Goal: Task Accomplishment & Management: Complete application form

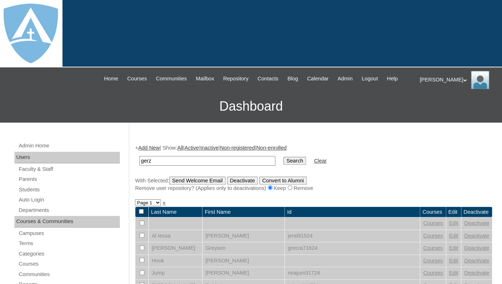
type input "gerz"
click at [283, 157] on input "Search" at bounding box center [294, 161] width 22 height 8
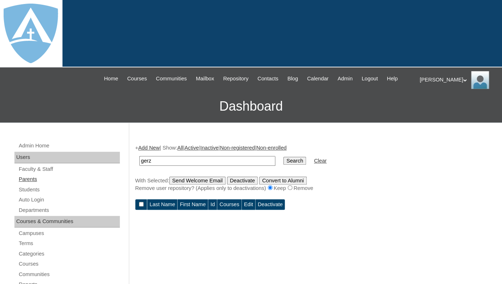
click at [33, 184] on link "Parents" at bounding box center [69, 179] width 102 height 9
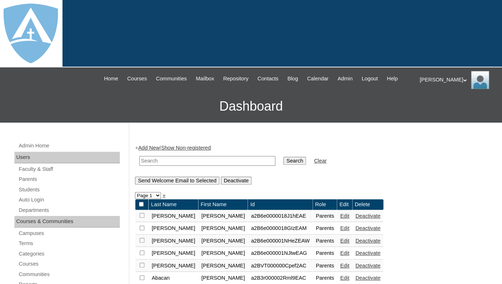
click at [187, 166] on input "text" at bounding box center [207, 161] width 136 height 10
paste input "Rose Hanson"
drag, startPoint x: 155, startPoint y: 168, endPoint x: 112, endPoint y: 167, distance: 43.3
click at [139, 166] on input "Hanson" at bounding box center [207, 161] width 136 height 10
type input "Hanson"
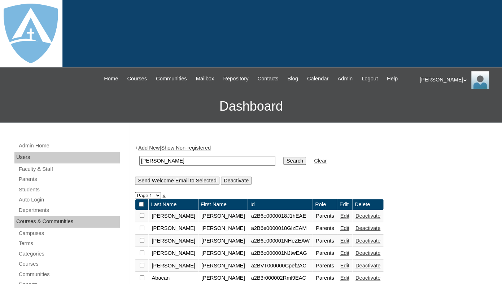
click at [283, 157] on input "Search" at bounding box center [294, 161] width 22 height 8
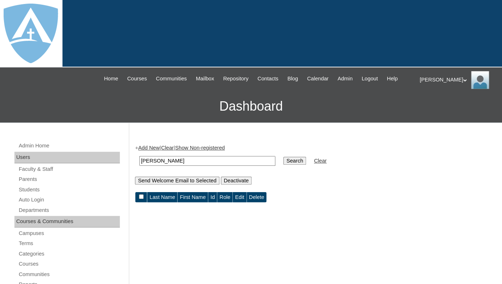
click at [34, 184] on link "Parents" at bounding box center [69, 179] width 102 height 9
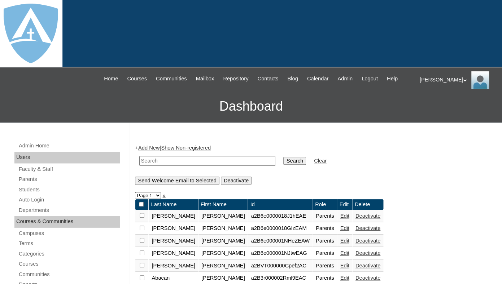
click at [151, 166] on input "text" at bounding box center [207, 161] width 136 height 10
paste input "Rose Hanson"
drag, startPoint x: 155, startPoint y: 168, endPoint x: 197, endPoint y: 168, distance: 41.5
click at [197, 166] on input "Rose" at bounding box center [207, 161] width 136 height 10
type input "Rose"
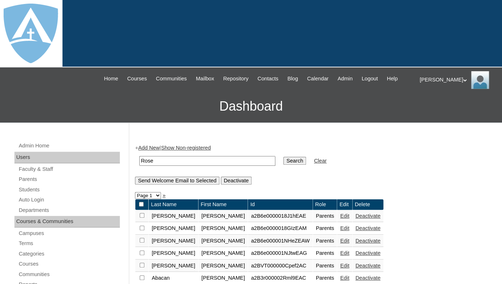
click at [283, 157] on input "Search" at bounding box center [294, 161] width 22 height 8
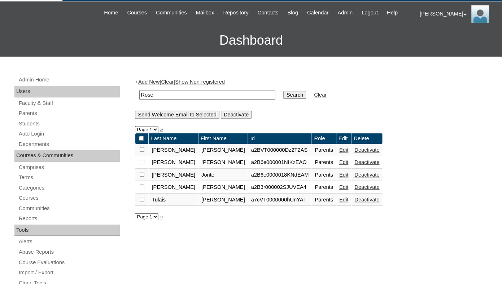
scroll to position [70, 0]
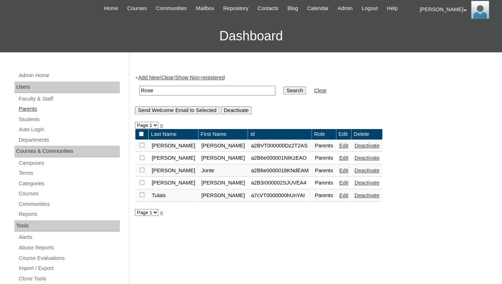
click at [28, 114] on link "Parents" at bounding box center [69, 109] width 102 height 9
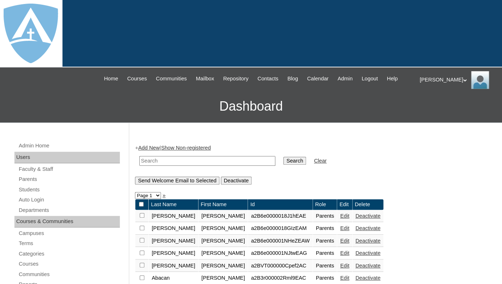
click at [155, 165] on input "text" at bounding box center [207, 161] width 136 height 10
paste input "[EMAIL_ADDRESS][DOMAIN_NAME]"
type input "[EMAIL_ADDRESS][DOMAIN_NAME]"
click at [283, 157] on input "Search" at bounding box center [294, 161] width 22 height 8
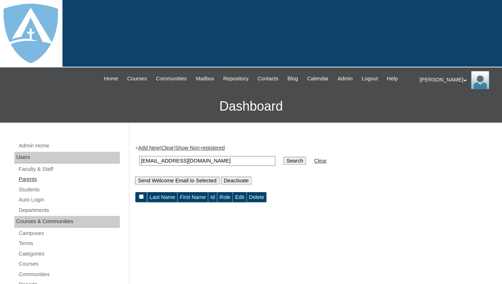
click at [34, 183] on link "Parents" at bounding box center [69, 179] width 102 height 9
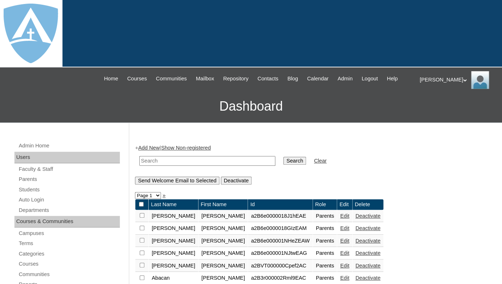
click at [255, 103] on h3 "Dashboard" at bounding box center [251, 106] width 494 height 32
click at [146, 166] on input "text" at bounding box center [207, 161] width 136 height 10
paste input "rosehanson22@icloud.com"
type input "rosehanson22@icloud.com"
click at [30, 184] on link "Parents" at bounding box center [69, 179] width 102 height 9
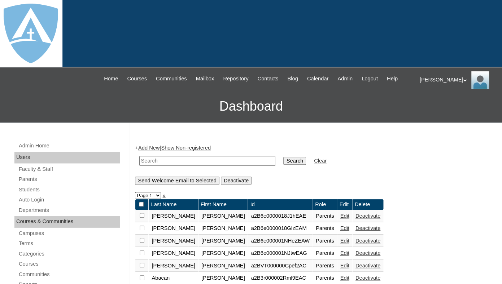
click at [153, 151] on link "Add New" at bounding box center [148, 148] width 21 height 6
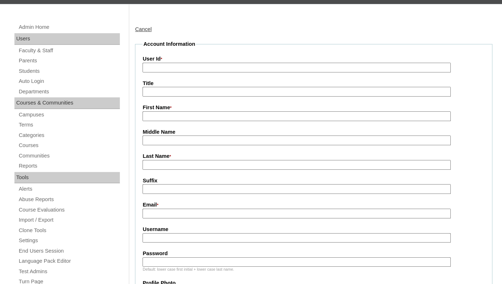
click at [194, 121] on input "First Name *" at bounding box center [296, 116] width 308 height 10
paste input "Rose Hanson"
drag, startPoint x: 158, startPoint y: 123, endPoint x: 191, endPoint y: 123, distance: 33.2
click at [191, 121] on input "Rose Hanson" at bounding box center [296, 116] width 308 height 10
type input "Rose"
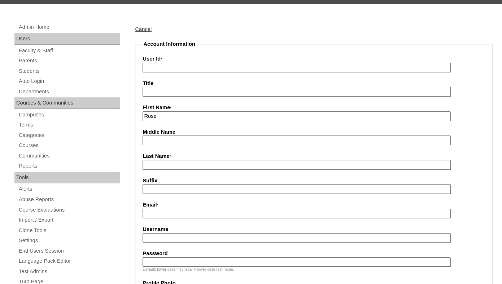
click at [166, 170] on input "Last Name *" at bounding box center [296, 165] width 308 height 10
paste input "Hanson"
type input "Hanson"
click at [164, 202] on fieldset "Account Information User Id * Title First Name * Rose Middle Name Last Name * H…" at bounding box center [313, 269] width 357 height 459
click at [177, 219] on input "Email *" at bounding box center [296, 214] width 308 height 10
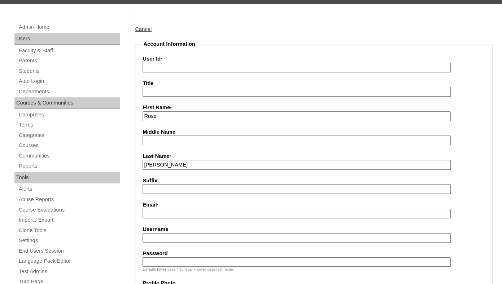
paste input "[EMAIL_ADDRESS][DOMAIN_NAME]"
type input "[EMAIL_ADDRESS][DOMAIN_NAME]"
click at [159, 243] on input "Username" at bounding box center [296, 238] width 308 height 10
paste input "[EMAIL_ADDRESS][DOMAIN_NAME]"
type input "[EMAIL_ADDRESS][DOMAIN_NAME]"
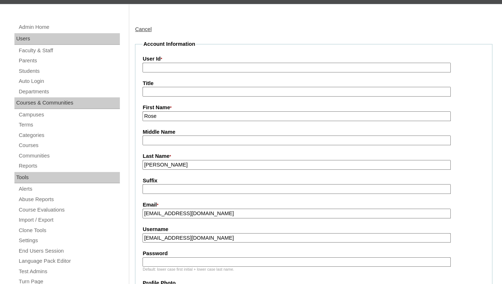
click at [159, 267] on input "Password" at bounding box center [296, 263] width 308 height 10
paste input "[EMAIL_ADDRESS][DOMAIN_NAME]"
type input "[EMAIL_ADDRESS][DOMAIN_NAME]"
click at [183, 72] on input "User Id *" at bounding box center [296, 68] width 308 height 10
paste input "a7cVT0000000bQzYAI"
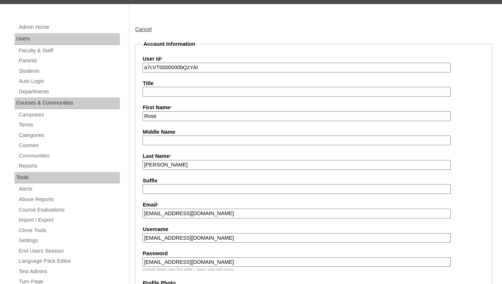
type input "a7cVT0000000bQzYAI"
click at [186, 106] on fieldset "Account Information User Id * a7cVT0000000bQzYAI Title First Name * Rose Middle…" at bounding box center [313, 269] width 357 height 459
click at [186, 97] on input "Title" at bounding box center [296, 92] width 308 height 10
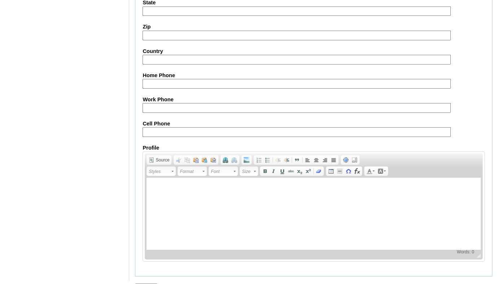
scroll to position [741, 0]
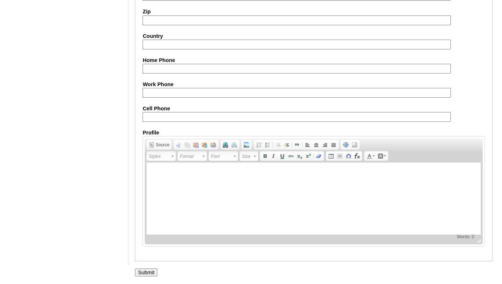
click at [145, 277] on div at bounding box center [251, 281] width 502 height 8
click at [146, 274] on input "Submit" at bounding box center [146, 273] width 22 height 8
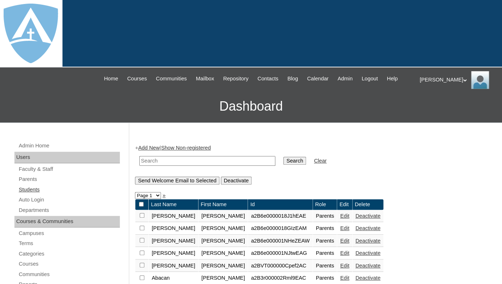
click at [24, 194] on link "Students" at bounding box center [69, 189] width 102 height 9
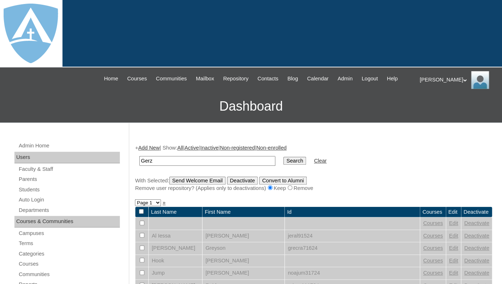
drag, startPoint x: 161, startPoint y: 167, endPoint x: 107, endPoint y: 166, distance: 53.7
click at [139, 166] on input "Gerz" at bounding box center [207, 161] width 136 height 10
type input "Gerz"
click at [283, 157] on input "Search" at bounding box center [294, 161] width 22 height 8
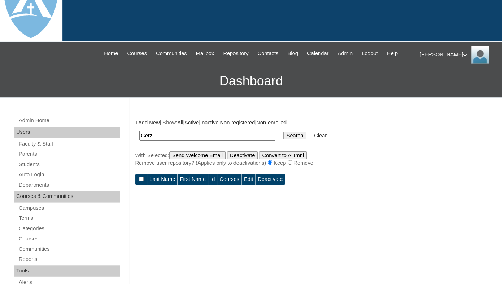
scroll to position [28, 0]
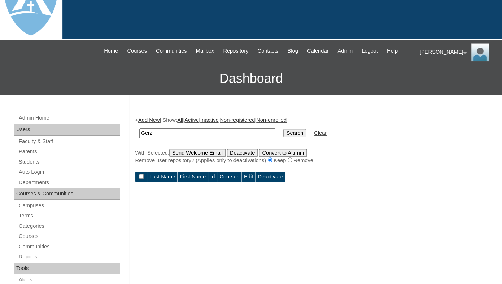
click at [148, 123] on link "Add New" at bounding box center [148, 120] width 21 height 6
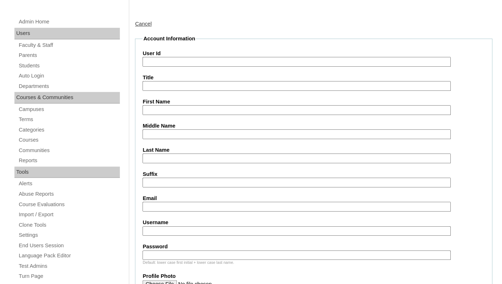
scroll to position [141, 0]
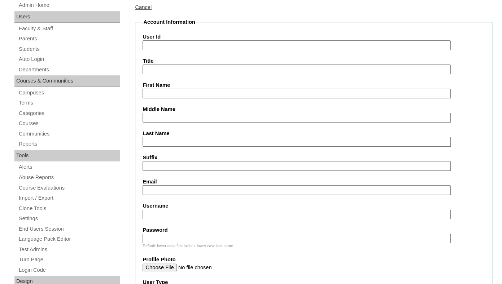
click at [159, 98] on input "First Name" at bounding box center [296, 94] width 308 height 10
paste input "[PERSON_NAME]"
drag, startPoint x: 165, startPoint y: 101, endPoint x: 190, endPoint y: 101, distance: 24.5
click at [190, 98] on input "[PERSON_NAME]" at bounding box center [296, 94] width 308 height 10
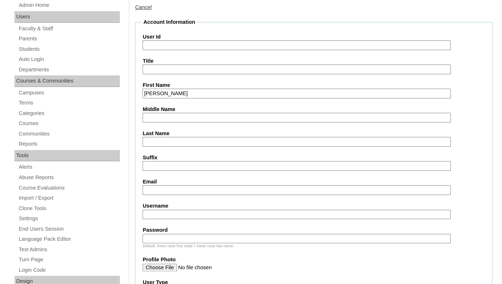
type input "Sophia"
click at [174, 145] on input "Last Name" at bounding box center [296, 142] width 308 height 10
paste input "Gerz"
type input "Gerz"
click at [168, 171] on input "Suffix" at bounding box center [296, 166] width 308 height 10
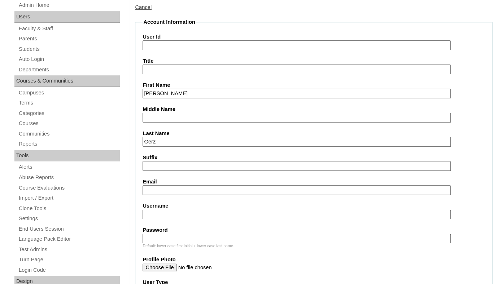
click at [162, 194] on input "Email" at bounding box center [296, 190] width 308 height 10
paste input "rosehanson22@icloud.com"
type input "rosehanson22@icloud.com"
click at [172, 220] on input "Username" at bounding box center [296, 215] width 308 height 10
paste input "sophia.gerz@enlightiumstudent.com"
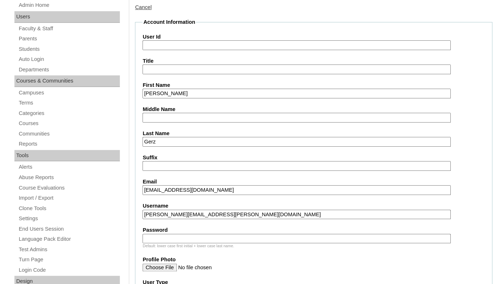
type input "sophia.gerz@enlightiumstudent.com"
click at [164, 243] on input "Password" at bounding box center [296, 239] width 308 height 10
paste input "sophia.gerz@enlightiumstudent.com"
type input "sophia.gerz@enlightiumstudent.com"
click at [173, 50] on input "User Id" at bounding box center [296, 45] width 308 height 10
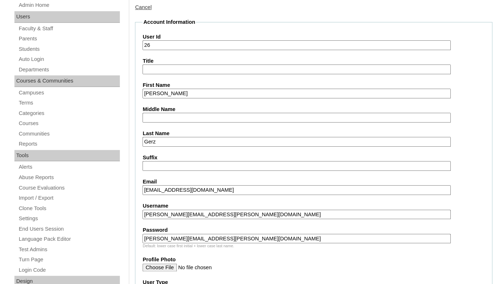
paste input "sophia.gerz@enlightiumstudent.com"
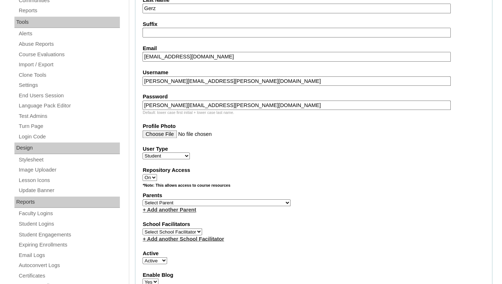
scroll to position [276, 0]
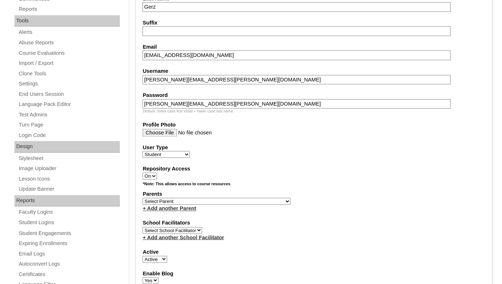
type input "26sophia.gerz@enlightiumstudent.com"
click at [142, 198] on select "Select Parent Garcia, Rosa Labourdette, Jessica Nicholson, Nicky Valentin , Nat…" at bounding box center [216, 201] width 148 height 7
select select "101318"
click option "Hanson, Rose" at bounding box center [0, 0] width 0 height 0
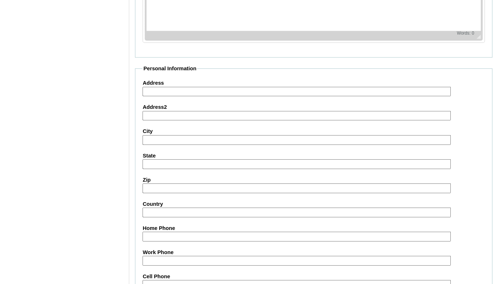
scroll to position [870, 0]
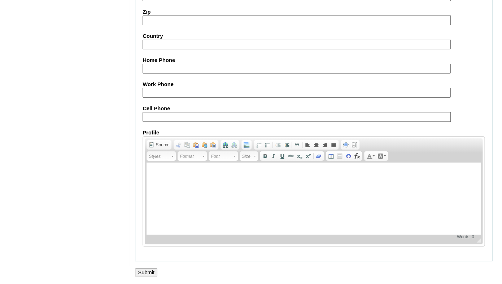
click at [151, 269] on input "Submit" at bounding box center [146, 273] width 22 height 8
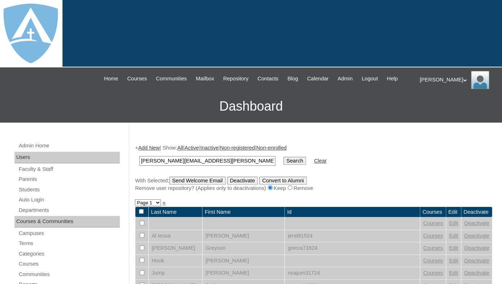
type input "[PERSON_NAME][EMAIL_ADDRESS][PERSON_NAME][DOMAIN_NAME]"
click at [283, 157] on input "Search" at bounding box center [294, 161] width 22 height 8
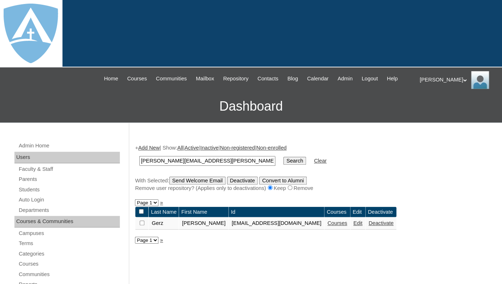
click at [339, 226] on link "Courses" at bounding box center [337, 223] width 20 height 6
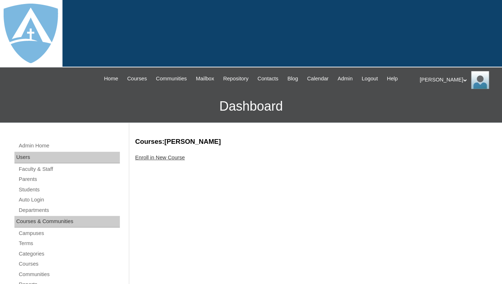
click at [170, 161] on link "Enroll in New Course" at bounding box center [160, 158] width 50 height 6
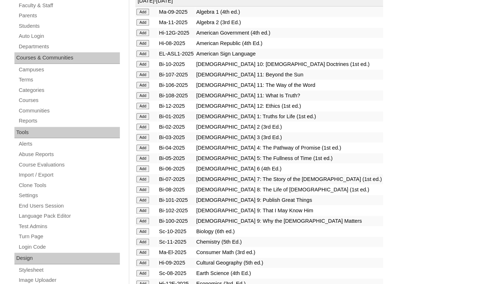
scroll to position [189, 0]
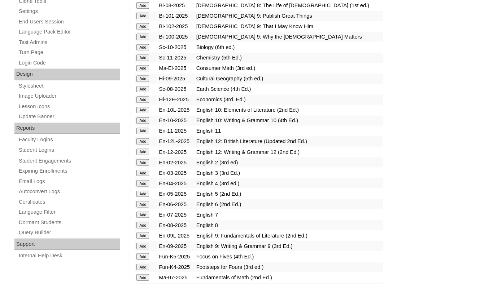
scroll to position [361, 0]
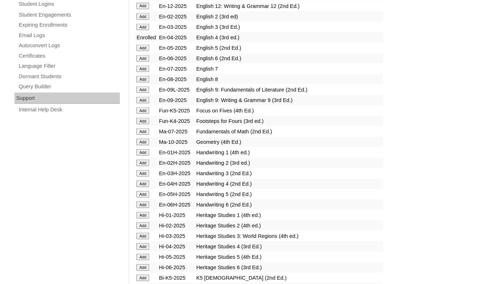
scroll to position [496, 0]
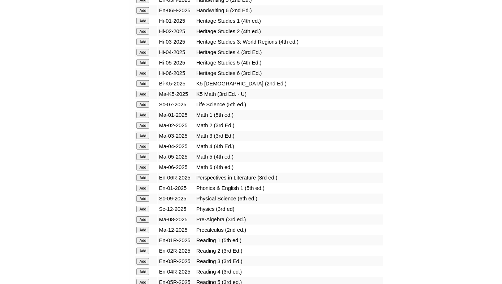
scroll to position [695, 0]
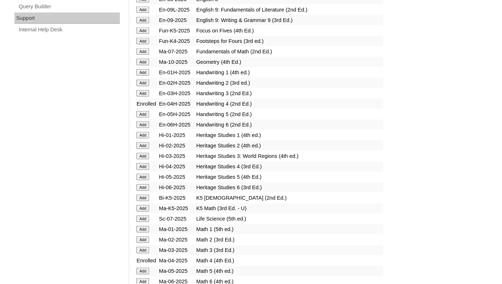
scroll to position [575, 0]
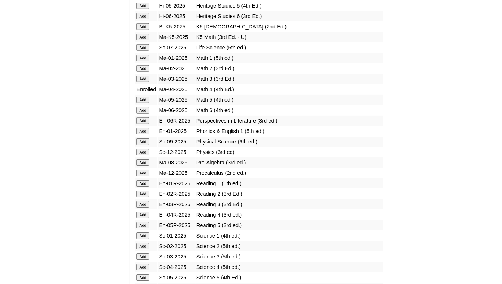
scroll to position [747, 0]
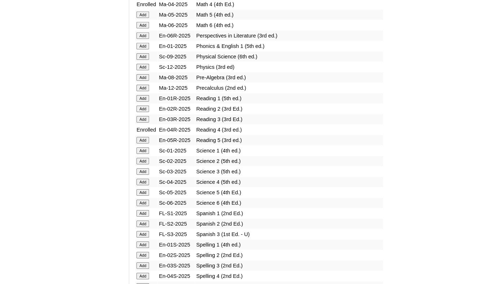
scroll to position [845, 0]
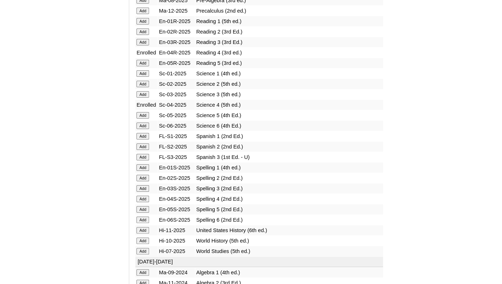
scroll to position [909, 0]
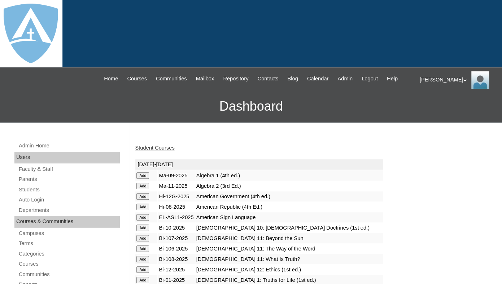
click at [159, 151] on link "Student Courses" at bounding box center [154, 148] width 39 height 6
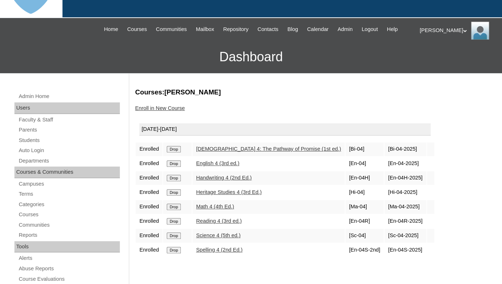
scroll to position [71, 0]
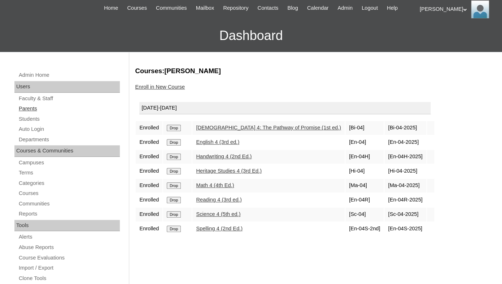
click at [29, 113] on link "Parents" at bounding box center [69, 108] width 102 height 9
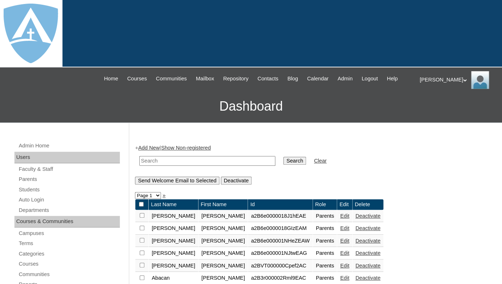
click at [158, 166] on input "text" at bounding box center [207, 161] width 136 height 10
paste input "Michelle Toney"
drag, startPoint x: 164, startPoint y: 168, endPoint x: 110, endPoint y: 166, distance: 54.5
click at [139, 166] on input "[PERSON_NAME]" at bounding box center [207, 161] width 136 height 10
type input "[PERSON_NAME]"
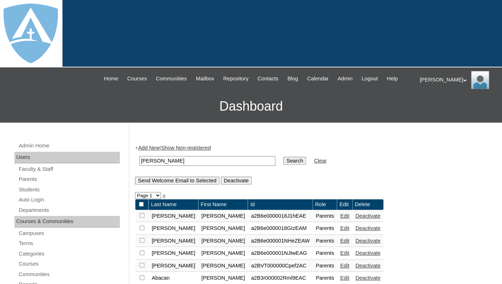
click at [283, 157] on input "Search" at bounding box center [294, 161] width 22 height 8
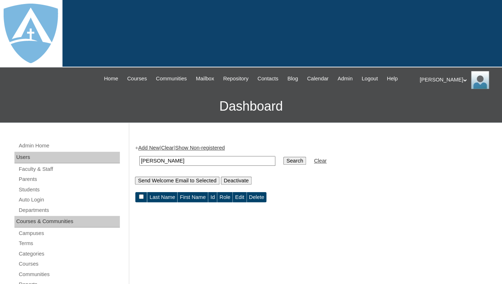
scroll to position [8, 0]
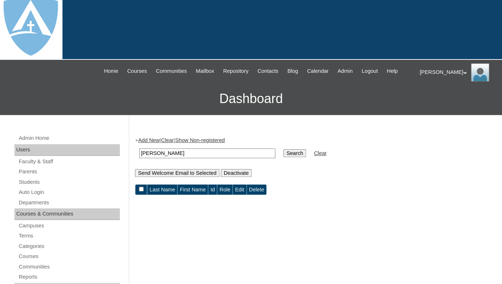
click at [153, 143] on link "Add New" at bounding box center [148, 140] width 21 height 6
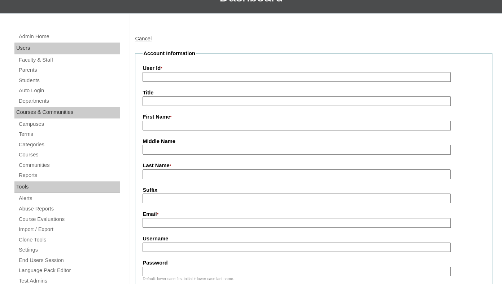
scroll to position [130, 0]
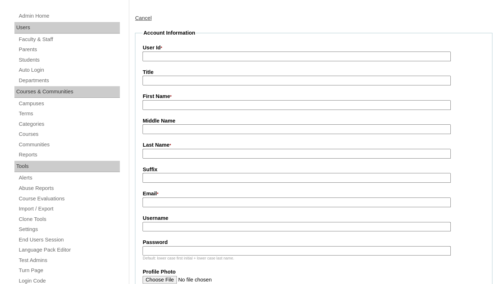
click at [172, 101] on label "First Name *" at bounding box center [313, 97] width 342 height 8
click at [172, 107] on input "First Name *" at bounding box center [296, 105] width 308 height 10
paste input "[PERSON_NAME]"
drag, startPoint x: 167, startPoint y: 113, endPoint x: 195, endPoint y: 113, distance: 27.8
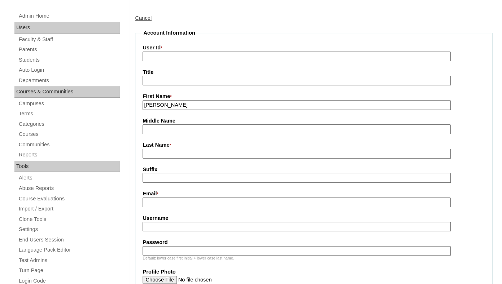
click at [195, 110] on input "[PERSON_NAME]" at bounding box center [296, 105] width 308 height 10
type input "[PERSON_NAME]"
click at [176, 159] on input "Last Name *" at bounding box center [296, 154] width 308 height 10
paste input "[PERSON_NAME]"
type input "[PERSON_NAME]"
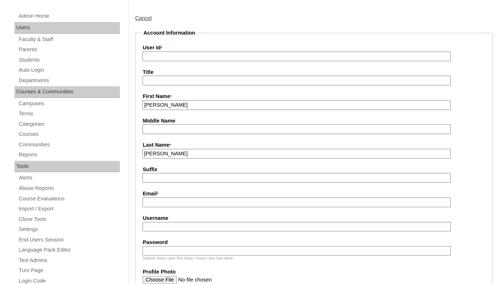
click at [166, 183] on input "Suffix" at bounding box center [296, 178] width 308 height 10
click at [170, 207] on input "Email *" at bounding box center [296, 203] width 308 height 10
paste input "[EMAIL_ADDRESS][DOMAIN_NAME]"
type input "[EMAIL_ADDRESS][DOMAIN_NAME]"
click at [162, 231] on input "Username" at bounding box center [296, 227] width 308 height 10
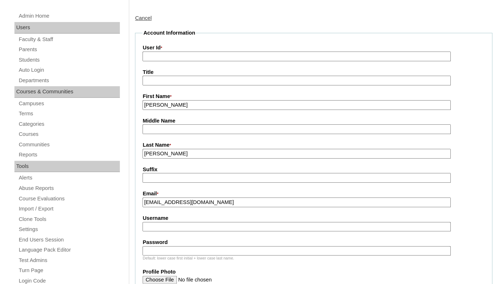
paste input "[EMAIL_ADDRESS][DOMAIN_NAME]"
type input "[EMAIL_ADDRESS][DOMAIN_NAME]"
click at [154, 256] on input "Password" at bounding box center [296, 251] width 308 height 10
paste input "toneyfamily6@yahoo.com"
type input "toneyfamily6@yahoo.com"
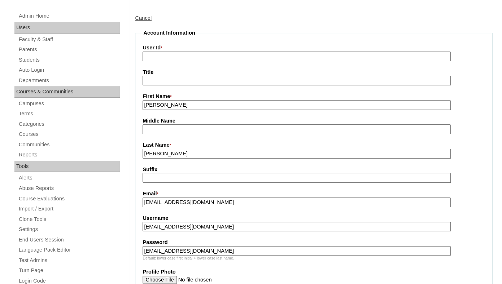
click at [185, 61] on input "User Id *" at bounding box center [296, 57] width 308 height 10
paste input "a7cVT0000000cQHYAY"
type input "a7cVT0000000cQHYAY"
click at [182, 75] on fieldset "Account Information User Id * a7cVT0000000cQHYAY Title First Name * Michelle Mi…" at bounding box center [313, 258] width 357 height 459
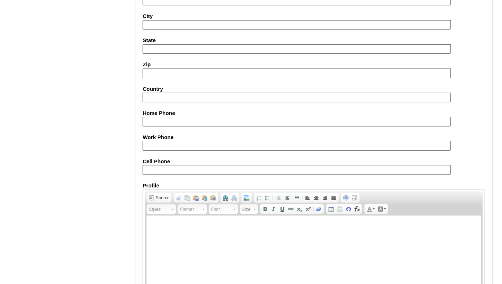
scroll to position [741, 0]
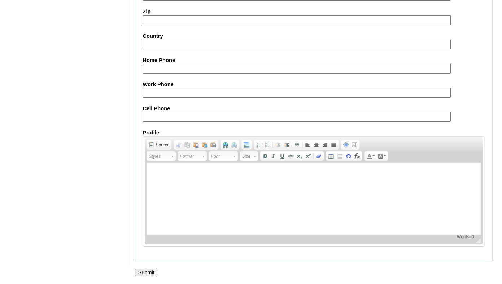
click at [142, 274] on input "Submit" at bounding box center [146, 273] width 22 height 8
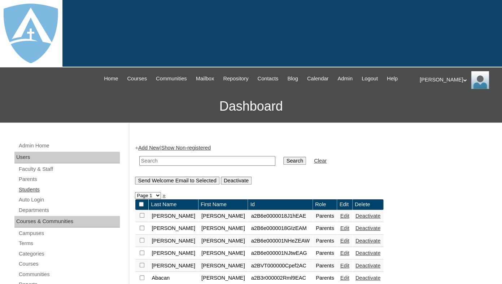
click at [28, 194] on link "Students" at bounding box center [69, 189] width 102 height 9
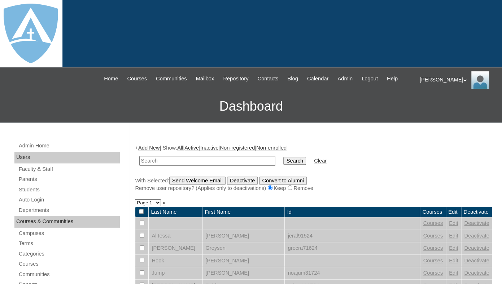
click at [150, 151] on link "Add New" at bounding box center [148, 148] width 21 height 6
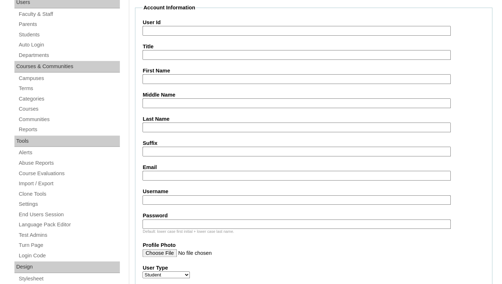
scroll to position [167, 0]
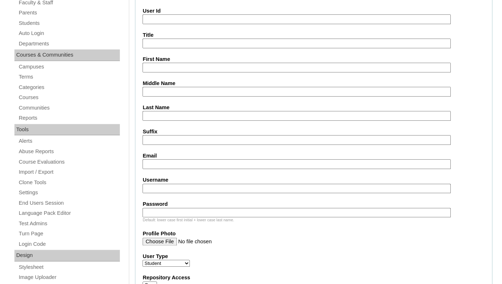
click at [163, 72] on input "First Name" at bounding box center [296, 68] width 308 height 10
paste input "Jordyn Toney"
drag, startPoint x: 164, startPoint y: 73, endPoint x: 194, endPoint y: 74, distance: 29.9
click at [195, 72] on input "Jordyn Toney" at bounding box center [296, 68] width 308 height 10
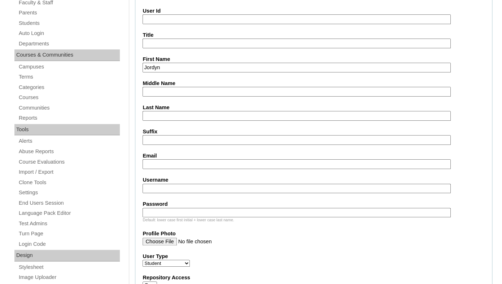
type input "Jordyn"
click at [157, 121] on input "Last Name" at bounding box center [296, 116] width 308 height 10
paste input "Toney"
type input "Toney"
click at [151, 145] on input "Suffix" at bounding box center [296, 140] width 308 height 10
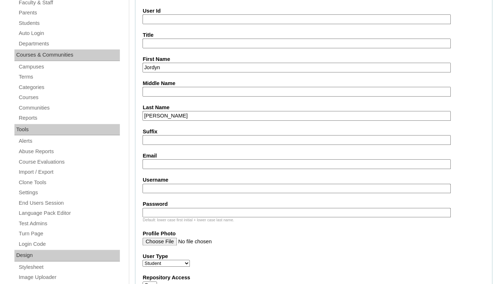
click at [176, 169] on input "Email" at bounding box center [296, 164] width 308 height 10
paste input "toneyfamily6@yahoo.com"
type input "toneyfamily6@yahoo.com"
click at [172, 205] on fieldset "Account Information User Id Title First Name Jordyn Middle Name Last Name Toney…" at bounding box center [313, 283] width 357 height 583
click at [164, 194] on input "Username" at bounding box center [296, 189] width 308 height 10
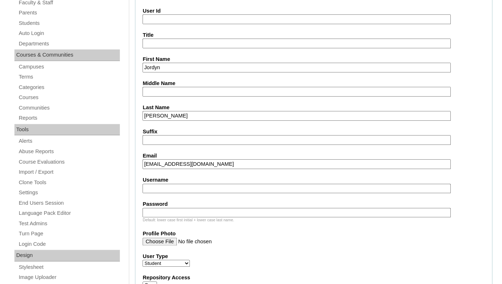
paste input "jordyn.toney@enlightiumstudent.com"
type input "jordyn.toney@enlightiumstudent.com"
click at [155, 215] on input "Password" at bounding box center [296, 213] width 308 height 10
paste input "jordyn.toney@enlightiumstudent.com"
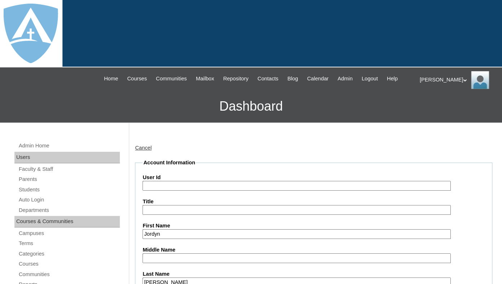
type input "jordyn.toney@enlightiumstudent.com"
click at [165, 191] on input "User Id" at bounding box center [296, 186] width 308 height 10
paste input "jordyn.toney@enlightiumstudent.com"
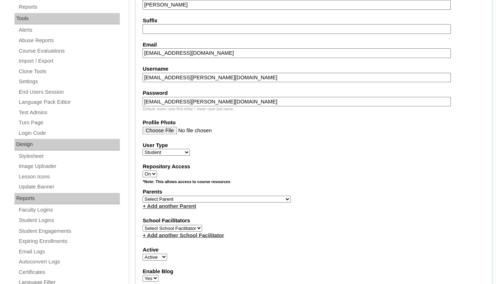
scroll to position [279, 0]
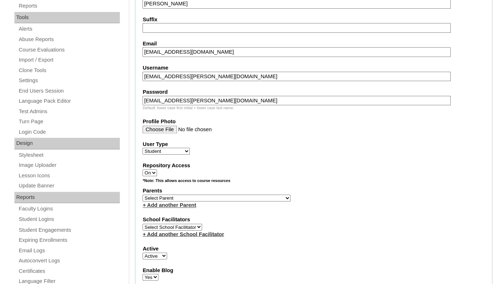
type input "26jordyn.toney@enlightiumstudent.com"
click at [142, 195] on select "Select Parent Garcia, Rosa Labourdette, Jessica Nicholson, Nicky Valentin , Nat…" at bounding box center [216, 198] width 148 height 7
select select "101320"
click option "Toney, Michelle" at bounding box center [0, 0] width 0 height 0
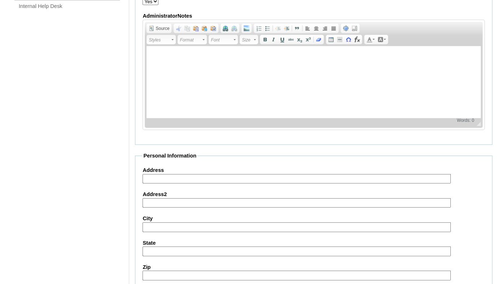
scroll to position [870, 0]
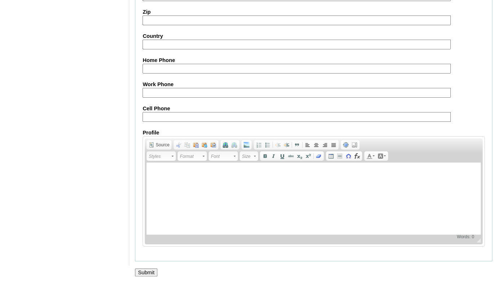
click at [143, 273] on input "Submit" at bounding box center [146, 273] width 22 height 8
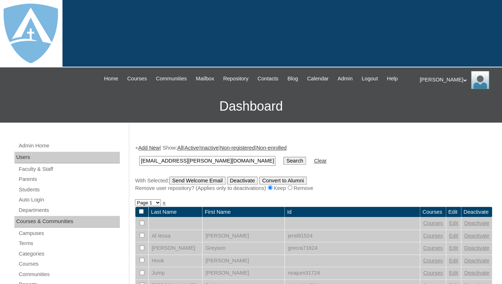
type input "jordyn.toney@enlightiumstudent.com"
click at [283, 157] on input "Search" at bounding box center [294, 161] width 22 height 8
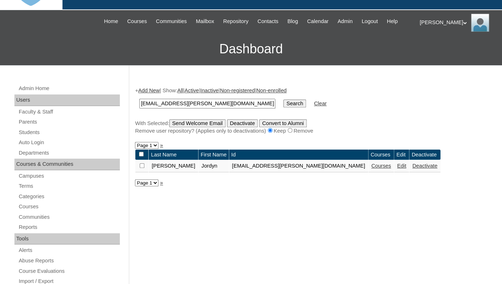
scroll to position [65, 0]
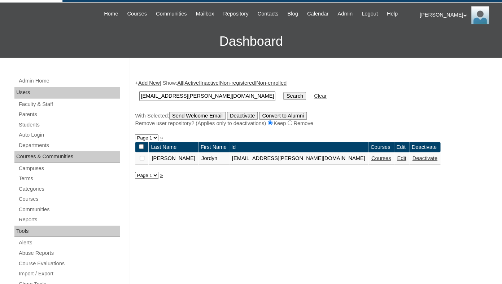
click at [371, 161] on link "Courses" at bounding box center [381, 158] width 20 height 6
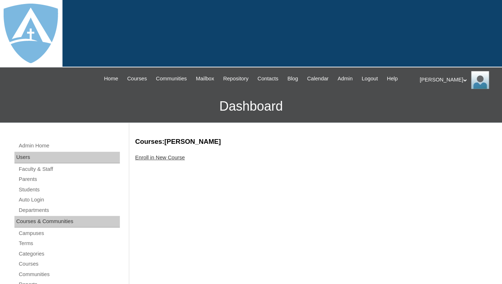
scroll to position [21, 0]
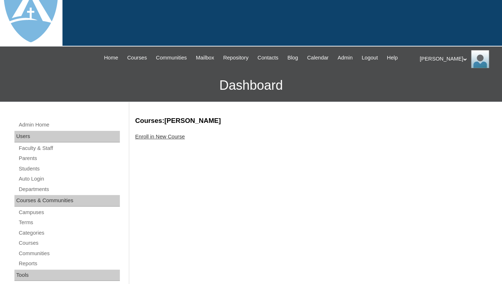
click at [158, 140] on link "Enroll in New Course" at bounding box center [160, 137] width 50 height 6
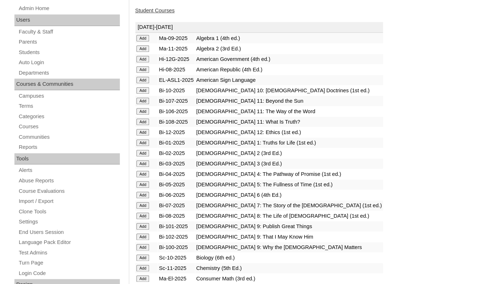
scroll to position [138, 0]
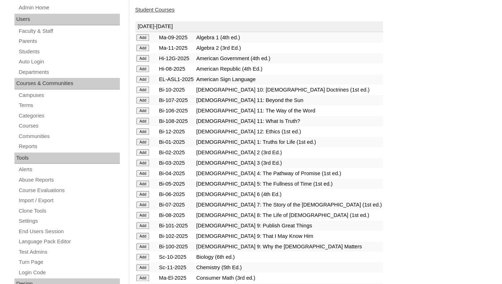
click at [145, 41] on input "Add" at bounding box center [142, 37] width 13 height 6
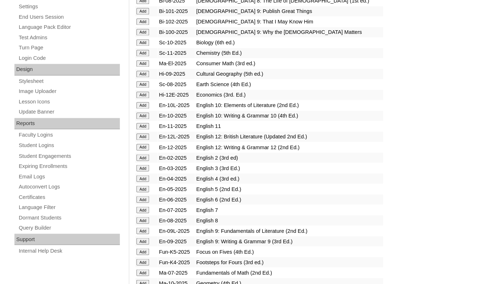
scroll to position [357, 0]
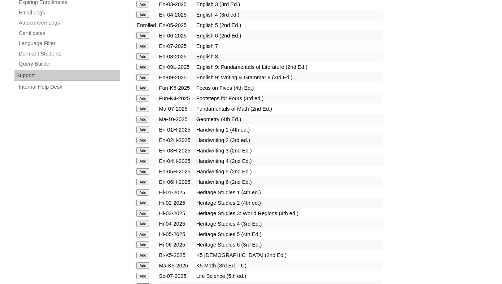
scroll to position [518, 0]
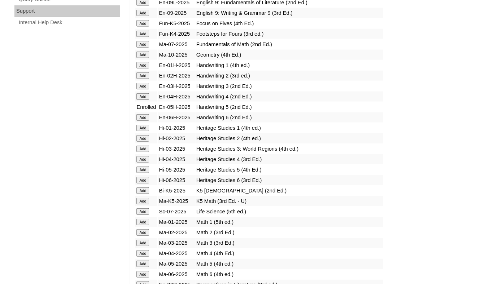
scroll to position [583, 0]
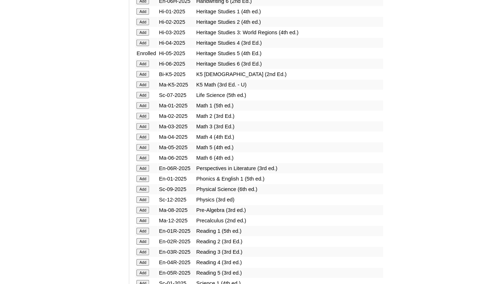
scroll to position [699, 0]
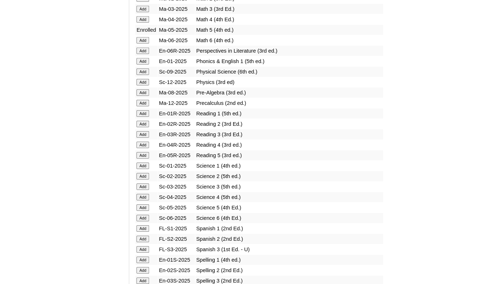
scroll to position [815, 0]
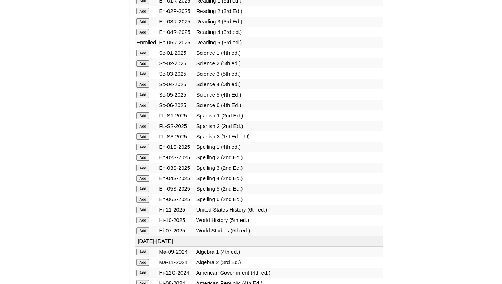
scroll to position [937, 0]
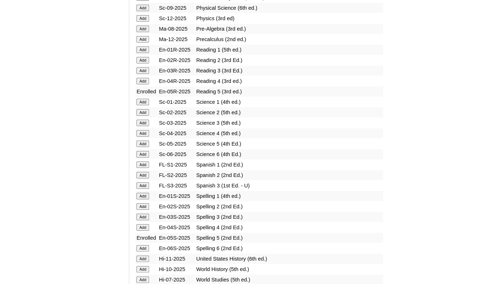
scroll to position [880, 0]
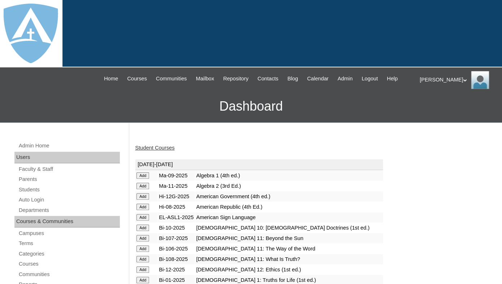
click at [163, 151] on link "Student Courses" at bounding box center [154, 148] width 39 height 6
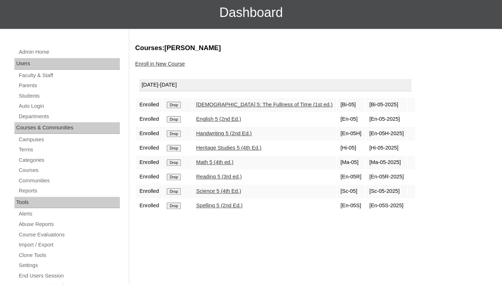
scroll to position [104, 0]
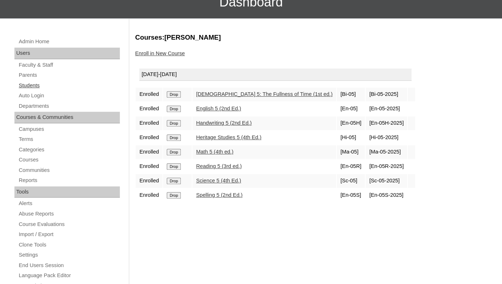
click at [33, 90] on link "Students" at bounding box center [69, 85] width 102 height 9
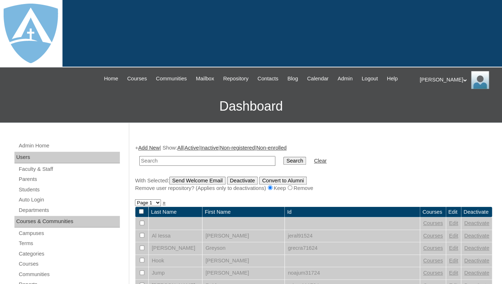
click at [148, 151] on link "Add New" at bounding box center [148, 148] width 21 height 6
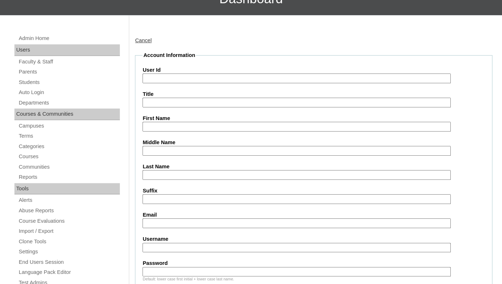
scroll to position [109, 0]
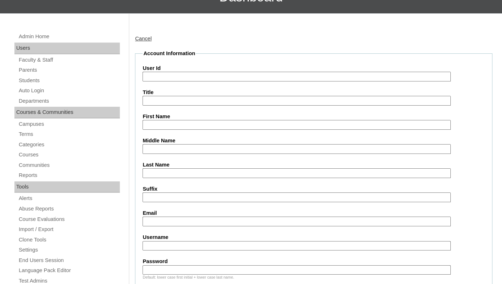
click at [165, 130] on input "First Name" at bounding box center [296, 125] width 308 height 10
paste input "Trey Toney"
drag, startPoint x: 158, startPoint y: 131, endPoint x: 194, endPoint y: 133, distance: 36.1
click at [194, 130] on input "Trey Toney" at bounding box center [296, 125] width 308 height 10
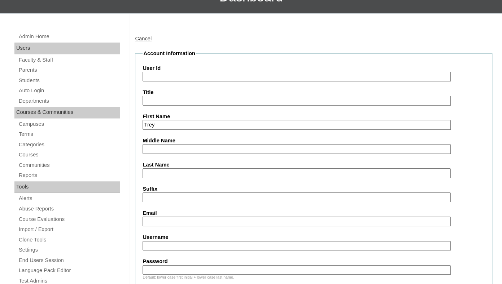
type input "Trey"
click at [151, 178] on input "Last Name" at bounding box center [296, 173] width 308 height 10
paste input "Toney"
type input "Toney"
click at [155, 202] on input "Suffix" at bounding box center [296, 198] width 308 height 10
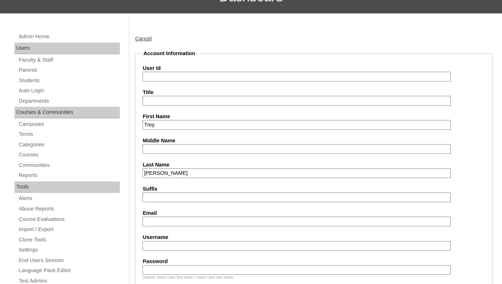
click at [163, 227] on input "Email" at bounding box center [296, 222] width 308 height 10
paste input "toneyfamily6@yahoo.com"
type input "toneyfamily6@yahoo.com"
click at [225, 82] on input "User Id" at bounding box center [296, 77] width 308 height 10
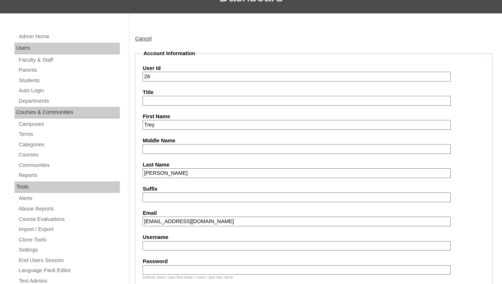
paste input "trey.toney@enlightiumstudent.com"
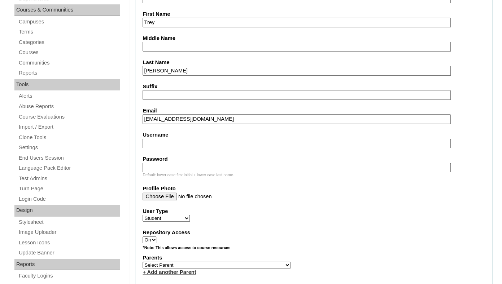
scroll to position [219, 0]
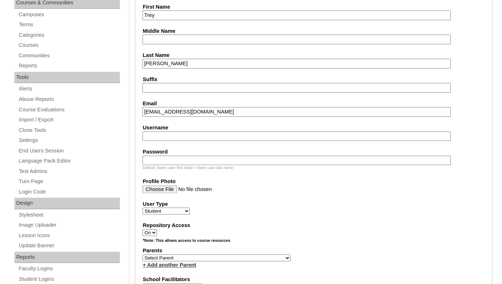
type input "26trey.toney@enlightiumstudent.com"
click at [170, 141] on input "Username" at bounding box center [296, 137] width 308 height 10
paste input "trey.toney@enlightiumstudent.com"
type input "trey.toney@enlightiumstudent.com"
click at [161, 166] on input "Password" at bounding box center [296, 161] width 308 height 10
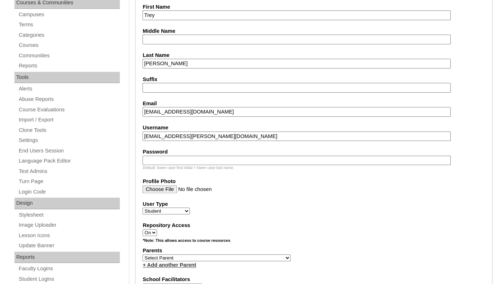
paste input "trey.toney@enlightiumstudent.com"
type input "trey.toney@enlightiumstudent.com"
click at [188, 182] on fieldset "Account Information User Id 26trey.toney@enlightiumstudent.com Title First Name…" at bounding box center [313, 231] width 357 height 583
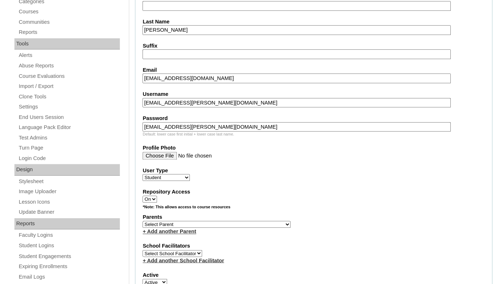
scroll to position [267, 0]
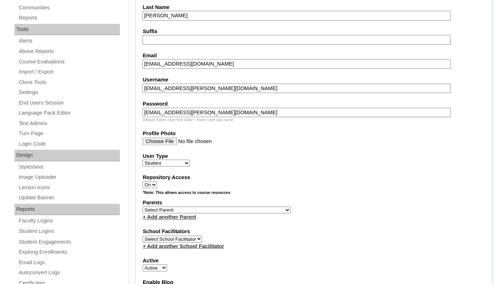
click at [142, 207] on select "Select Parent Garcia, Rosa Labourdette, Jessica Nicholson, Nicky Valentin , Nat…" at bounding box center [216, 210] width 148 height 7
select select "101320"
click option "Toney, Michelle" at bounding box center [0, 0] width 0 height 0
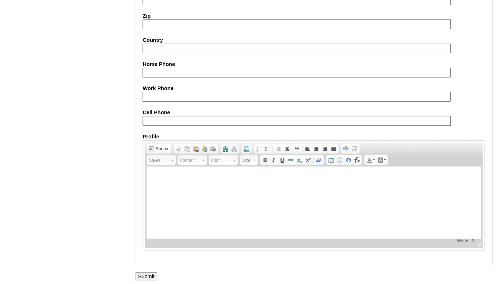
scroll to position [870, 0]
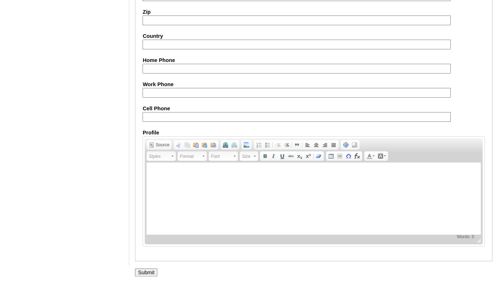
click at [148, 273] on input "Submit" at bounding box center [146, 273] width 22 height 8
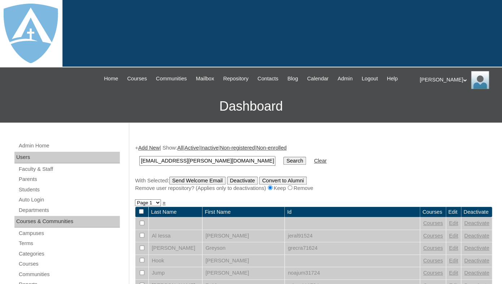
type input "[EMAIL_ADDRESS][PERSON_NAME][DOMAIN_NAME]"
click at [283, 157] on input "Search" at bounding box center [294, 161] width 22 height 8
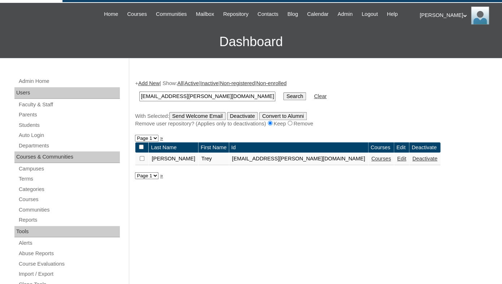
scroll to position [95, 0]
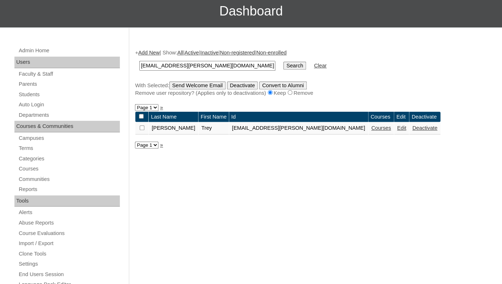
click at [371, 131] on link "Courses" at bounding box center [381, 128] width 20 height 6
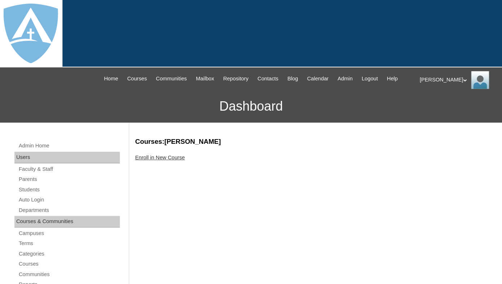
click at [149, 161] on link "Enroll in New Course" at bounding box center [160, 158] width 50 height 6
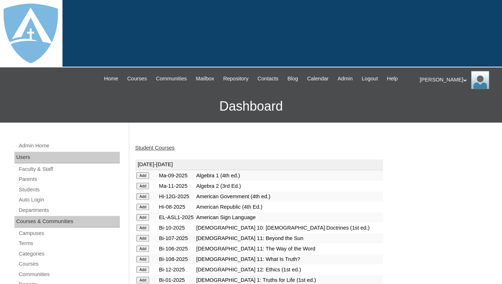
click at [140, 179] on input "Add" at bounding box center [142, 175] width 13 height 6
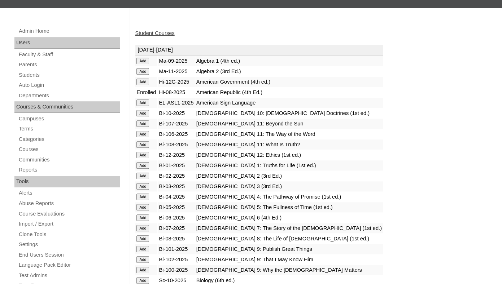
scroll to position [136, 0]
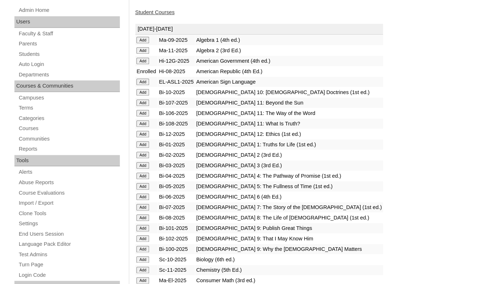
click at [143, 43] on input "Add" at bounding box center [142, 40] width 13 height 6
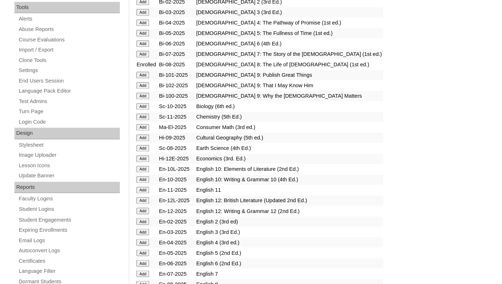
scroll to position [320, 0]
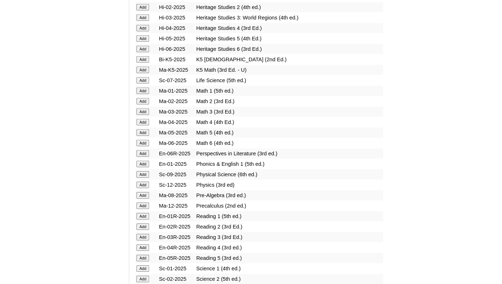
scroll to position [713, 0]
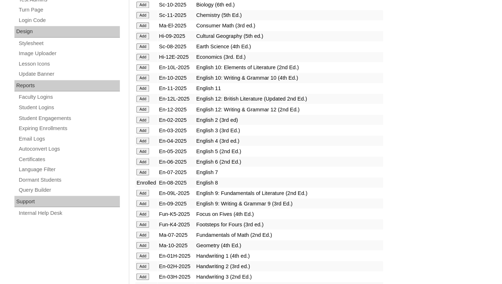
scroll to position [385, 0]
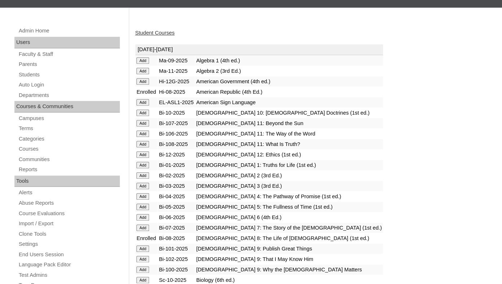
scroll to position [115, 0]
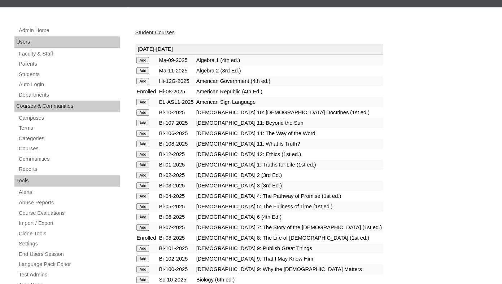
click at [155, 35] on link "Student Courses" at bounding box center [154, 33] width 39 height 6
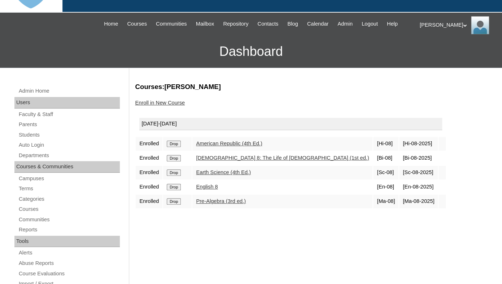
scroll to position [60, 0]
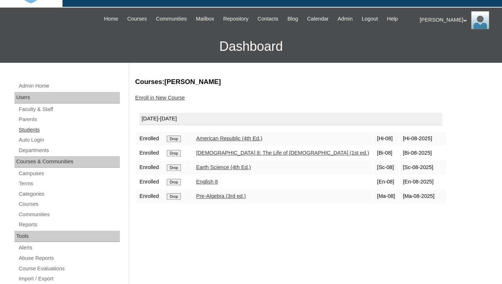
click at [30, 135] on link "Students" at bounding box center [69, 130] width 102 height 9
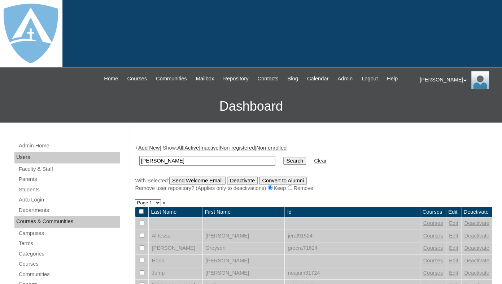
drag, startPoint x: 156, startPoint y: 167, endPoint x: 107, endPoint y: 165, distance: 48.7
click at [139, 165] on input "Graham" at bounding box center [207, 161] width 136 height 10
type input "Graham"
click at [283, 157] on input "Search" at bounding box center [294, 161] width 22 height 8
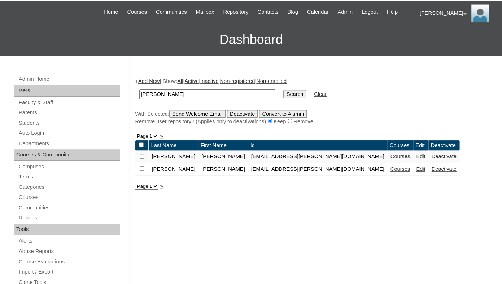
scroll to position [67, 0]
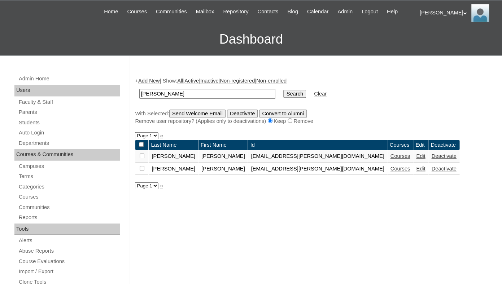
click at [153, 84] on link "Add New" at bounding box center [148, 81] width 21 height 6
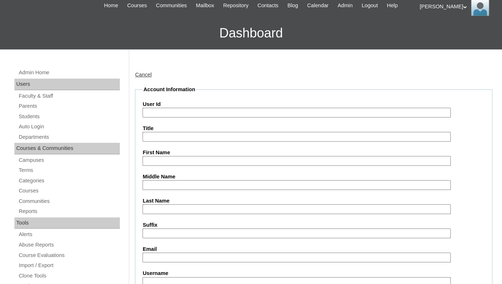
scroll to position [107, 0]
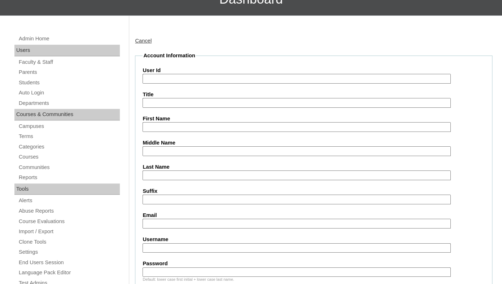
click at [194, 132] on input "First Name" at bounding box center [296, 127] width 308 height 10
paste input "[PERSON_NAME]"
drag, startPoint x: 159, startPoint y: 134, endPoint x: 217, endPoint y: 137, distance: 58.1
click at [217, 132] on input "[PERSON_NAME]" at bounding box center [296, 127] width 308 height 10
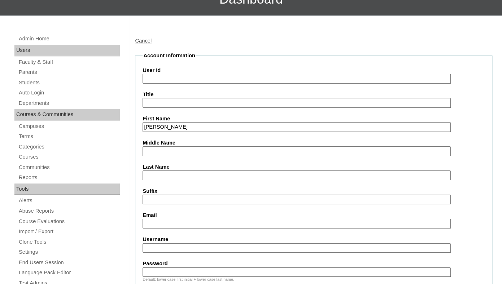
type input "[PERSON_NAME]"
click at [197, 180] on input "Last Name" at bounding box center [296, 176] width 308 height 10
paste input "[PERSON_NAME]"
type input "[PERSON_NAME]"
click at [194, 205] on input "Suffix" at bounding box center [296, 200] width 308 height 10
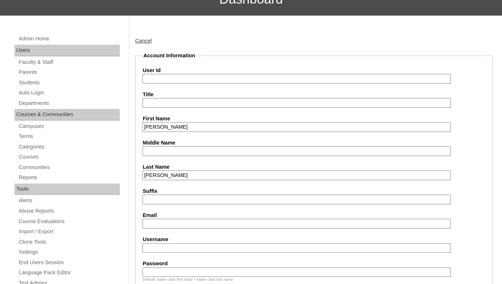
click at [200, 229] on input "Email" at bounding box center [296, 224] width 308 height 10
paste input "[EMAIL_ADDRESS][DOMAIN_NAME]"
type input "[EMAIL_ADDRESS][DOMAIN_NAME]"
click at [189, 84] on input "User Id" at bounding box center [296, 79] width 308 height 10
paste input "[PERSON_NAME][EMAIL_ADDRESS][PERSON_NAME][DOMAIN_NAME]"
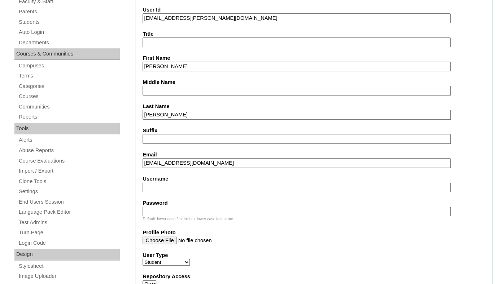
scroll to position [172, 0]
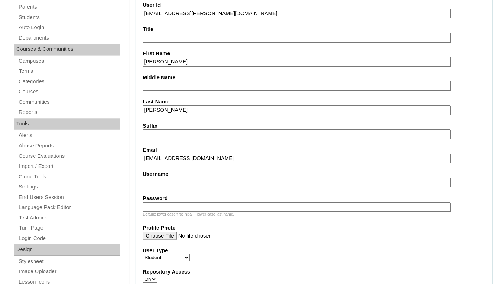
type input "[EMAIL_ADDRESS][PERSON_NAME][DOMAIN_NAME]"
click at [176, 188] on input "Username" at bounding box center [296, 183] width 308 height 10
paste input "[PERSON_NAME][EMAIL_ADDRESS][PERSON_NAME][DOMAIN_NAME]"
type input "[PERSON_NAME][EMAIL_ADDRESS][PERSON_NAME][DOMAIN_NAME]"
click at [172, 212] on input "Password" at bounding box center [296, 207] width 308 height 10
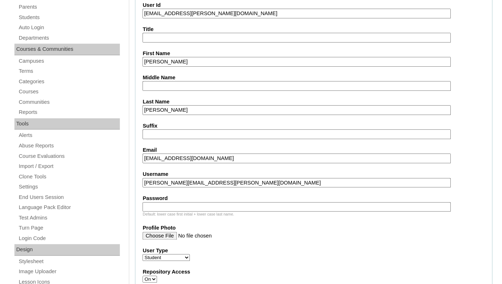
paste input "[PERSON_NAME][EMAIL_ADDRESS][PERSON_NAME][DOMAIN_NAME]"
type input "[PERSON_NAME][EMAIL_ADDRESS][PERSON_NAME][DOMAIN_NAME]"
click at [211, 232] on label "Profile Photo" at bounding box center [313, 228] width 342 height 8
click at [211, 235] on input "Profile Photo" at bounding box center [296, 236] width 308 height 8
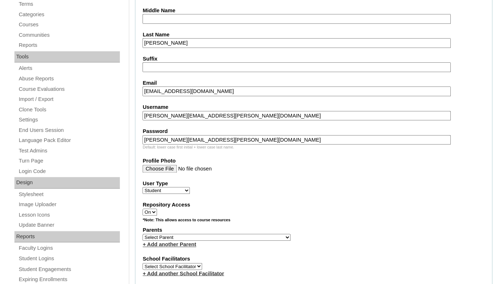
scroll to position [256, 0]
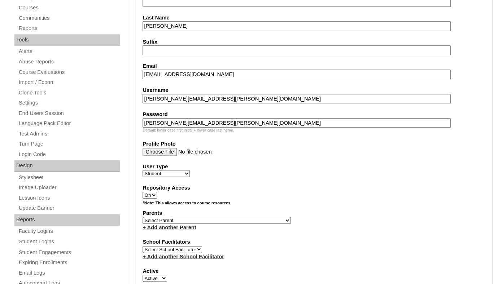
click at [142, 217] on select "Select Parent Garcia, Rosa Labourdette, Jessica Nicholson, Nicky Valentin , Nat…" at bounding box center [216, 220] width 148 height 7
select select "101189"
click option "Graham, Danette" at bounding box center [0, 0] width 0 height 0
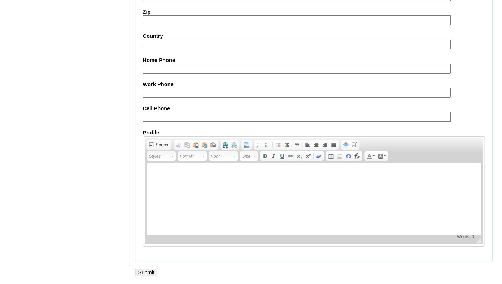
scroll to position [870, 0]
click at [144, 272] on input "Submit" at bounding box center [146, 273] width 22 height 8
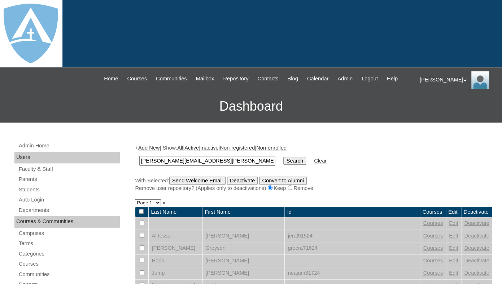
type input "[PERSON_NAME][EMAIL_ADDRESS][PERSON_NAME][DOMAIN_NAME]"
click at [283, 157] on input "Search" at bounding box center [294, 161] width 22 height 8
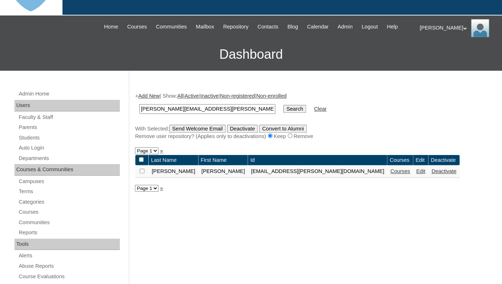
scroll to position [69, 0]
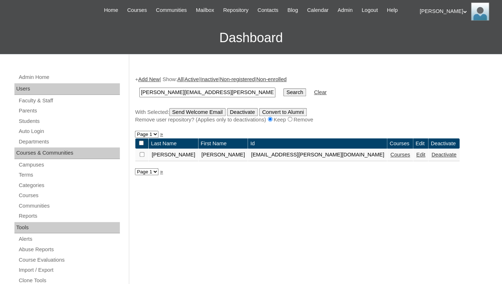
click at [390, 158] on link "Courses" at bounding box center [400, 155] width 20 height 6
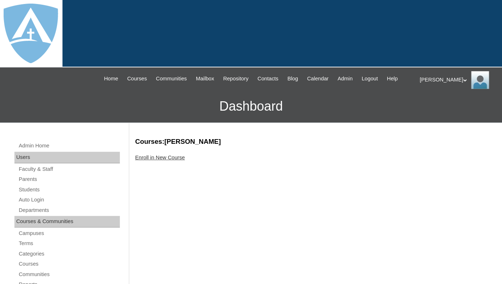
click at [184, 161] on link "Enroll in New Course" at bounding box center [160, 158] width 50 height 6
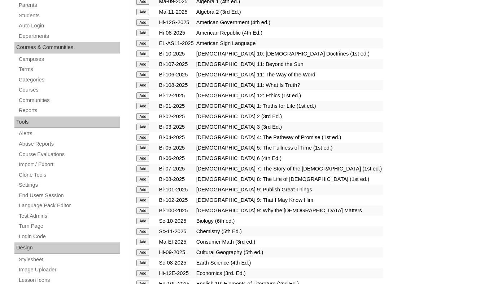
scroll to position [178, 0]
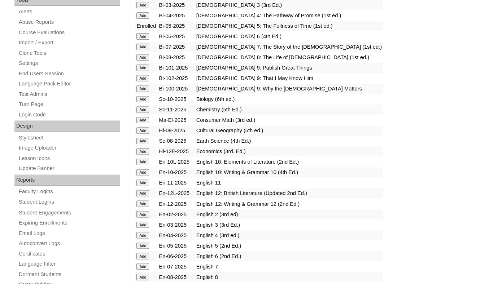
scroll to position [306, 0]
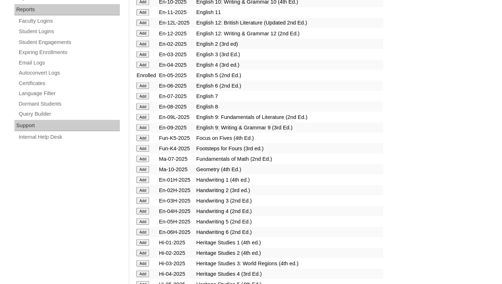
scroll to position [468, 0]
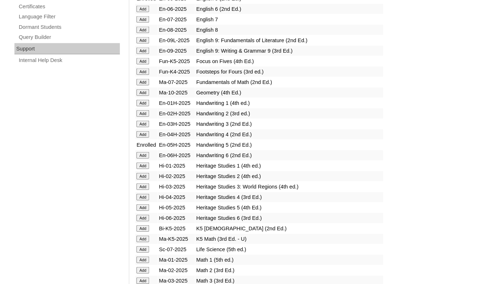
scroll to position [544, 0]
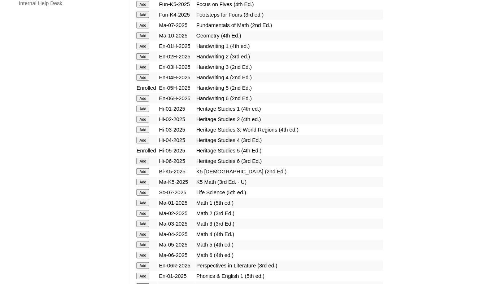
scroll to position [613, 0]
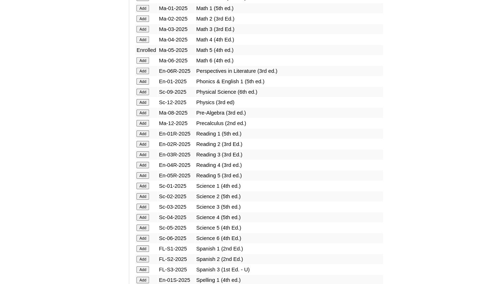
scroll to position [800, 0]
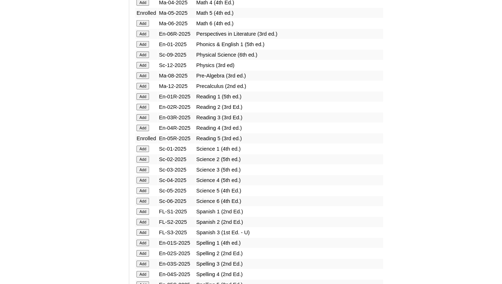
scroll to position [834, 0]
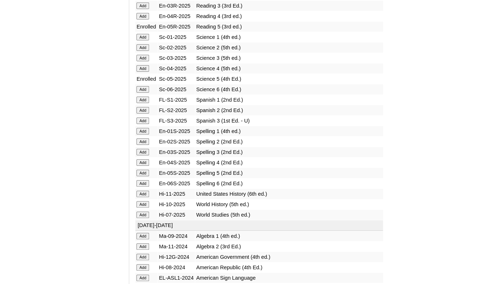
scroll to position [948, 0]
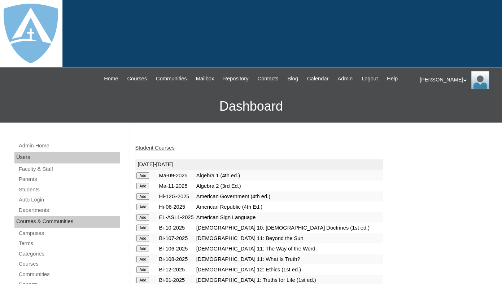
click at [152, 151] on link "Student Courses" at bounding box center [154, 148] width 39 height 6
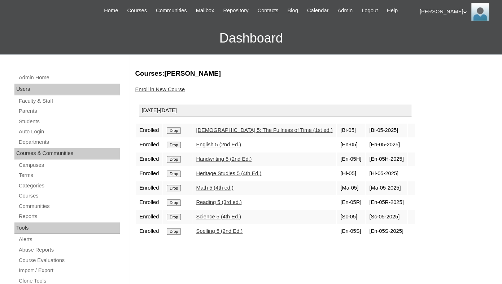
scroll to position [72, 0]
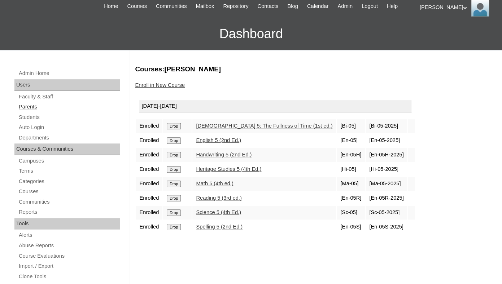
click at [27, 111] on link "Parents" at bounding box center [69, 106] width 102 height 9
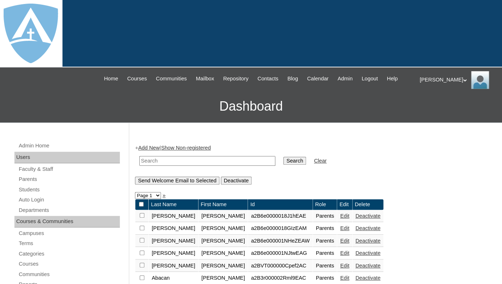
click at [168, 166] on input "text" at bounding box center [207, 161] width 136 height 10
paste input "[PERSON_NAME]"
drag, startPoint x: 160, startPoint y: 167, endPoint x: 122, endPoint y: 167, distance: 37.9
click at [139, 166] on input "[PERSON_NAME]" at bounding box center [207, 161] width 136 height 10
type input "[PERSON_NAME]"
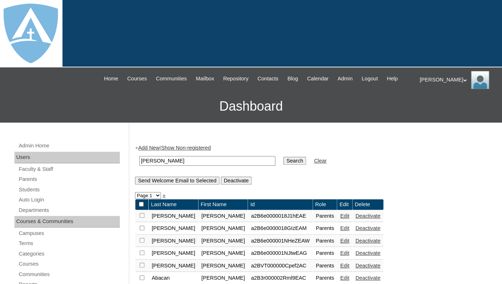
click at [283, 157] on input "Search" at bounding box center [294, 161] width 22 height 8
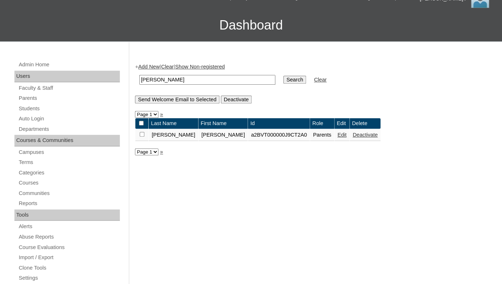
scroll to position [82, 0]
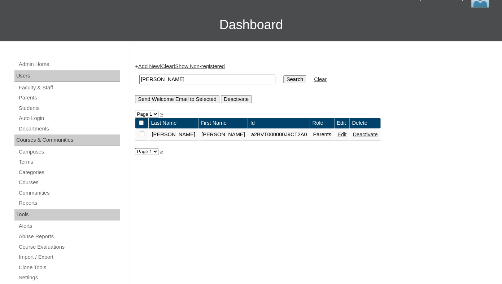
click at [337, 137] on link "Edit" at bounding box center [341, 135] width 9 height 6
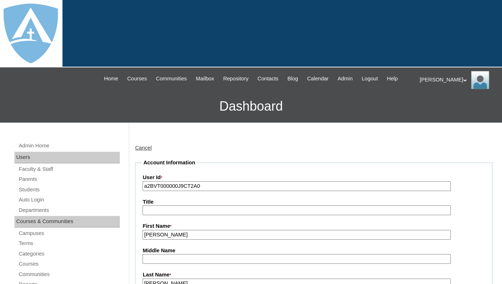
click at [212, 191] on input "a2BVT000000J9CT2A0" at bounding box center [296, 186] width 308 height 10
paste input "7cVT0000000cmrYAA"
type input "a7cVT0000000cmrYAA"
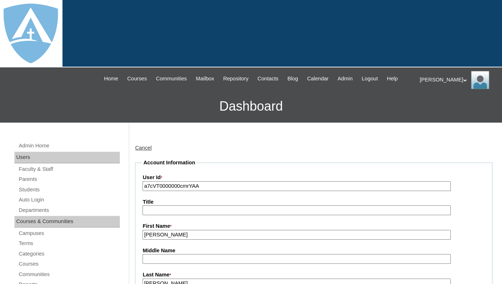
click at [214, 214] on input "Title" at bounding box center [296, 211] width 308 height 10
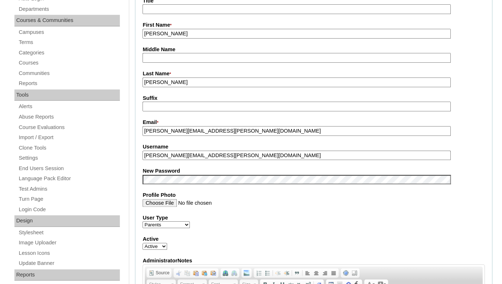
scroll to position [212, 0]
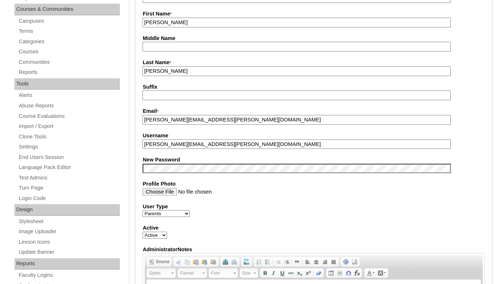
click at [193, 149] on input "abigail.tull@comcast.net" at bounding box center [296, 145] width 308 height 10
click at [180, 181] on fieldset "Account Information User Id * a7cVT0000000cmrYAA Title First Name * Abigail Mid…" at bounding box center [313, 163] width 357 height 432
click at [182, 161] on fieldset "Account Information User Id * a7cVT0000000cmrYAA Title First Name * Abigail Mid…" at bounding box center [313, 163] width 357 height 432
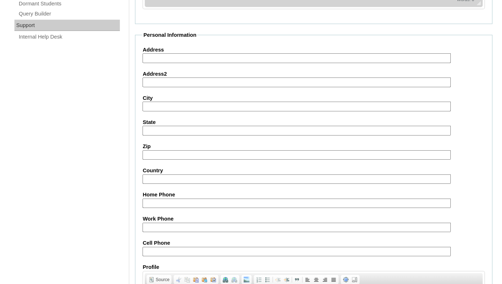
scroll to position [713, 0]
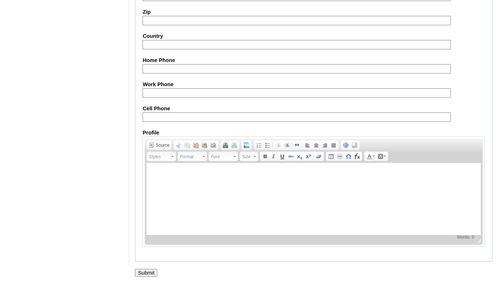
click at [144, 274] on input "Submit" at bounding box center [146, 273] width 22 height 8
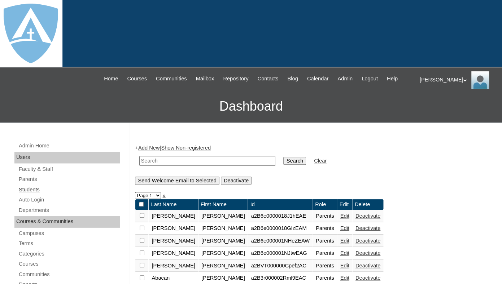
click at [27, 194] on link "Students" at bounding box center [69, 189] width 102 height 9
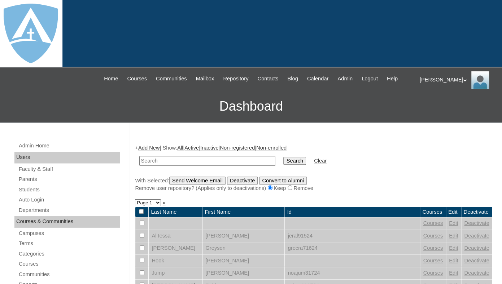
click at [150, 151] on link "Add New" at bounding box center [148, 148] width 21 height 6
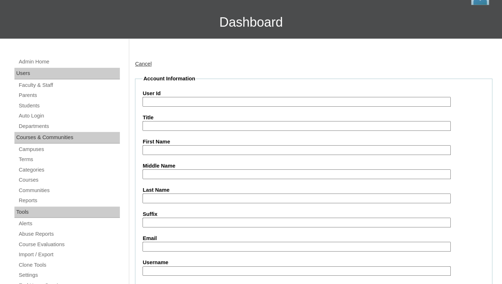
scroll to position [141, 0]
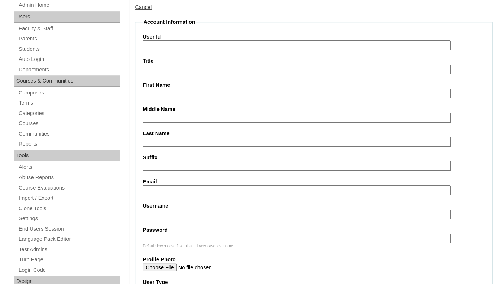
click at [173, 96] on input "First Name" at bounding box center [296, 94] width 308 height 10
paste input "Charlotte Tull"
drag, startPoint x: 170, startPoint y: 100, endPoint x: 197, endPoint y: 101, distance: 27.1
click at [197, 98] on input "Charlotte Tull" at bounding box center [296, 94] width 308 height 10
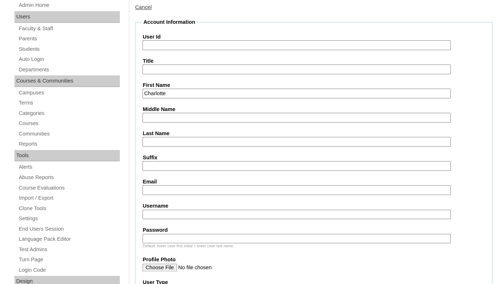
type input "Charlotte"
click at [149, 146] on input "Last Name" at bounding box center [296, 142] width 308 height 10
paste input "Tull"
type input "Tull"
click at [163, 171] on input "Suffix" at bounding box center [296, 166] width 308 height 10
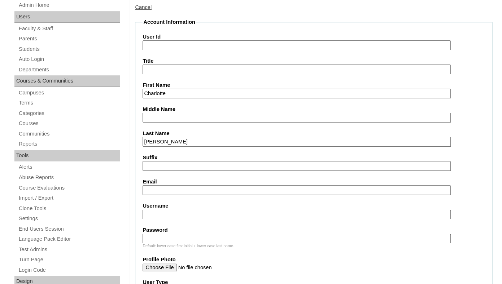
click at [177, 195] on input "Email" at bounding box center [296, 190] width 308 height 10
paste input "abigail.tull@comcast.net"
type input "abigail.tull@comcast.net"
click at [234, 50] on input "User Id" at bounding box center [296, 45] width 308 height 10
paste input "charlotte.tull@enlightiumstudent.com"
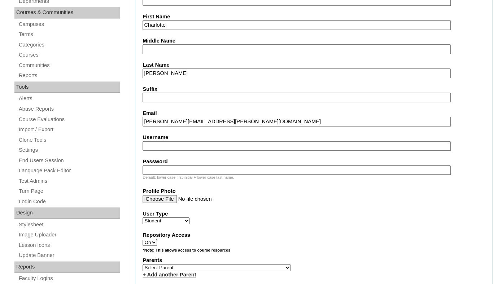
scroll to position [218, 0]
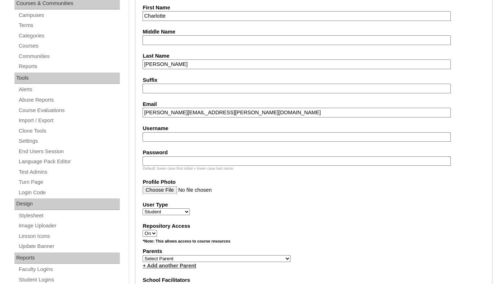
type input "26charlotte.tull@enlightiumstudent.com"
click at [202, 142] on input "Username" at bounding box center [296, 137] width 308 height 10
paste input "charlotte.tull@enlightiumstudent.com"
type input "charlotte.tull@enlightiumstudent.com"
click at [182, 166] on input "Password" at bounding box center [296, 162] width 308 height 10
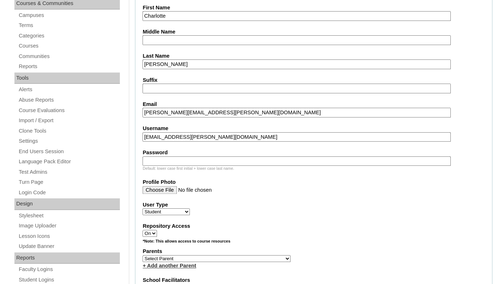
paste input "charlotte.tull@enlightiumstudent.com"
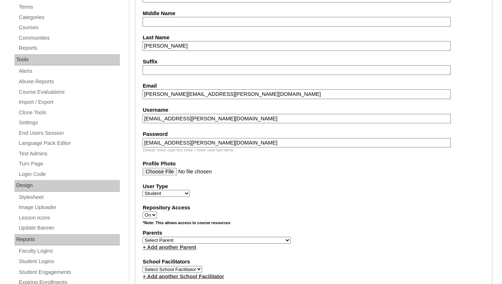
scroll to position [243, 0]
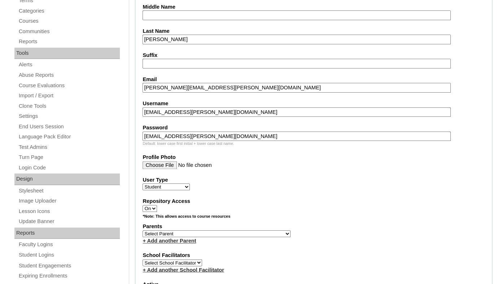
type input "charlotte.tull@enlightiumstudent.com"
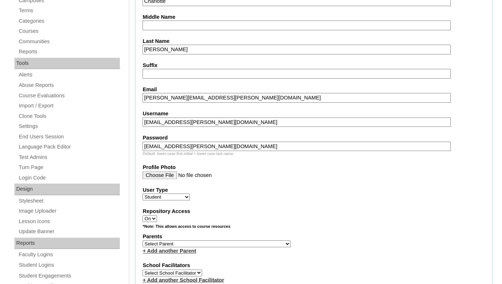
scroll to position [233, 0]
click at [142, 240] on select "Select Parent Garcia, Rosa Labourdette, Jessica Nicholson, Nicky Valentin , Nat…" at bounding box center [216, 243] width 148 height 7
select select "99925"
click option "Tull, Abigail" at bounding box center [0, 0] width 0 height 0
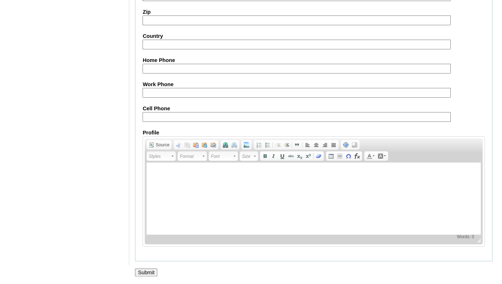
scroll to position [870, 0]
click at [144, 272] on input "Submit" at bounding box center [146, 273] width 22 height 8
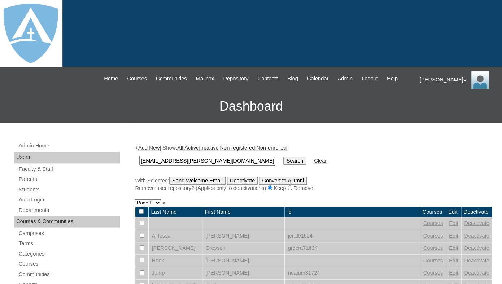
type input "[EMAIL_ADDRESS][PERSON_NAME][DOMAIN_NAME]"
click at [283, 157] on input "Search" at bounding box center [294, 161] width 22 height 8
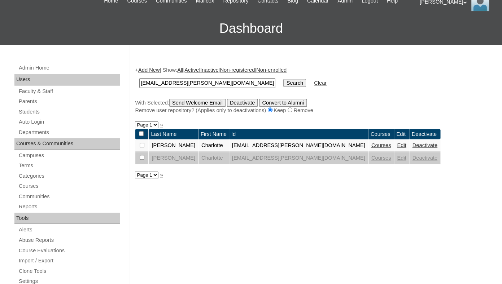
scroll to position [80, 0]
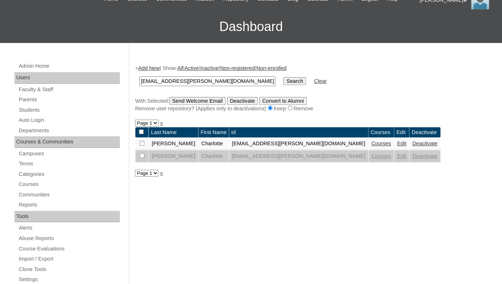
click at [371, 146] on link "Courses" at bounding box center [381, 144] width 20 height 6
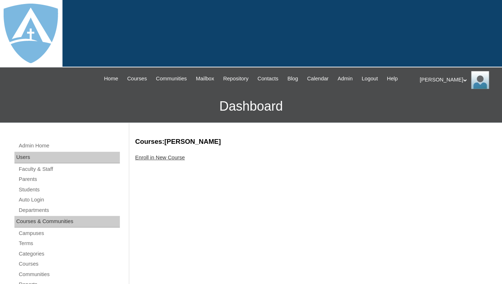
click at [167, 161] on link "Enroll in New Course" at bounding box center [160, 158] width 50 height 6
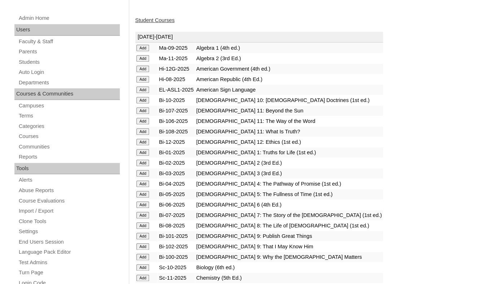
scroll to position [129, 0]
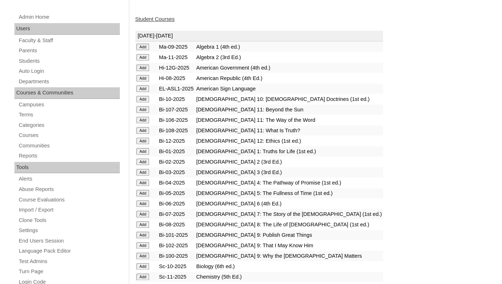
click at [143, 50] on input "Add" at bounding box center [142, 47] width 13 height 6
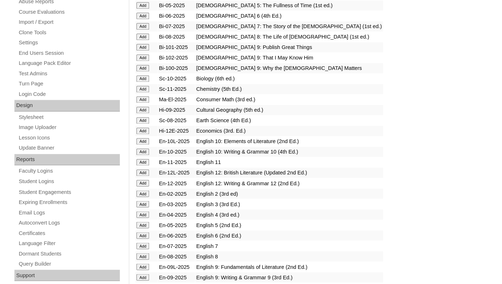
scroll to position [323, 0]
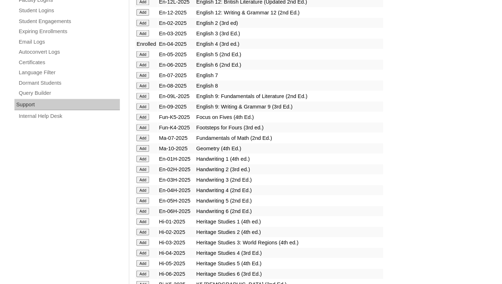
scroll to position [489, 0]
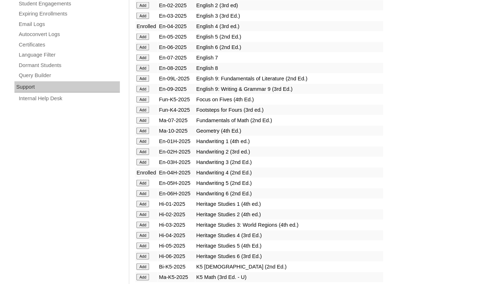
scroll to position [536, 0]
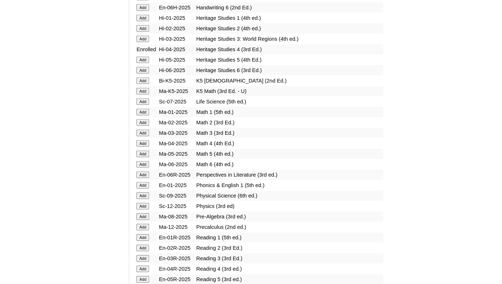
scroll to position [691, 0]
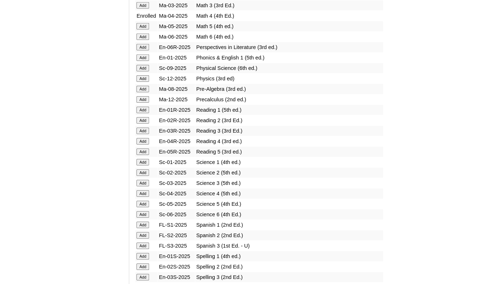
scroll to position [821, 0]
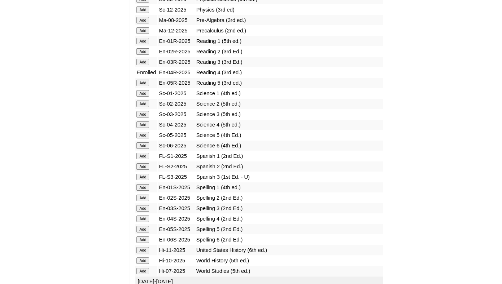
scroll to position [888, 0]
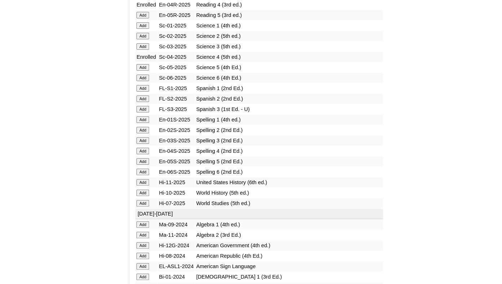
scroll to position [972, 0]
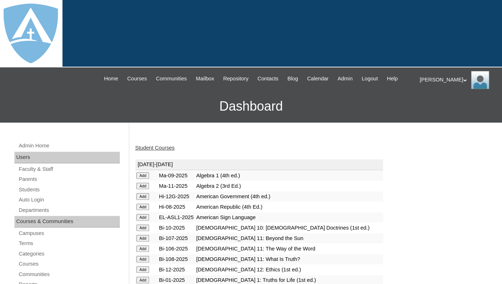
click at [164, 151] on link "Student Courses" at bounding box center [154, 148] width 39 height 6
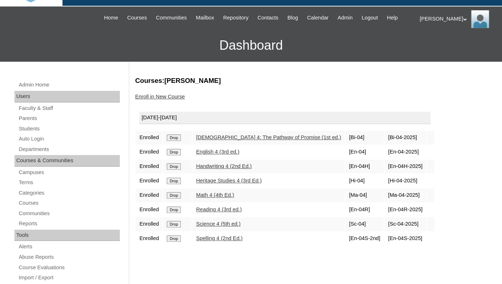
scroll to position [65, 0]
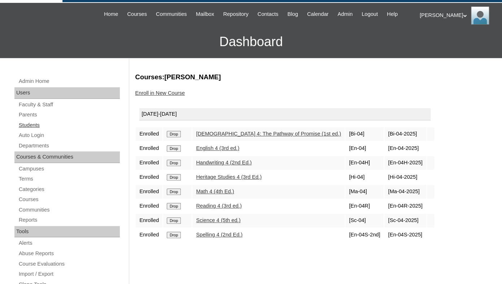
click at [25, 130] on link "Students" at bounding box center [69, 125] width 102 height 9
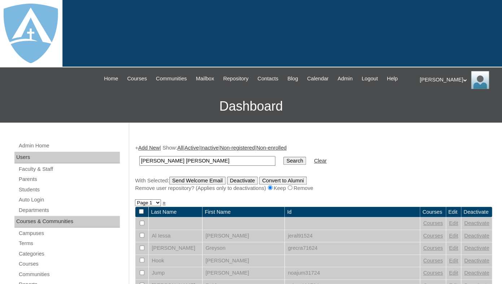
click at [176, 166] on input "Kellie Patricia Brown" at bounding box center [207, 161] width 136 height 10
drag, startPoint x: 179, startPoint y: 167, endPoint x: 121, endPoint y: 164, distance: 58.1
click at [139, 164] on input "Kellie Patricia Brown" at bounding box center [207, 161] width 136 height 10
type input "Brown"
click at [283, 157] on input "Search" at bounding box center [294, 161] width 22 height 8
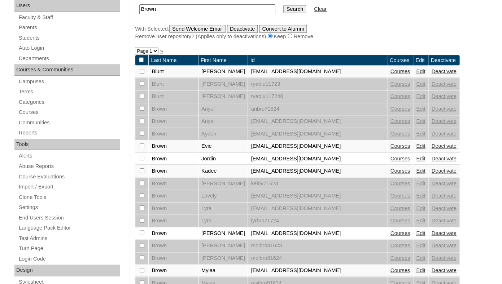
scroll to position [152, 0]
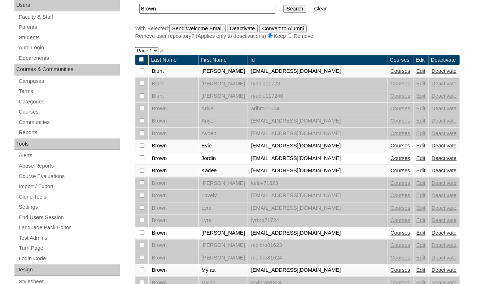
click at [27, 42] on link "Students" at bounding box center [69, 37] width 102 height 9
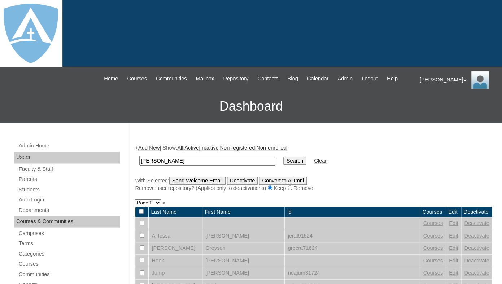
drag, startPoint x: 160, startPoint y: 168, endPoint x: 125, endPoint y: 167, distance: 34.6
click at [139, 166] on input "[PERSON_NAME]" at bounding box center [207, 161] width 136 height 10
type input "Brown"
click at [283, 157] on input "Search" at bounding box center [294, 161] width 22 height 8
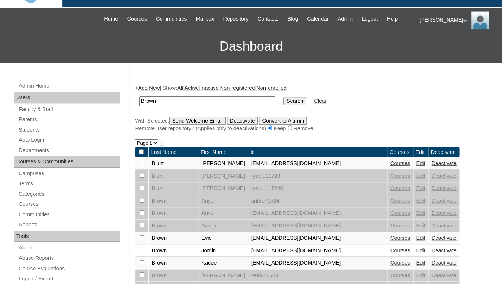
scroll to position [30, 0]
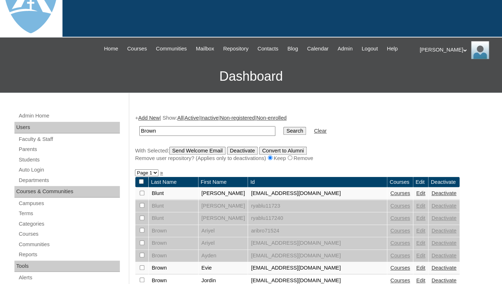
click at [147, 121] on link "Add New" at bounding box center [148, 118] width 21 height 6
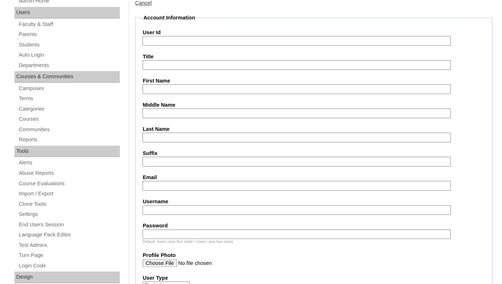
scroll to position [167, 0]
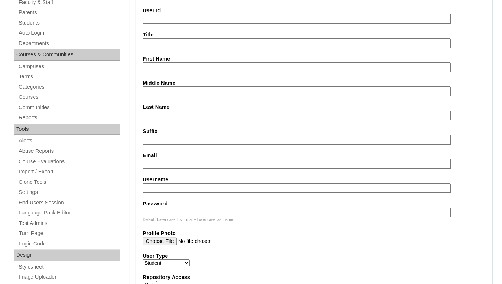
click at [171, 70] on input "First Name" at bounding box center [296, 67] width 308 height 10
paste input "Ginger Brown"
drag, startPoint x: 164, startPoint y: 74, endPoint x: 195, endPoint y: 74, distance: 30.7
click at [195, 72] on input "Ginger Brown" at bounding box center [296, 67] width 308 height 10
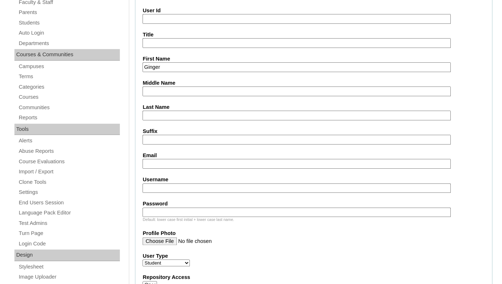
type input "Ginger"
click at [169, 120] on input "Last Name" at bounding box center [296, 116] width 308 height 10
paste input "Brown"
type input "Brown"
click at [162, 145] on input "Suffix" at bounding box center [296, 140] width 308 height 10
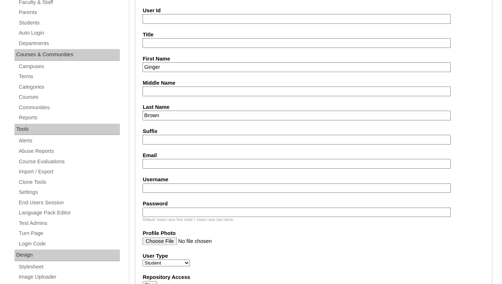
click at [179, 167] on input "Email" at bounding box center [296, 164] width 308 height 10
paste input "kpbrown4@yahoo.com"
type input "kpbrown4@yahoo.com"
click at [172, 193] on input "Username" at bounding box center [296, 189] width 308 height 10
paste input "[EMAIL_ADDRESS][DOMAIN_NAME]"
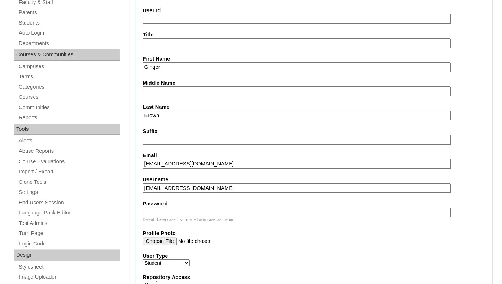
type input "[EMAIL_ADDRESS][DOMAIN_NAME]"
click at [161, 217] on input "Password" at bounding box center [296, 213] width 308 height 10
paste input "[EMAIL_ADDRESS][DOMAIN_NAME]"
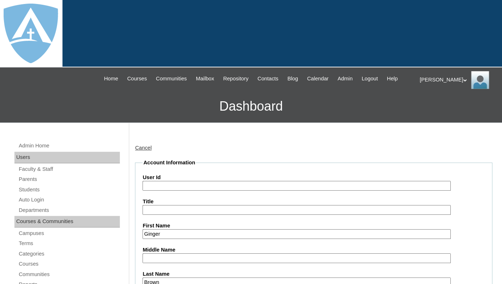
type input "[EMAIL_ADDRESS][DOMAIN_NAME]"
click at [175, 191] on input "User Id" at bounding box center [296, 186] width 308 height 10
paste input "[EMAIL_ADDRESS][DOMAIN_NAME]"
type input "26ginger.brown@enlightiumstudent.com"
click at [183, 167] on legend "Account Information" at bounding box center [168, 163] width 53 height 8
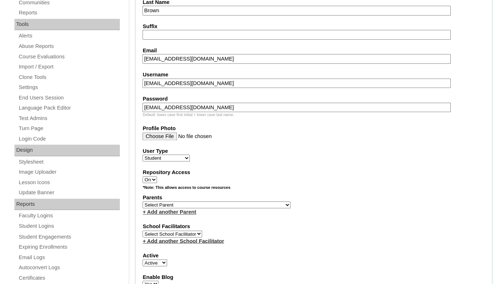
scroll to position [273, 0]
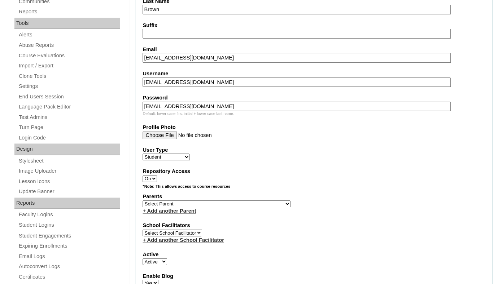
click at [142, 201] on select "Select Parent Garcia, Rosa Labourdette, Jessica Nicholson, Nicky Valentin , Nat…" at bounding box center [216, 204] width 148 height 7
select select "101198"
click option "Brown, Kellie" at bounding box center [0, 0] width 0 height 0
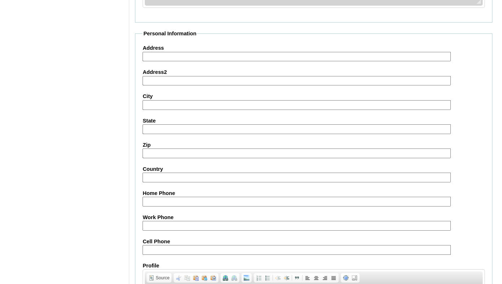
scroll to position [870, 0]
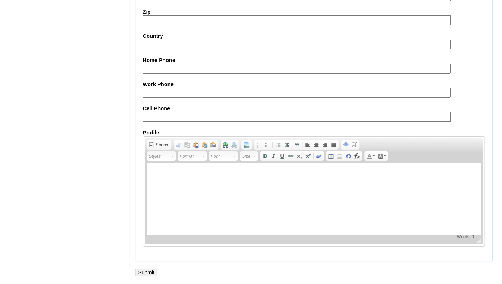
click at [140, 273] on input "Submit" at bounding box center [146, 273] width 22 height 8
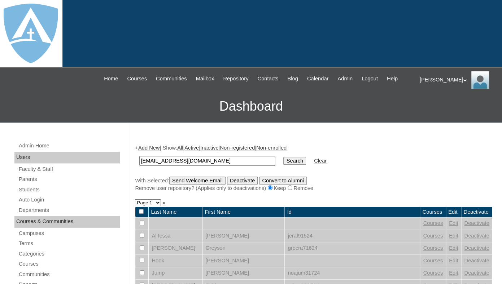
type input "[EMAIL_ADDRESS][DOMAIN_NAME]"
click at [283, 157] on input "Search" at bounding box center [294, 161] width 22 height 8
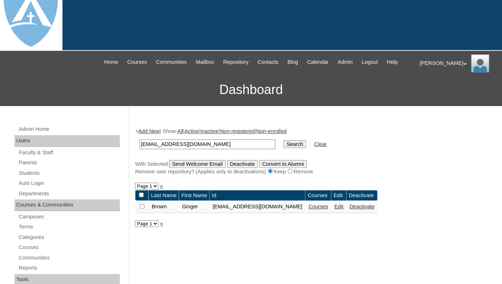
scroll to position [68, 0]
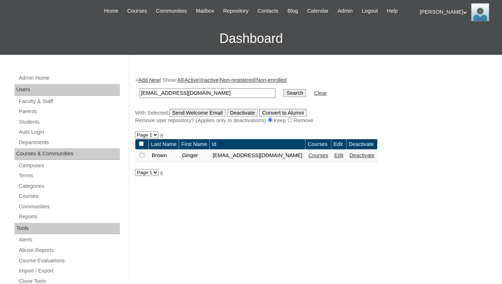
click at [328, 158] on link "Courses" at bounding box center [318, 156] width 20 height 6
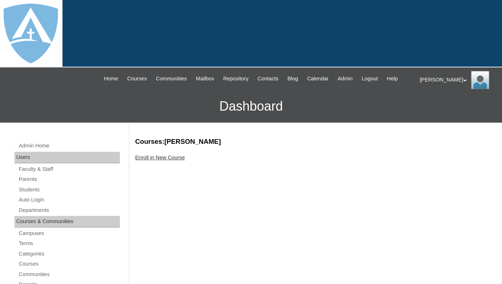
click at [185, 161] on link "Enroll in New Course" at bounding box center [160, 158] width 50 height 6
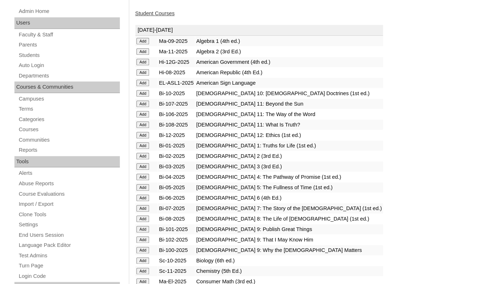
scroll to position [152, 0]
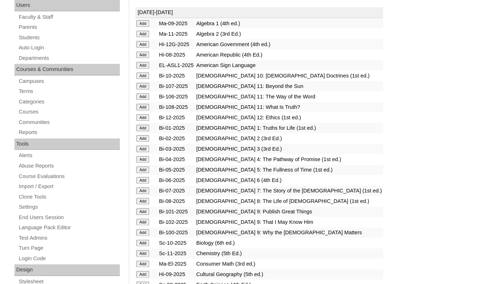
click at [142, 27] on input "Add" at bounding box center [142, 23] width 13 height 6
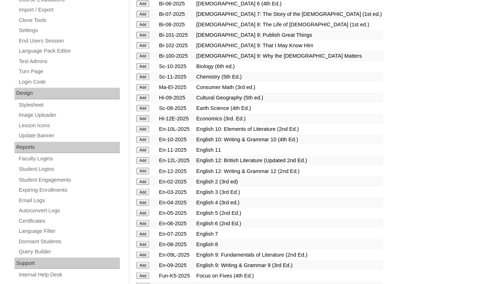
scroll to position [344, 0]
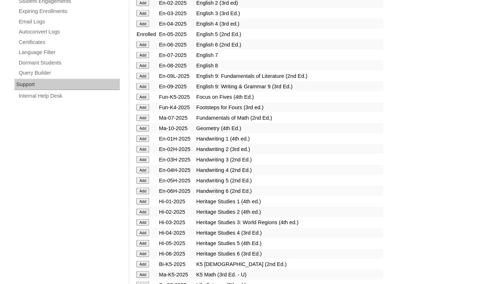
scroll to position [519, 0]
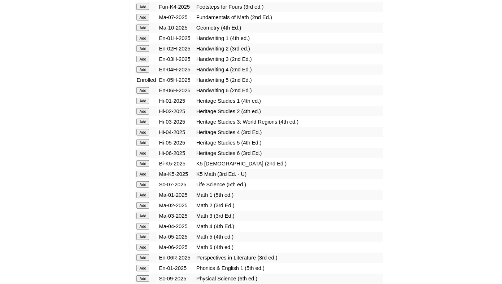
scroll to position [619, 0]
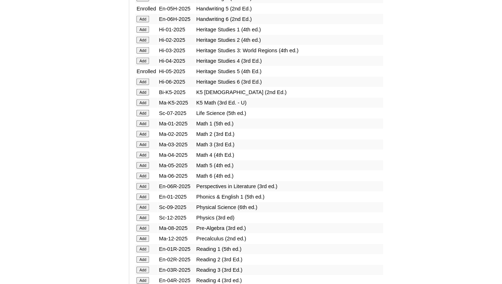
scroll to position [704, 0]
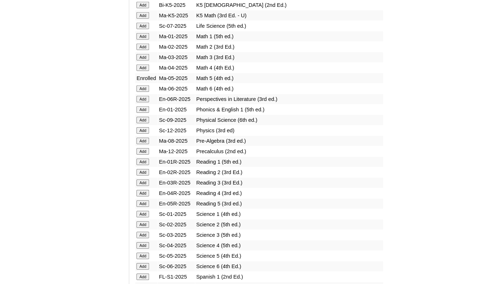
scroll to position [768, 0]
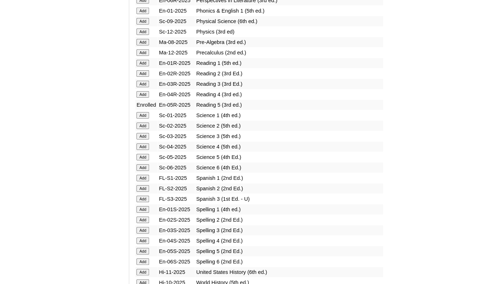
scroll to position [933, 0]
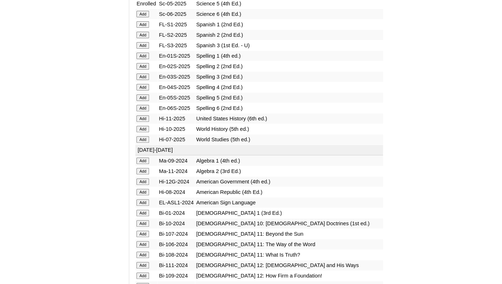
scroll to position [1020, 0]
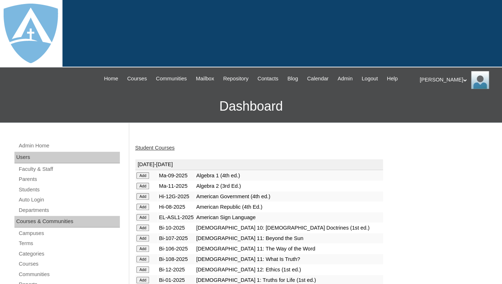
click at [165, 151] on link "Student Courses" at bounding box center [154, 148] width 39 height 6
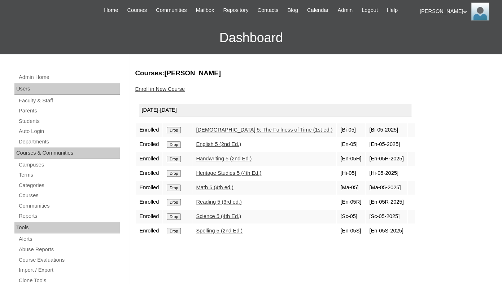
scroll to position [73, 0]
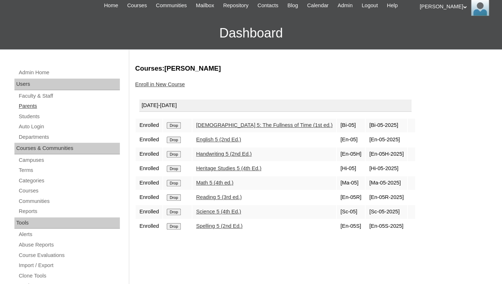
click at [23, 111] on link "Parents" at bounding box center [69, 106] width 102 height 9
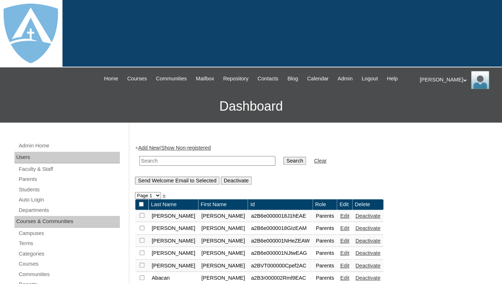
click at [154, 166] on input "text" at bounding box center [207, 161] width 136 height 10
paste input "Darilin Rojas"
drag, startPoint x: 161, startPoint y: 167, endPoint x: 84, endPoint y: 166, distance: 76.5
click at [139, 166] on input "Darilin Rojas" at bounding box center [207, 161] width 136 height 10
type input "Rojas"
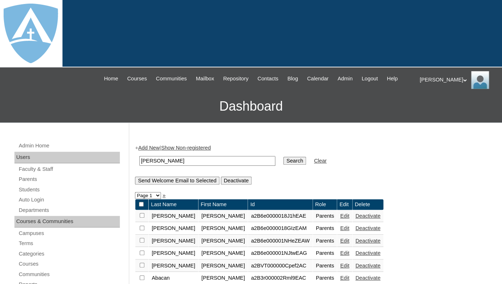
click at [283, 157] on input "Search" at bounding box center [294, 161] width 22 height 8
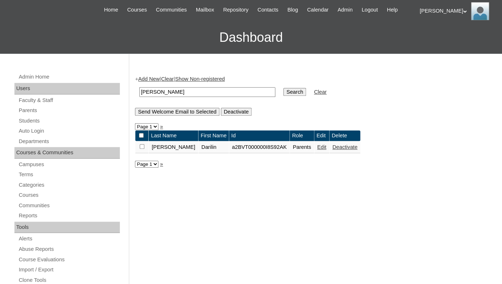
scroll to position [72, 0]
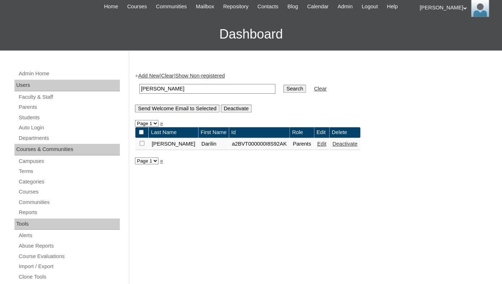
click at [317, 147] on link "Edit" at bounding box center [321, 144] width 9 height 6
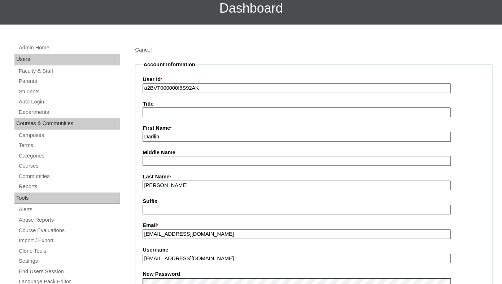
click at [211, 93] on input "a2BVT000000I8S92AK" at bounding box center [296, 88] width 308 height 10
paste input "7cVT0000000d2zYAA"
type input "a7cVT0000000d2zYAA"
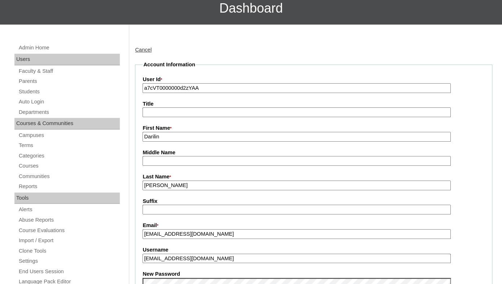
click at [210, 107] on fieldset "Account Information User Id * a7cVT0000000d2zYAA Title First Name * Darilin Mid…" at bounding box center [313, 277] width 357 height 432
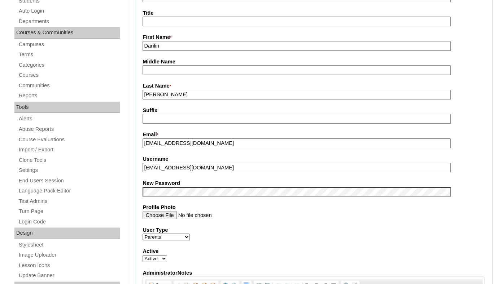
scroll to position [189, 0]
click at [190, 180] on fieldset "Account Information User Id * a7cVT0000000d2zYAA Title First Name * Darilin Mid…" at bounding box center [313, 186] width 357 height 432
click at [190, 172] on input "darilinr8@icloud.com" at bounding box center [296, 168] width 308 height 10
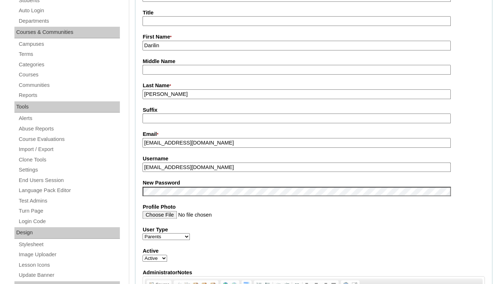
click at [208, 210] on fieldset "Account Information User Id * a7cVT0000000d2zYAA Title First Name * Darilin Mid…" at bounding box center [313, 186] width 357 height 432
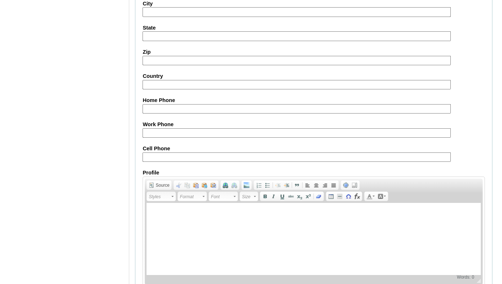
scroll to position [713, 0]
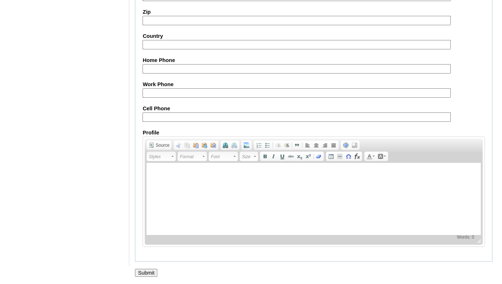
click at [148, 269] on input "Submit" at bounding box center [146, 273] width 22 height 8
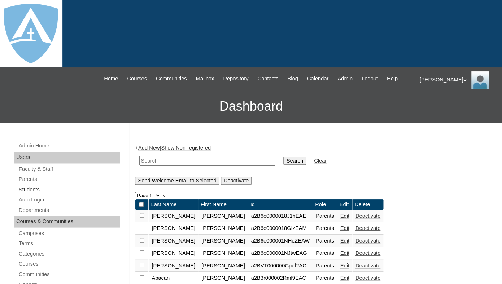
click at [33, 194] on link "Students" at bounding box center [69, 189] width 102 height 9
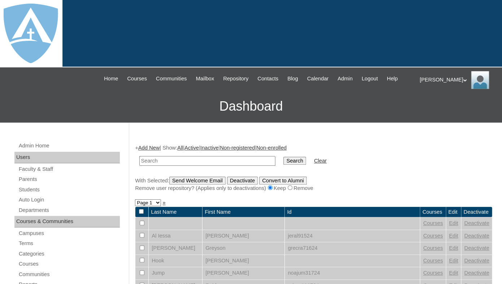
click at [153, 166] on input "text" at bounding box center [207, 161] width 136 height 10
drag, startPoint x: 153, startPoint y: 166, endPoint x: 120, endPoint y: 166, distance: 33.6
click at [139, 166] on input "[PERSON_NAME]" at bounding box center [207, 161] width 136 height 10
type input "[PERSON_NAME]"
click at [283, 157] on input "Search" at bounding box center [294, 161] width 22 height 8
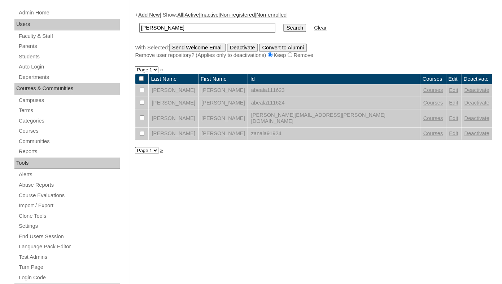
scroll to position [136, 0]
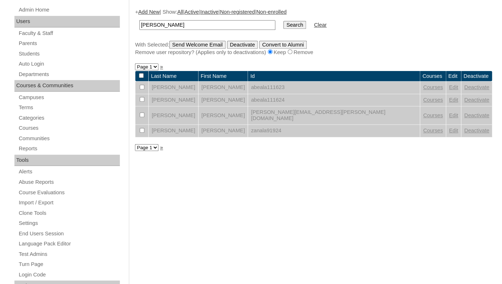
click at [449, 118] on link "Edit" at bounding box center [453, 116] width 9 height 6
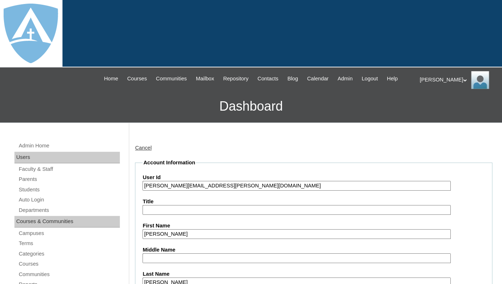
click at [198, 191] on input "abel.alamillo@enlightiumstudent.com" at bounding box center [296, 186] width 308 height 10
click at [144, 191] on input "abel.alamillo@enlightiumstudent.com" at bounding box center [296, 186] width 308 height 10
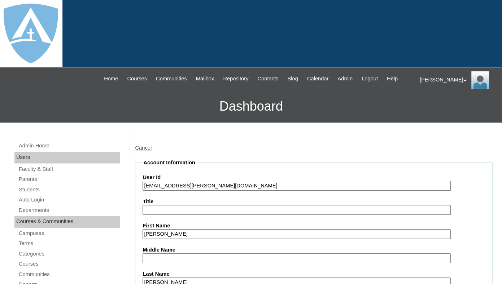
type input "26abel.alamillo@enlightiumstudent.com"
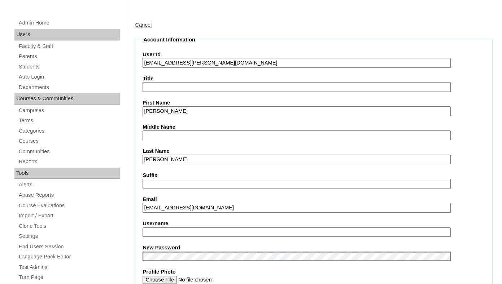
scroll to position [159, 0]
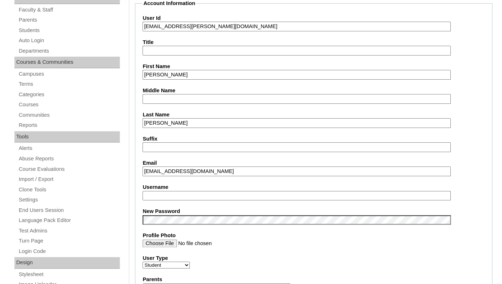
click at [167, 198] on input "Username" at bounding box center [296, 196] width 308 height 10
paste input "abel.alamillo@enlightiumstudent.com"
type input "abel.alamillo@enlightiumstudent.com"
click at [168, 211] on fieldset "Account Information User Id 26abel.alamillo@enlightiumstudent.com Title First N…" at bounding box center [313, 289] width 357 height 578
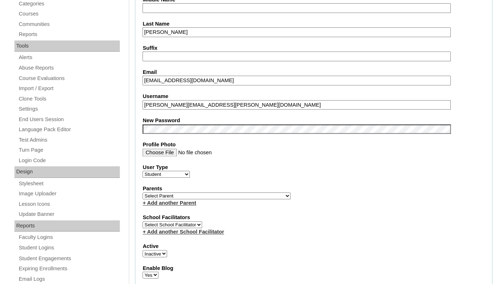
scroll to position [257, 0]
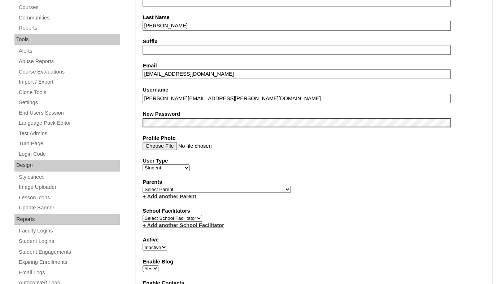
click at [142, 186] on select "Select Parent Garcia, Rosa Labourdette, Jessica Nicholson, Nicky Valentin , Nat…" at bounding box center [216, 189] width 148 height 7
select select "98902"
click option "Rojas, Darilin" at bounding box center [0, 0] width 0 height 0
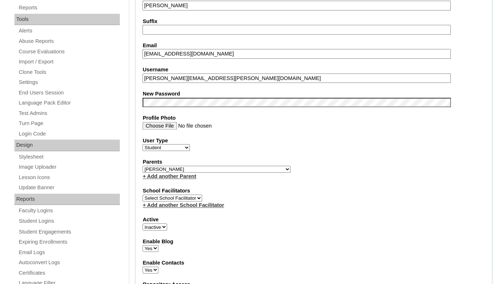
scroll to position [308, 0]
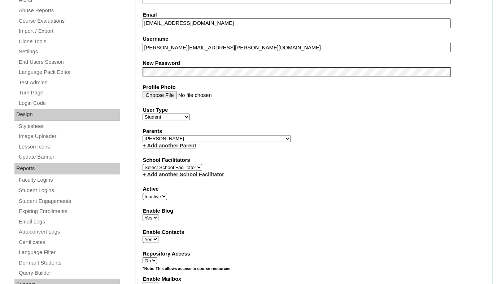
select select "1"
click option "Active" at bounding box center [0, 0] width 0 height 0
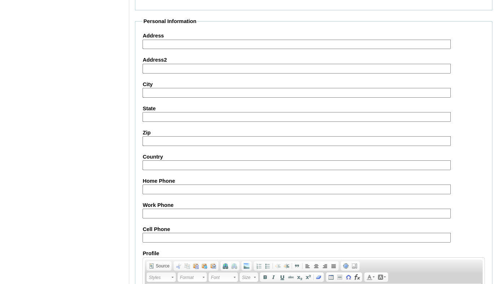
scroll to position [865, 0]
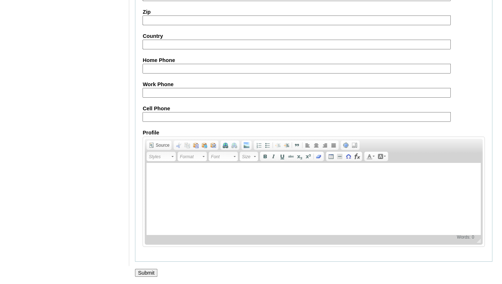
click at [141, 270] on input "Submit" at bounding box center [146, 273] width 22 height 8
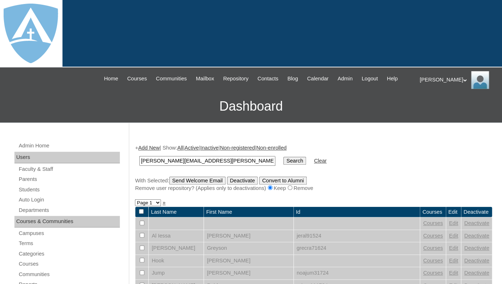
type input "[PERSON_NAME][EMAIL_ADDRESS][PERSON_NAME][DOMAIN_NAME]"
click at [283, 157] on input "Search" at bounding box center [294, 161] width 22 height 8
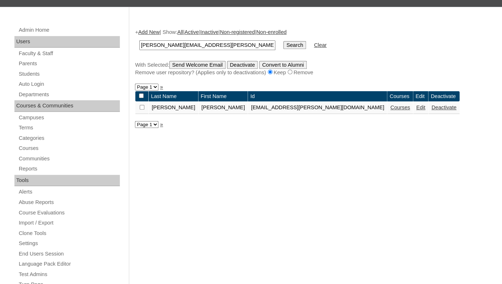
scroll to position [120, 0]
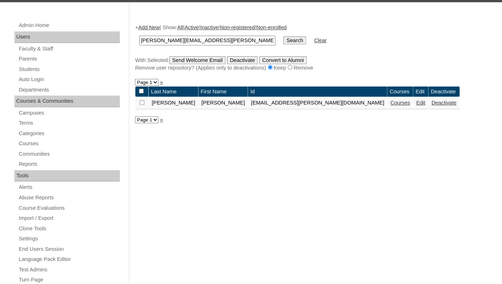
click at [390, 106] on link "Courses" at bounding box center [400, 103] width 20 height 6
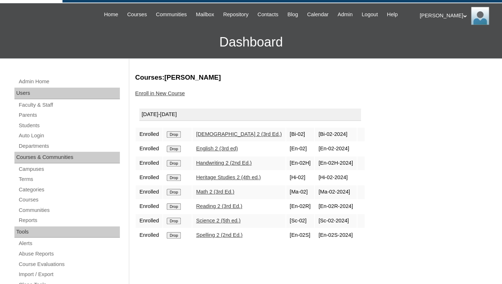
scroll to position [65, 0]
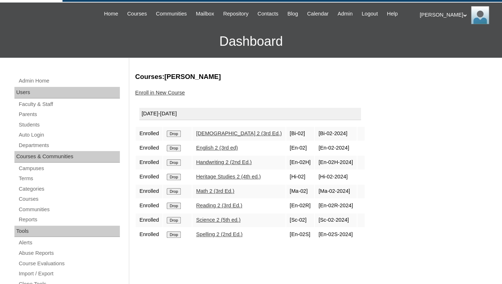
click at [182, 141] on td "Drop" at bounding box center [177, 134] width 28 height 14
click at [176, 137] on input "Drop" at bounding box center [174, 134] width 14 height 6
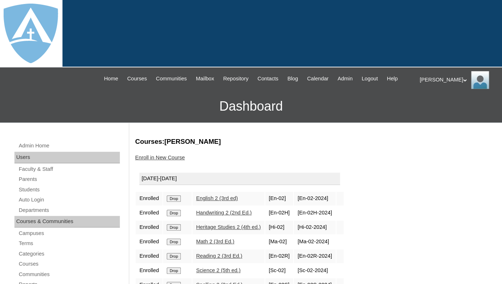
click at [173, 202] on input "Drop" at bounding box center [174, 198] width 14 height 6
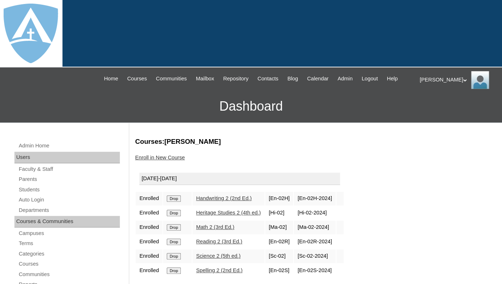
click at [174, 202] on input "Drop" at bounding box center [174, 198] width 14 height 6
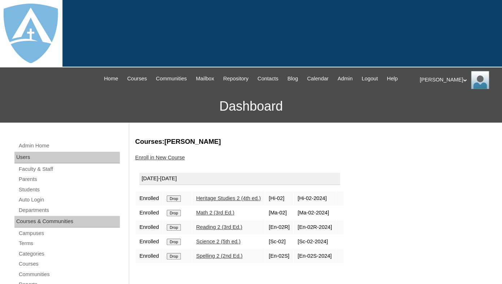
click at [176, 202] on input "Drop" at bounding box center [174, 198] width 14 height 6
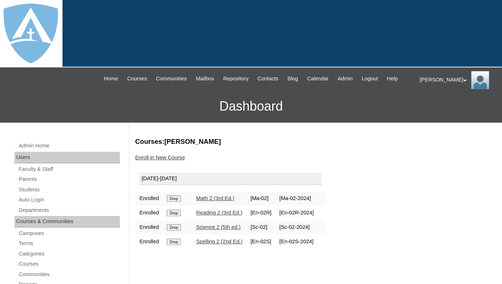
click at [177, 202] on input "Drop" at bounding box center [174, 198] width 14 height 6
click at [173, 202] on input "Drop" at bounding box center [174, 198] width 14 height 6
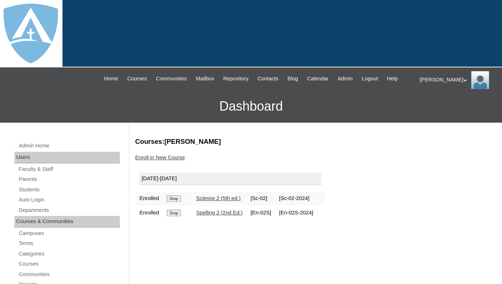
click at [174, 202] on input "Drop" at bounding box center [174, 198] width 14 height 6
click at [175, 202] on input "Drop" at bounding box center [174, 198] width 14 height 6
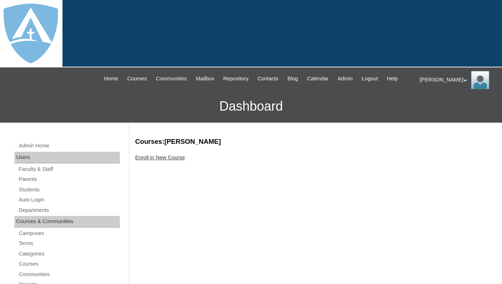
click at [167, 161] on link "Enroll in New Course" at bounding box center [160, 158] width 50 height 6
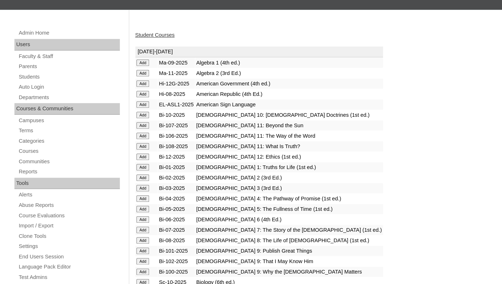
scroll to position [113, 0]
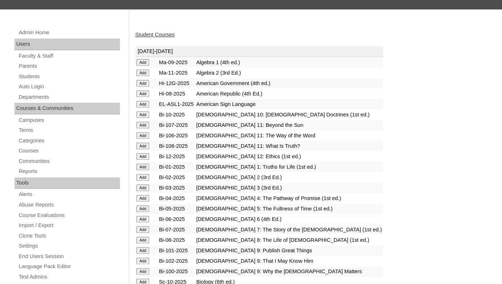
click at [142, 66] on input "Add" at bounding box center [142, 62] width 13 height 6
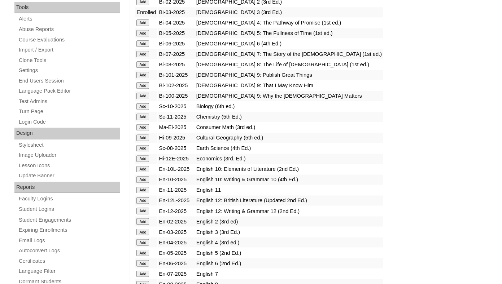
scroll to position [296, 0]
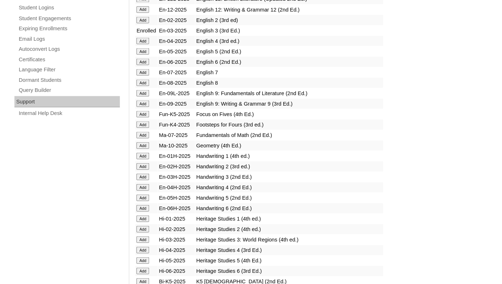
scroll to position [491, 0]
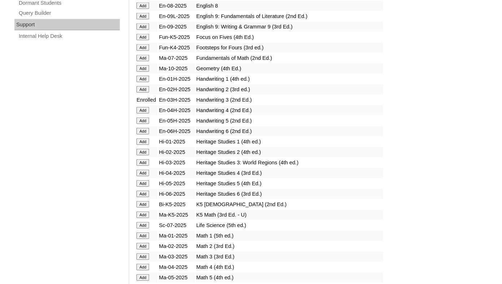
scroll to position [568, 0]
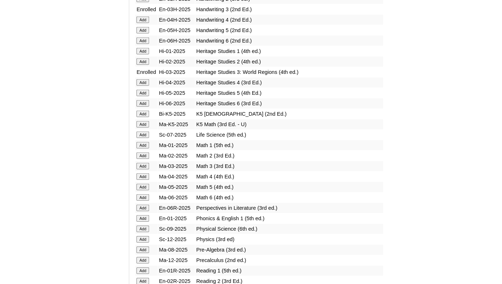
scroll to position [678, 0]
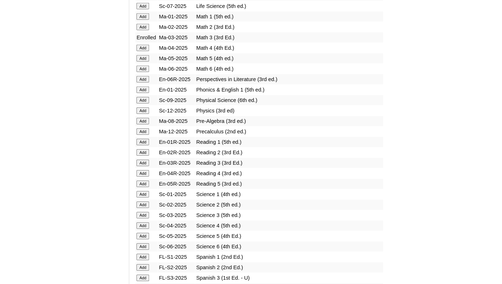
scroll to position [787, 0]
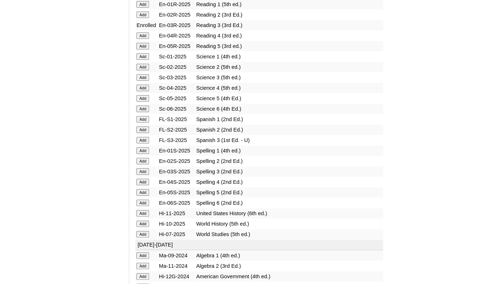
scroll to position [913, 0]
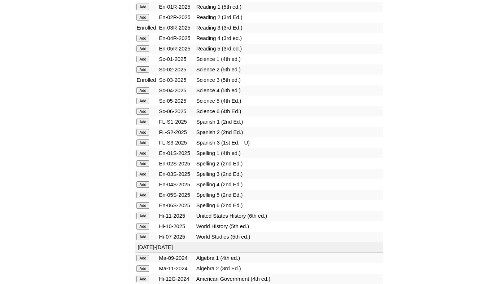
scroll to position [923, 0]
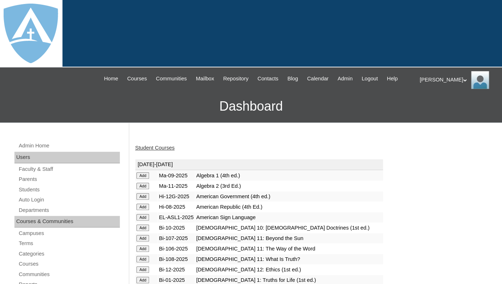
click at [161, 151] on link "Student Courses" at bounding box center [154, 148] width 39 height 6
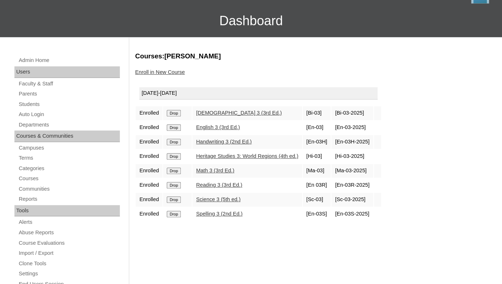
scroll to position [99, 0]
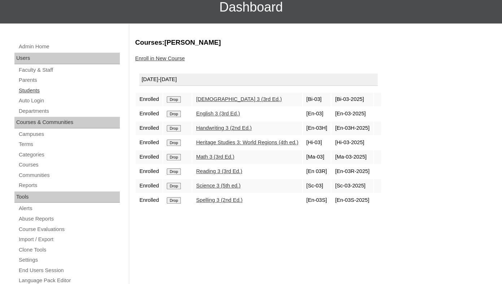
click at [27, 95] on link "Students" at bounding box center [69, 90] width 102 height 9
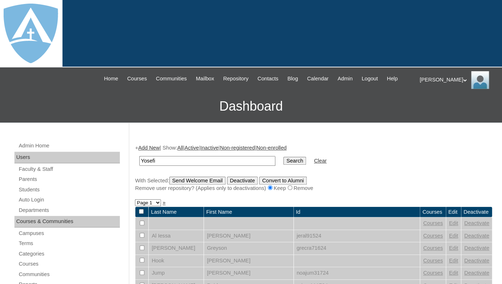
drag, startPoint x: 160, startPoint y: 167, endPoint x: 102, endPoint y: 163, distance: 58.5
click at [139, 163] on input "Yosefi" at bounding box center [207, 161] width 136 height 10
type input "Yosefi"
click at [283, 157] on input "Search" at bounding box center [294, 161] width 22 height 8
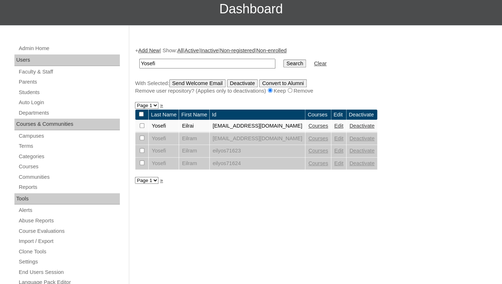
scroll to position [99, 0]
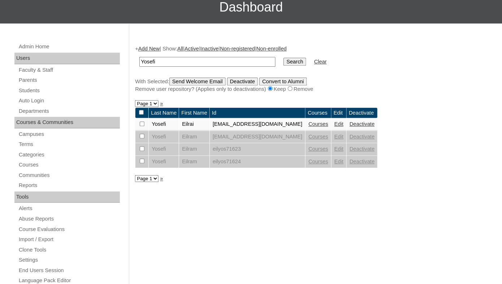
click at [343, 140] on link "Edit" at bounding box center [338, 137] width 9 height 6
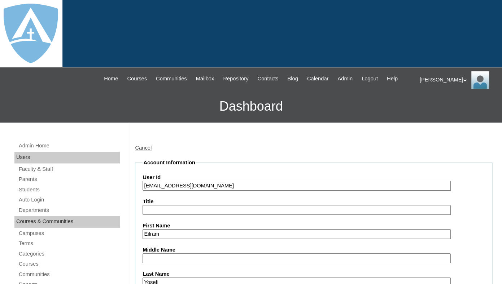
click at [212, 191] on input "[EMAIL_ADDRESS][DOMAIN_NAME]" at bounding box center [296, 186] width 308 height 10
click at [145, 191] on input "[EMAIL_ADDRESS][DOMAIN_NAME]" at bounding box center [296, 186] width 308 height 10
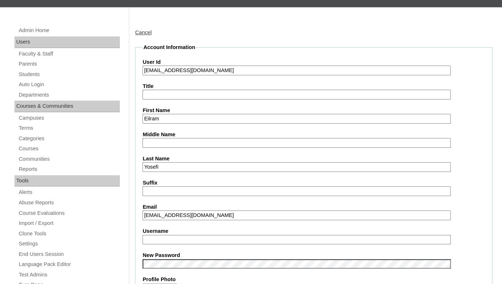
scroll to position [215, 0]
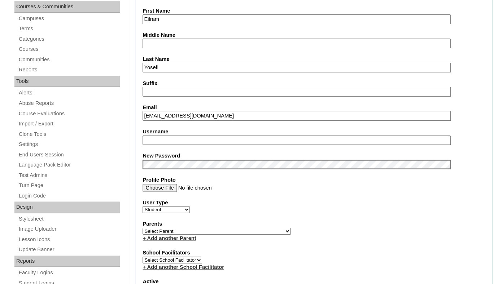
type input "[EMAIL_ADDRESS][DOMAIN_NAME]"
click at [156, 144] on input "Username" at bounding box center [296, 141] width 308 height 10
paste input "[EMAIL_ADDRESS][DOMAIN_NAME]"
type input "[EMAIL_ADDRESS][DOMAIN_NAME]"
click at [159, 153] on fieldset "Account Information User Id 26eilram.yosefi@enlightiumstudent.com Title First N…" at bounding box center [313, 233] width 357 height 578
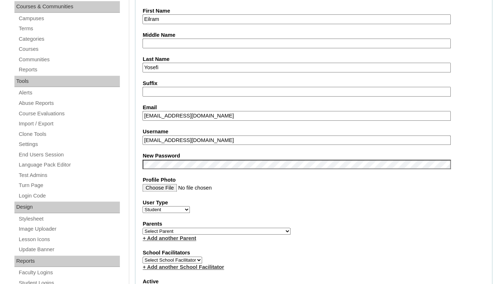
click at [142, 228] on select "Select Parent Garcia, Rosa Labourdette, Jessica Nicholson, Nicky Valentin , Nat…" at bounding box center [216, 231] width 148 height 7
select select "100724"
click option "Ardashahi, Rameil" at bounding box center [0, 0] width 0 height 0
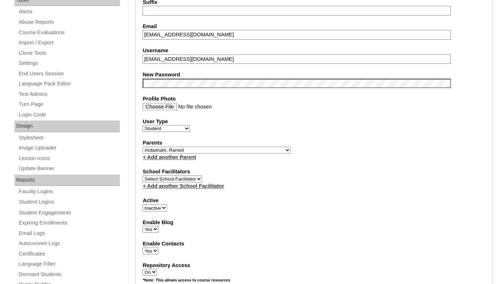
scroll to position [296, 0]
select select "1"
click option "Active" at bounding box center [0, 0] width 0 height 0
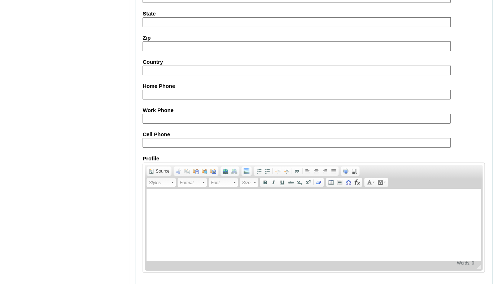
scroll to position [865, 0]
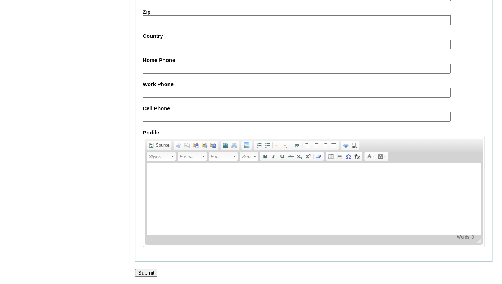
click at [142, 271] on input "Submit" at bounding box center [146, 273] width 22 height 8
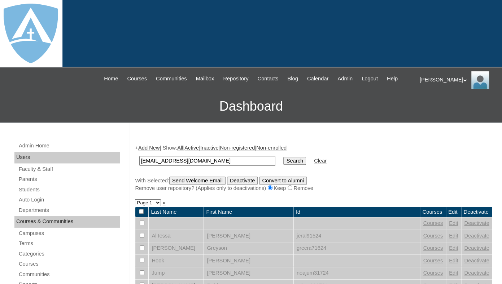
type input "[EMAIL_ADDRESS][DOMAIN_NAME]"
click at [283, 157] on input "Search" at bounding box center [294, 161] width 22 height 8
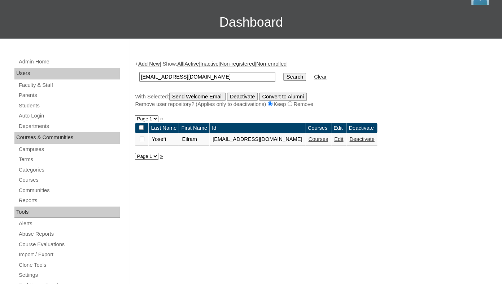
scroll to position [87, 0]
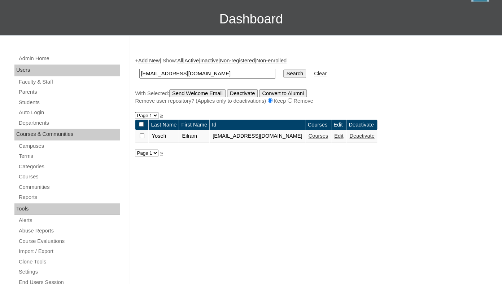
click at [328, 139] on link "Courses" at bounding box center [318, 136] width 20 height 6
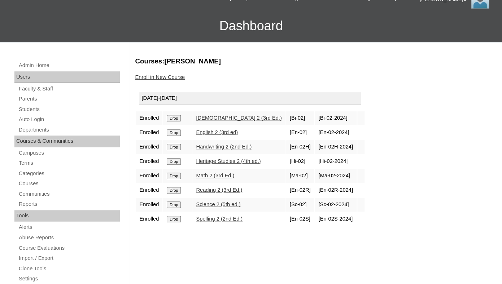
scroll to position [119, 0]
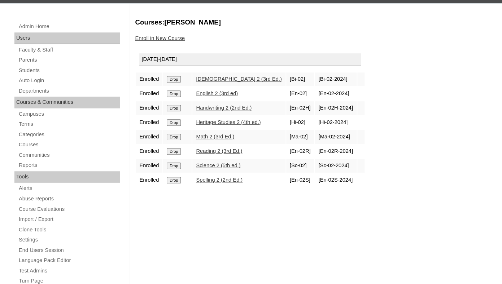
click at [180, 83] on input "Drop" at bounding box center [174, 79] width 14 height 6
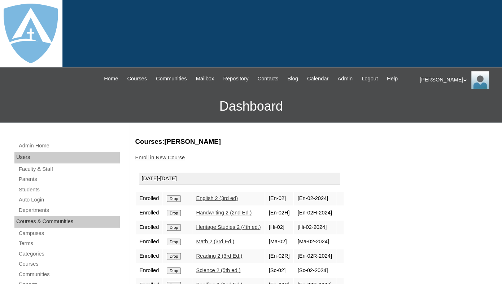
click at [176, 202] on input "Drop" at bounding box center [174, 198] width 14 height 6
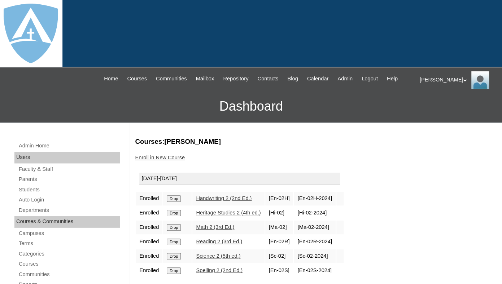
click at [172, 202] on input "Drop" at bounding box center [174, 198] width 14 height 6
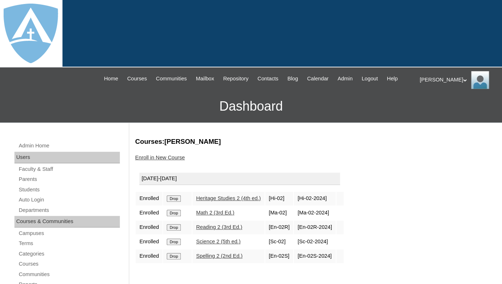
click at [177, 202] on input "Drop" at bounding box center [174, 198] width 14 height 6
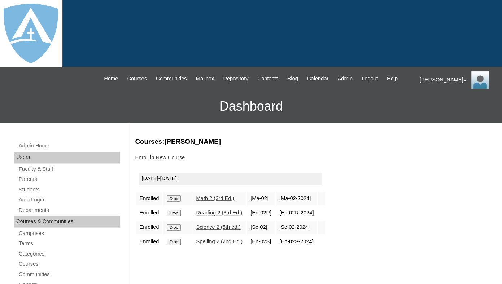
click at [179, 202] on input "Drop" at bounding box center [174, 198] width 14 height 6
click at [178, 202] on input "Drop" at bounding box center [174, 198] width 14 height 6
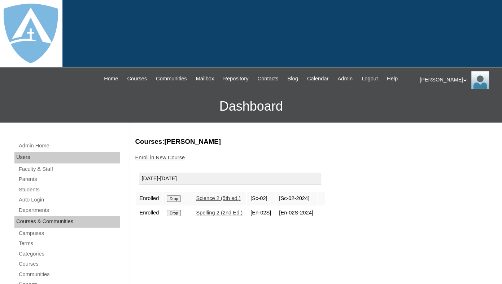
click at [174, 202] on input "Drop" at bounding box center [174, 198] width 14 height 6
click at [179, 202] on input "Drop" at bounding box center [174, 198] width 14 height 6
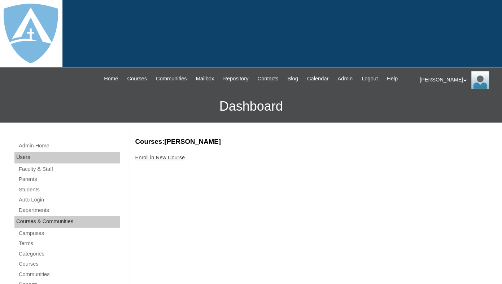
click at [166, 161] on link "Enroll in New Course" at bounding box center [160, 158] width 50 height 6
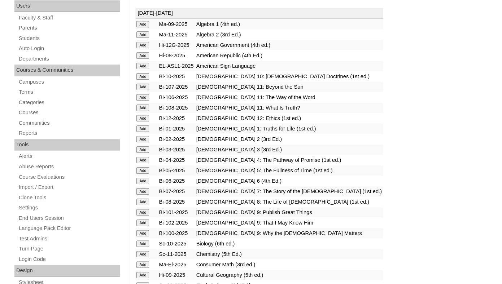
scroll to position [164, 0]
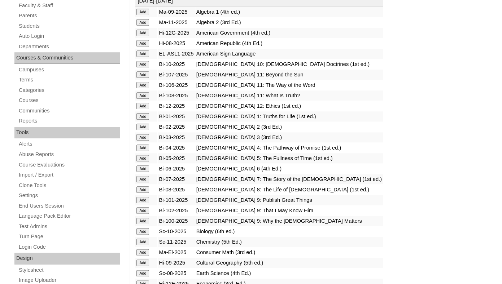
click at [144, 15] on input "Add" at bounding box center [142, 12] width 13 height 6
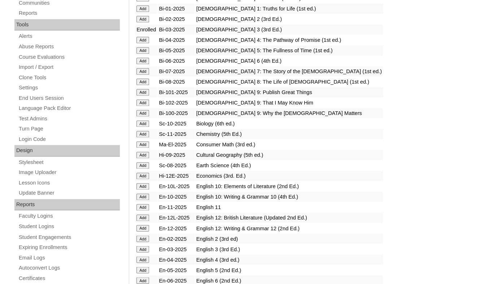
scroll to position [285, 0]
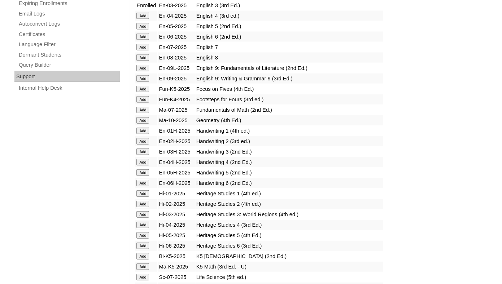
scroll to position [527, 0]
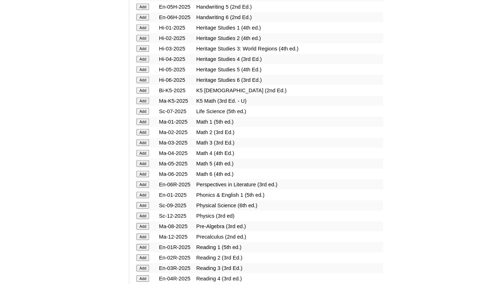
scroll to position [668, 0]
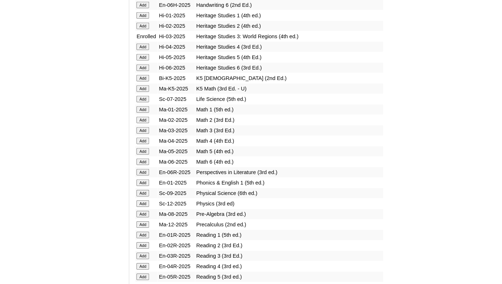
scroll to position [696, 0]
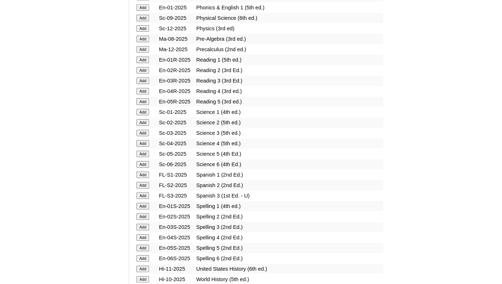
scroll to position [872, 0]
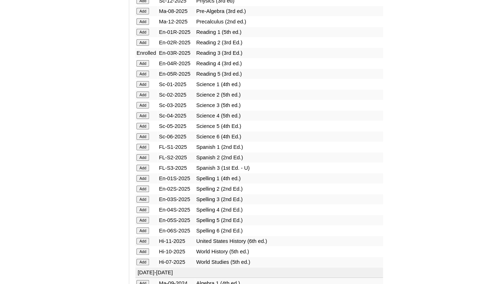
scroll to position [903, 0]
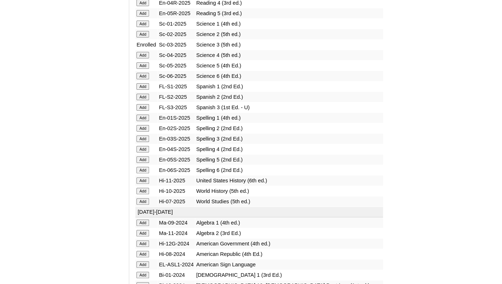
scroll to position [992, 0]
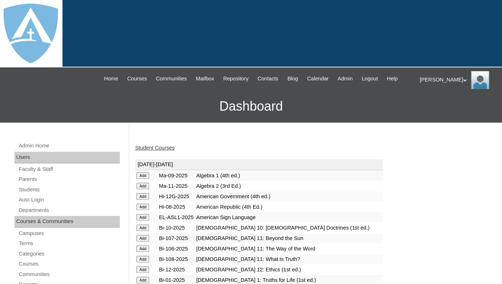
click at [154, 151] on link "Student Courses" at bounding box center [154, 148] width 39 height 6
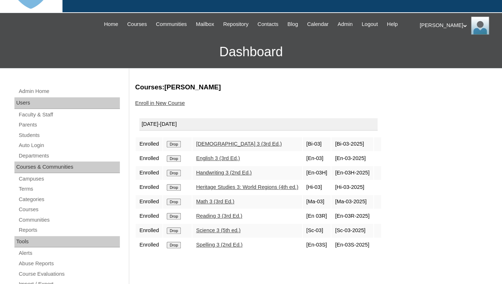
scroll to position [99, 0]
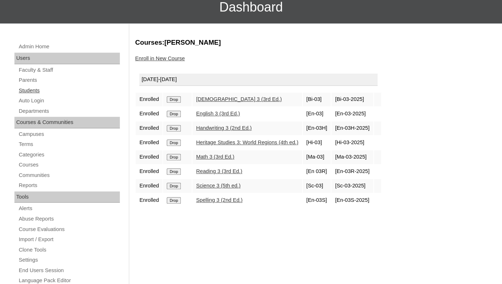
click at [20, 95] on link "Students" at bounding box center [69, 90] width 102 height 9
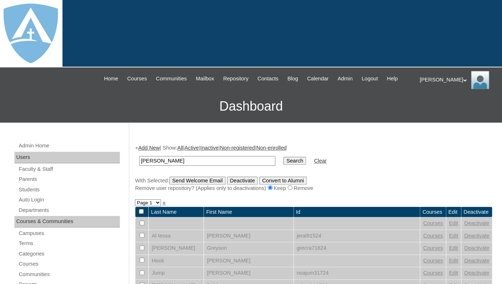
drag, startPoint x: 160, startPoint y: 168, endPoint x: 108, endPoint y: 164, distance: 51.7
click at [139, 164] on input "Jayme Kendricks" at bounding box center [207, 161] width 136 height 10
type input "Kendricks"
click at [283, 157] on input "Search" at bounding box center [294, 161] width 22 height 8
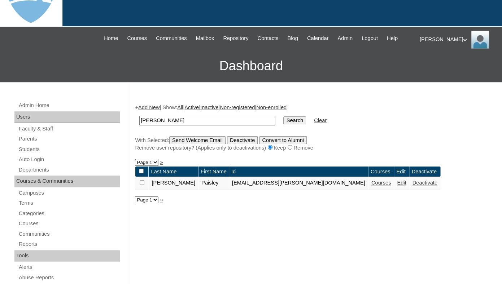
scroll to position [68, 0]
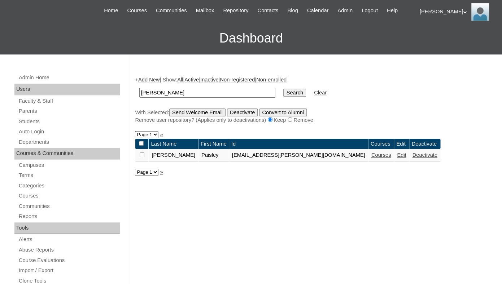
click at [155, 83] on link "Add New" at bounding box center [148, 80] width 21 height 6
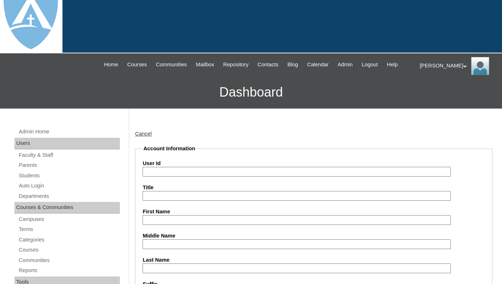
scroll to position [37, 0]
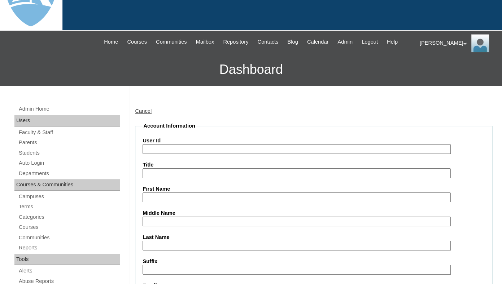
click at [192, 202] on input "First Name" at bounding box center [296, 198] width 308 height 10
paste input "Jayme Kendricks"
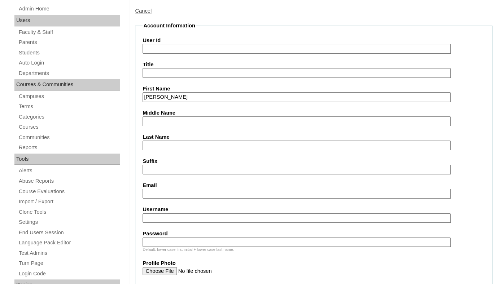
scroll to position [140, 0]
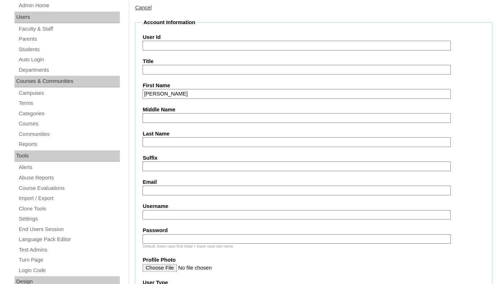
drag, startPoint x: 163, startPoint y: 101, endPoint x: 193, endPoint y: 101, distance: 29.9
click at [193, 99] on input "Jayme Kendricks" at bounding box center [296, 94] width 308 height 10
type input "Jayme"
click at [160, 138] on label "Last Name" at bounding box center [313, 134] width 342 height 8
click at [160, 144] on input "Last Name" at bounding box center [296, 142] width 308 height 10
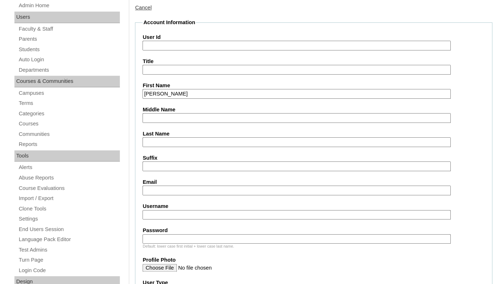
paste input "Kendricks"
type input "Kendricks"
click at [160, 171] on input "Suffix" at bounding box center [296, 167] width 308 height 10
click at [184, 195] on input "Email" at bounding box center [296, 191] width 308 height 10
paste input "annie.kendricks@yahoo.com"
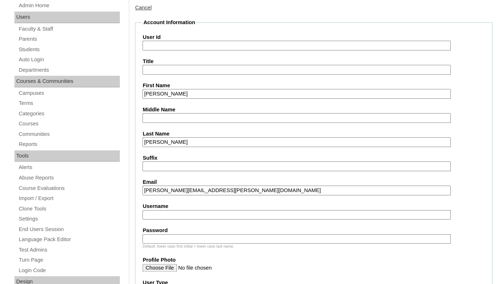
type input "annie.kendricks@yahoo.com"
click at [214, 41] on label "User Id" at bounding box center [313, 38] width 342 height 8
click at [214, 47] on input "User Id" at bounding box center [296, 46] width 308 height 10
paste input "jayme.kendricks@enlightiumstudent.com"
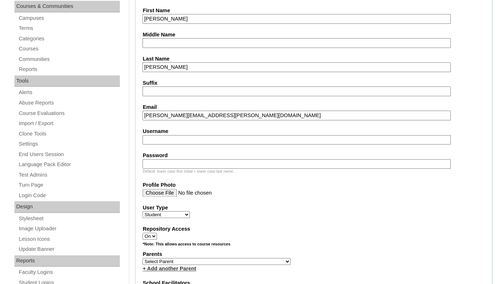
scroll to position [237, 0]
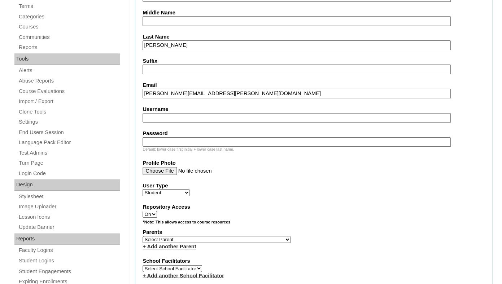
type input "26jayme.kendricks@enlightiumstudent.com"
click at [211, 123] on input "Username" at bounding box center [296, 118] width 308 height 10
paste input "jayme.kendricks@enlightiumstudent.com"
type input "jayme.kendricks@enlightiumstudent.com"
click at [203, 147] on input "Password" at bounding box center [296, 142] width 308 height 10
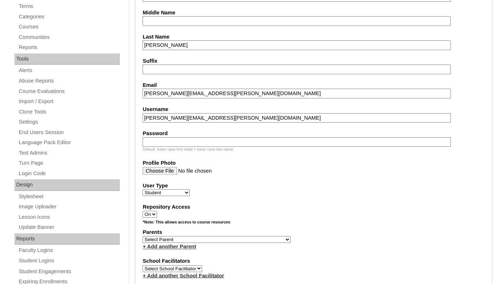
paste input "jayme.kendricks@enlightiumstudent.com"
type input "jayme.kendricks@enlightiumstudent.com"
click at [205, 89] on label "Email" at bounding box center [313, 86] width 342 height 8
click at [205, 89] on input "annie.kendricks@yahoo.com" at bounding box center [296, 94] width 308 height 10
click at [142, 236] on select "Select Parent Garcia, Rosa Labourdette, Jessica Nicholson, Nicky Valentin , Nat…" at bounding box center [216, 239] width 148 height 7
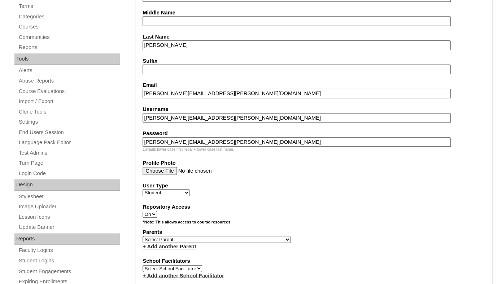
select select "101210"
click option "Kendricks, Annie" at bounding box center [0, 0] width 0 height 0
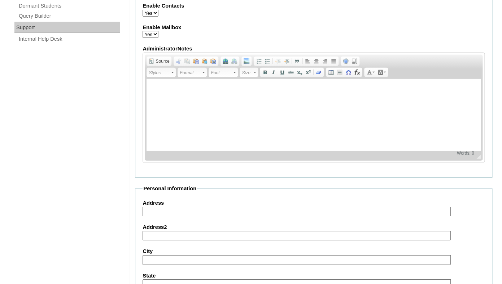
scroll to position [870, 0]
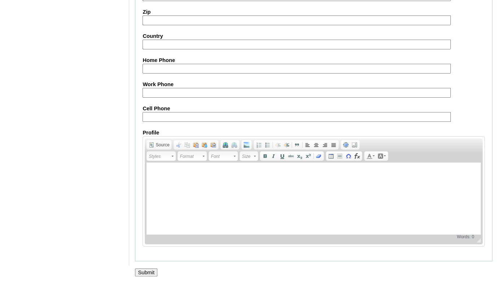
click at [142, 275] on input "Submit" at bounding box center [146, 273] width 22 height 8
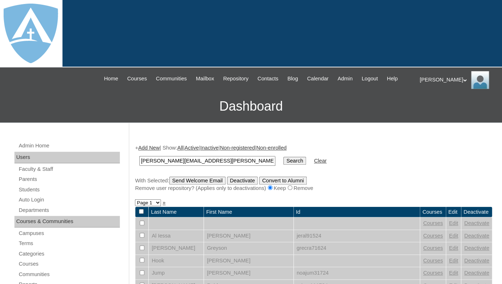
type input "[PERSON_NAME][EMAIL_ADDRESS][PERSON_NAME][DOMAIN_NAME]"
click at [283, 157] on input "Search" at bounding box center [294, 161] width 22 height 8
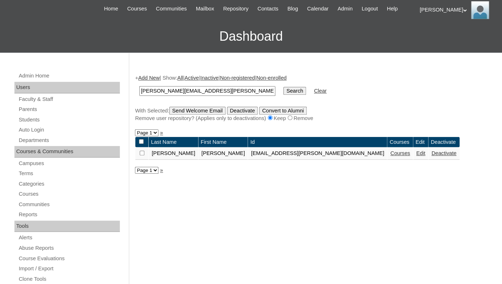
scroll to position [85, 0]
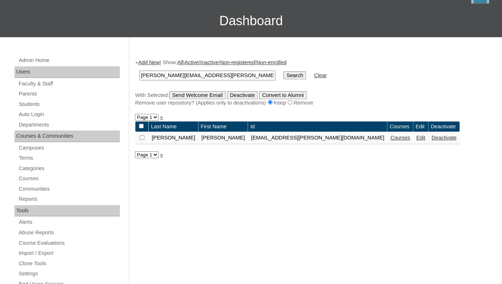
click at [390, 141] on link "Courses" at bounding box center [400, 138] width 20 height 6
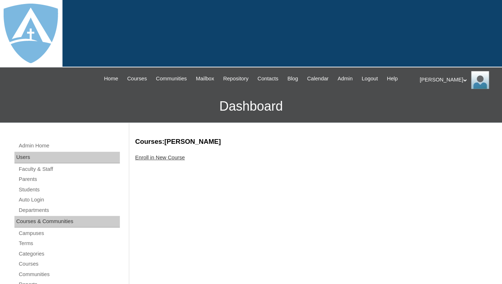
click at [184, 161] on link "Enroll in New Course" at bounding box center [160, 158] width 50 height 6
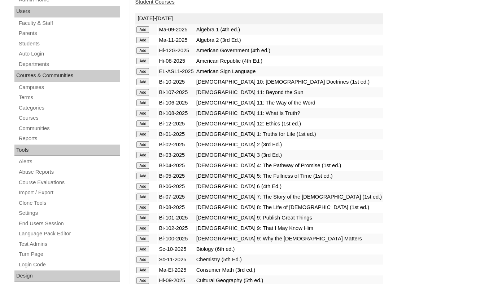
scroll to position [174, 0]
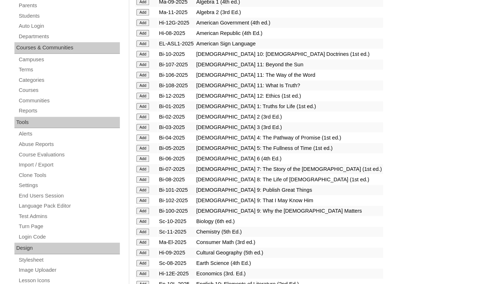
click at [143, 5] on input "Add" at bounding box center [142, 2] width 13 height 6
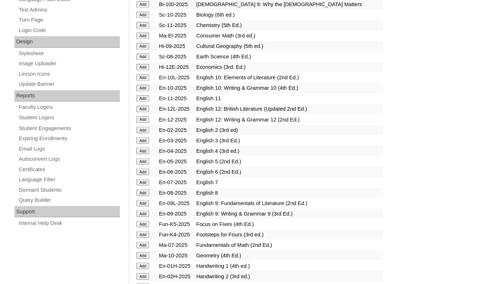
scroll to position [381, 0]
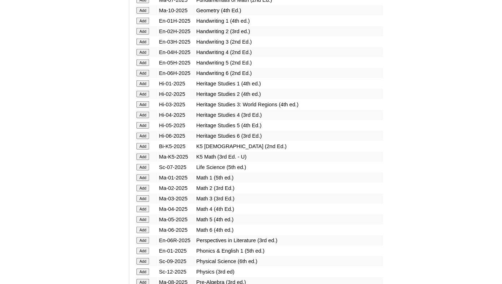
scroll to position [630, 0]
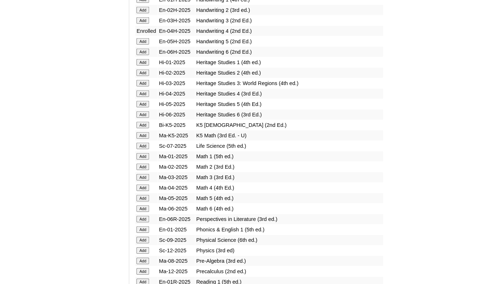
scroll to position [648, 0]
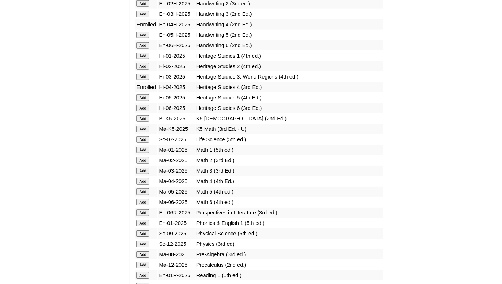
scroll to position [667, 0]
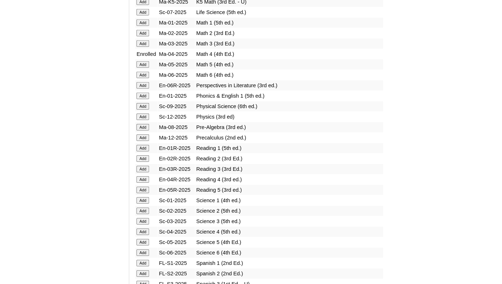
scroll to position [812, 0]
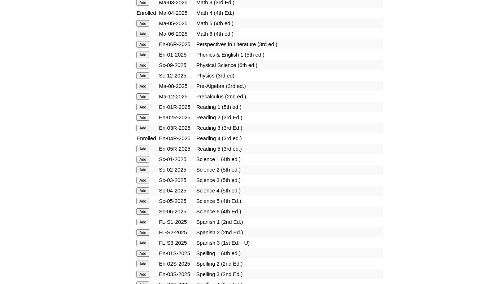
scroll to position [825, 0]
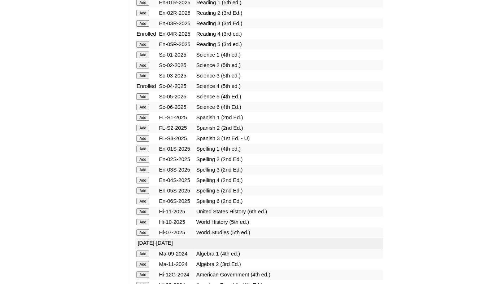
scroll to position [930, 0]
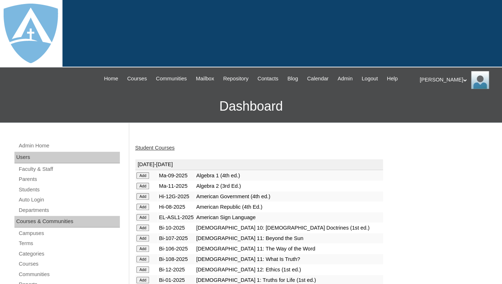
click at [160, 151] on link "Student Courses" at bounding box center [154, 148] width 39 height 6
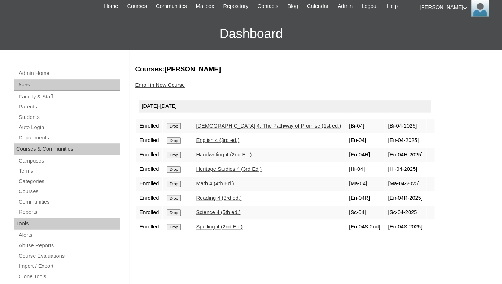
scroll to position [124, 0]
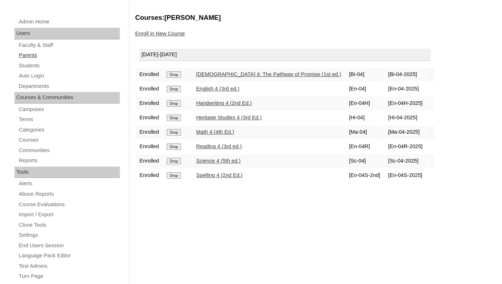
click at [30, 60] on link "Parents" at bounding box center [69, 55] width 102 height 9
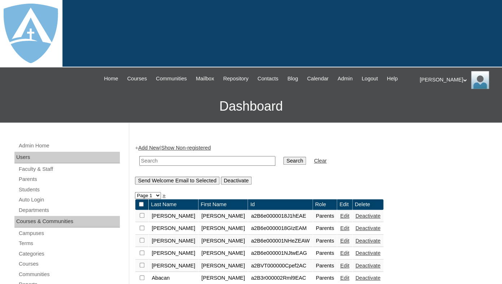
click at [149, 151] on link "Add New" at bounding box center [148, 148] width 21 height 6
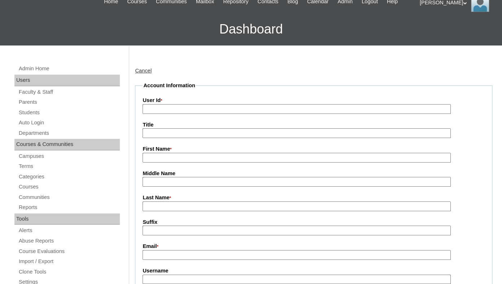
scroll to position [100, 0]
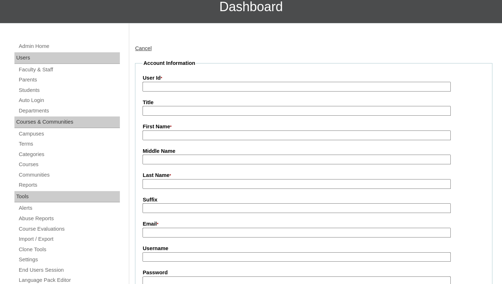
click at [191, 140] on input "First Name *" at bounding box center [296, 136] width 308 height 10
paste input "[PERSON_NAME] [PERSON_NAME]"
drag, startPoint x: 164, startPoint y: 143, endPoint x: 227, endPoint y: 139, distance: 62.5
click at [227, 139] on input "[PERSON_NAME] [PERSON_NAME]" at bounding box center [296, 136] width 308 height 10
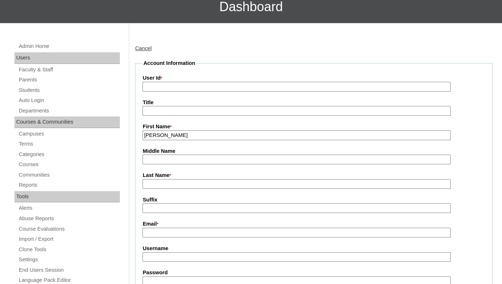
type input "Rachel"
click at [180, 189] on input "Last Name *" at bounding box center [296, 184] width 308 height 10
paste input "Marya"
type input "Marya"
click at [176, 213] on input "Suffix" at bounding box center [296, 208] width 308 height 10
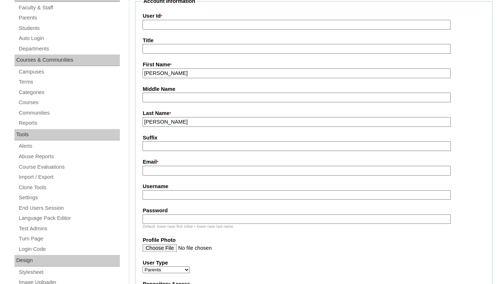
scroll to position [166, 0]
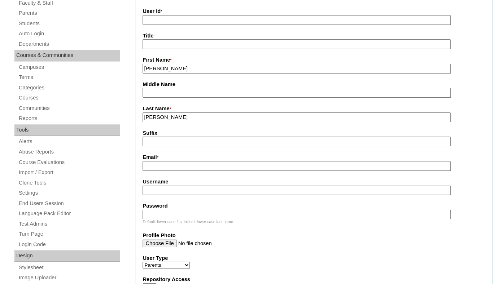
click at [177, 171] on input "Email *" at bounding box center [296, 166] width 308 height 10
paste input "racabagnot@gmail.com"
type input "racabagnot@gmail.com"
click at [165, 195] on input "Username" at bounding box center [296, 191] width 308 height 10
paste input "racabagnot@gmail.com"
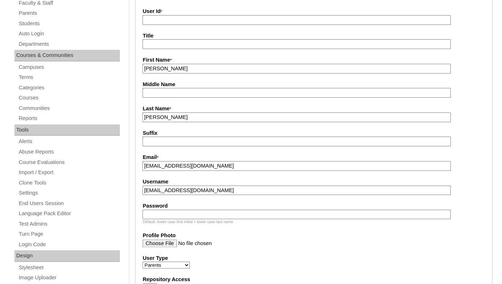
type input "racabagnot@gmail.com"
click at [157, 219] on input "Password" at bounding box center [296, 215] width 308 height 10
paste input "racabagnot@gmail.com"
type input "racabagnot@gmail.com"
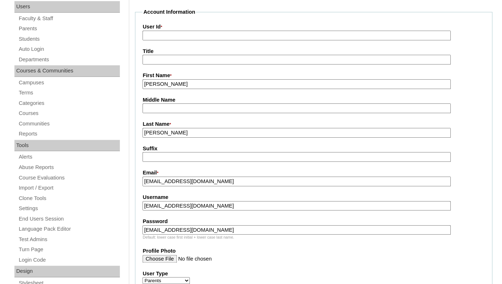
click at [175, 40] on input "User Id *" at bounding box center [296, 36] width 308 height 10
paste input "a7cVT0000000dhJYAQ"
type input "a7cVT0000000dhJYAQ"
click at [175, 52] on fieldset "Account Information User Id * a7cVT0000000dhJYAQ Title First Name * Rachel Midd…" at bounding box center [313, 237] width 357 height 459
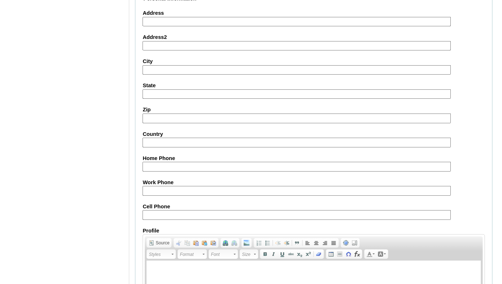
scroll to position [741, 0]
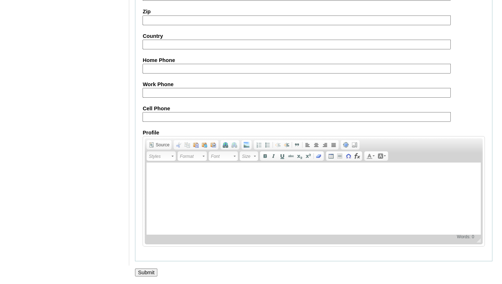
click at [149, 271] on input "Submit" at bounding box center [146, 273] width 22 height 8
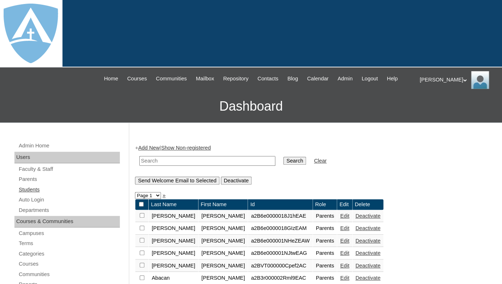
click at [30, 194] on link "Students" at bounding box center [69, 189] width 102 height 9
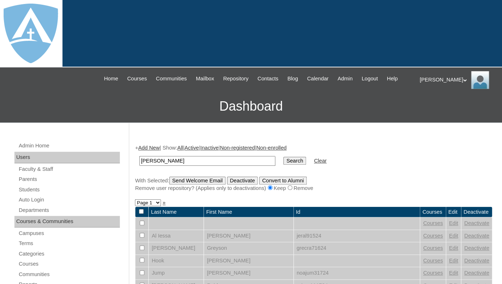
drag, startPoint x: 160, startPoint y: 167, endPoint x: 93, endPoint y: 163, distance: 66.8
click at [139, 163] on input "[PERSON_NAME]" at bounding box center [207, 161] width 136 height 10
type input "[PERSON_NAME]"
click at [283, 157] on input "Search" at bounding box center [294, 161] width 22 height 8
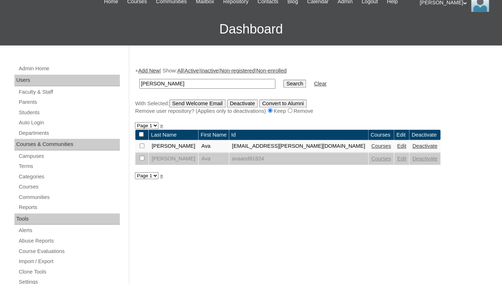
scroll to position [84, 0]
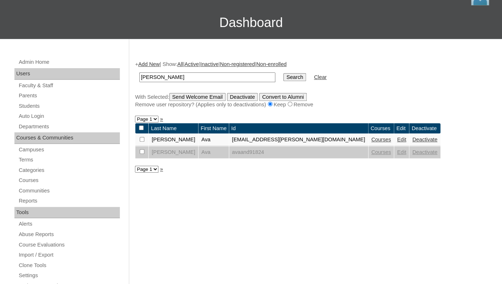
click at [153, 67] on link "Add New" at bounding box center [148, 64] width 21 height 6
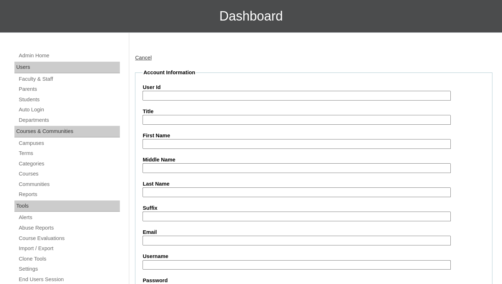
scroll to position [99, 0]
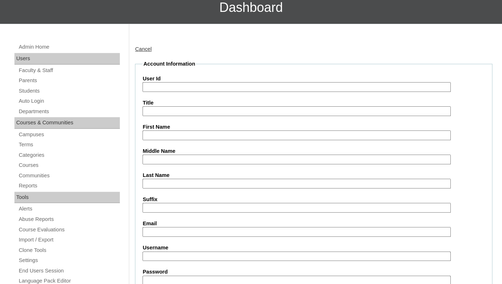
click at [188, 140] on input "First Name" at bounding box center [296, 136] width 308 height 10
paste input "Rohan Marya"
drag, startPoint x: 163, startPoint y: 141, endPoint x: 199, endPoint y: 140, distance: 36.1
click at [199, 140] on input "Rohan Marya" at bounding box center [296, 136] width 308 height 10
type input "Rohan"
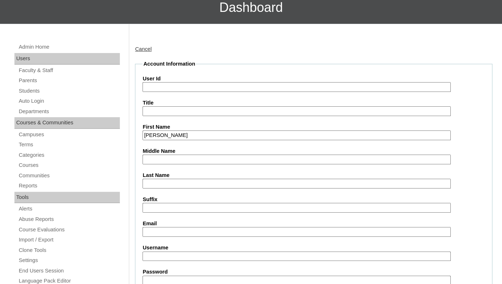
click at [151, 189] on input "Last Name" at bounding box center [296, 184] width 308 height 10
paste input "Marya"
type input "Marya"
click at [158, 213] on input "Suffix" at bounding box center [296, 208] width 308 height 10
click at [159, 237] on input "Email" at bounding box center [296, 232] width 308 height 10
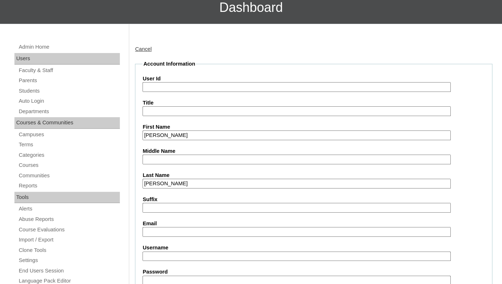
paste input "racabagnot@gmail.com"
type input "racabagnot@gmail.com"
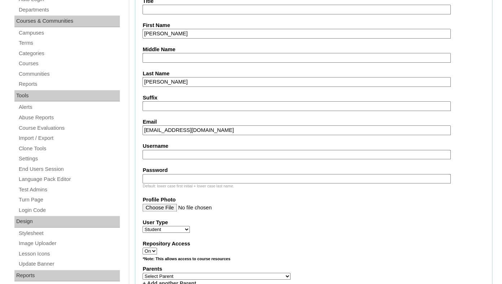
scroll to position [216, 0]
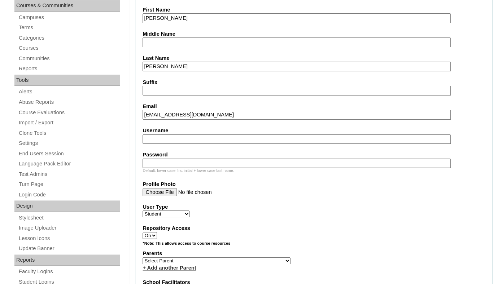
click at [210, 143] on input "Username" at bounding box center [296, 140] width 308 height 10
paste input "rohan.marya@enlightiumstudent.com"
type input "rohan.marya@enlightiumstudent.com"
click at [199, 168] on input "Password" at bounding box center [296, 164] width 308 height 10
paste input "rohan.marya@enlightiumstudent.com"
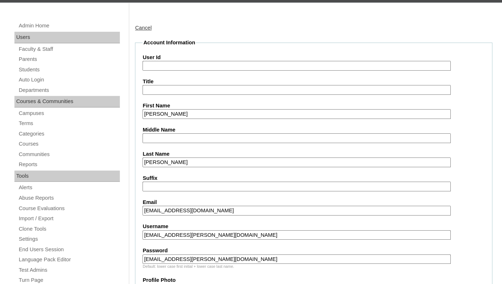
scroll to position [116, 0]
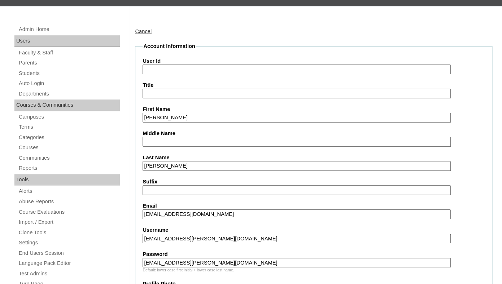
type input "rohan.marya@enlightiumstudent.com"
click at [167, 74] on input "User Id" at bounding box center [296, 70] width 308 height 10
paste input "rohan.marya@enlightiumstudent.com"
type input "26rohan.marya@enlightiumstudent.com"
click at [181, 97] on input "Title" at bounding box center [296, 94] width 308 height 10
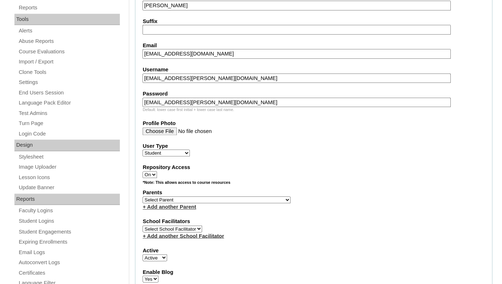
scroll to position [279, 0]
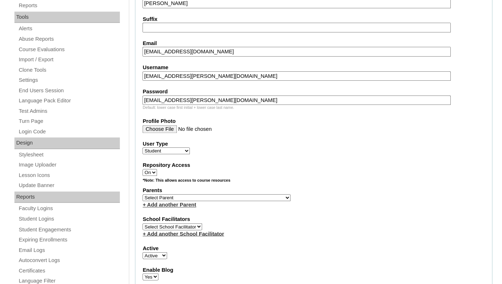
click at [142, 194] on select "Select Parent Garcia, Rosa Labourdette, Jessica Nicholson, Nicky Valentin , Nat…" at bounding box center [216, 197] width 148 height 7
select select "101327"
click option "Marya, Rachel" at bounding box center [0, 0] width 0 height 0
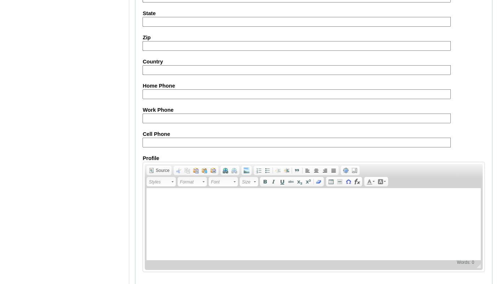
scroll to position [870, 0]
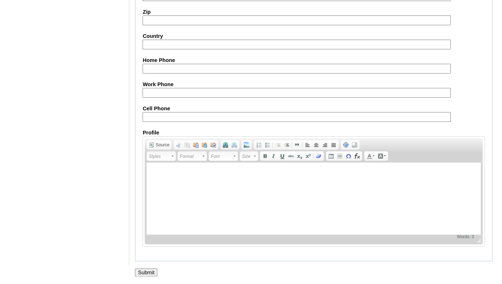
click at [147, 269] on input "Submit" at bounding box center [146, 273] width 22 height 8
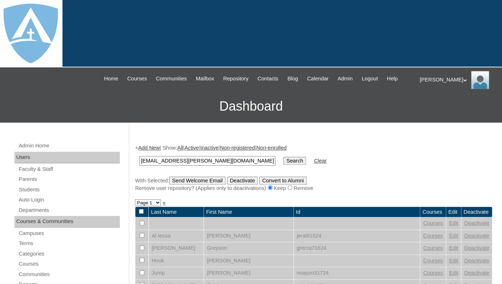
type input "rohan.marya@enlightiumstudent.com"
click at [283, 157] on input "Search" at bounding box center [294, 161] width 22 height 8
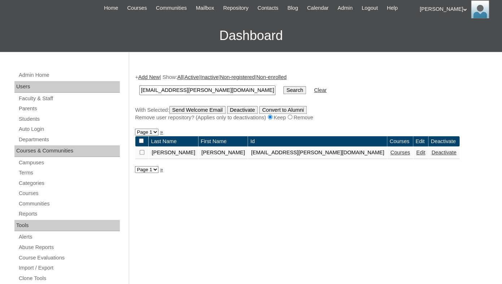
scroll to position [116, 0]
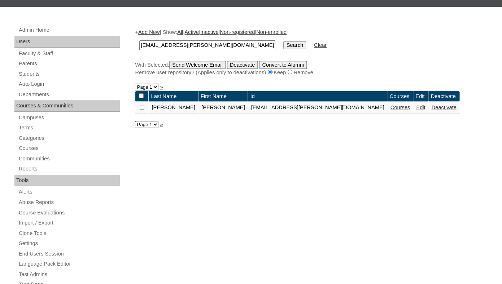
click at [390, 110] on link "Courses" at bounding box center [400, 108] width 20 height 6
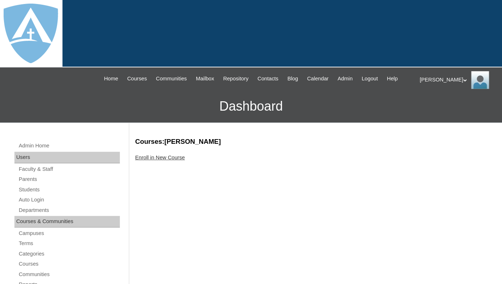
click at [178, 161] on link "Enroll in New Course" at bounding box center [160, 158] width 50 height 6
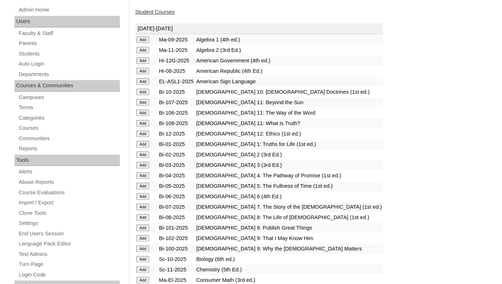
scroll to position [142, 0]
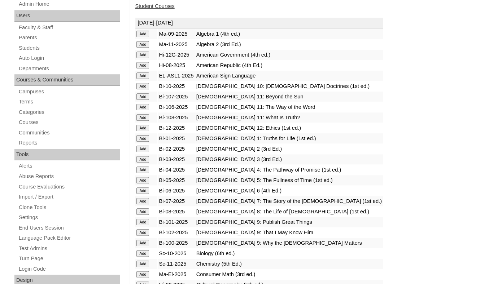
click at [144, 37] on input "Add" at bounding box center [142, 34] width 13 height 6
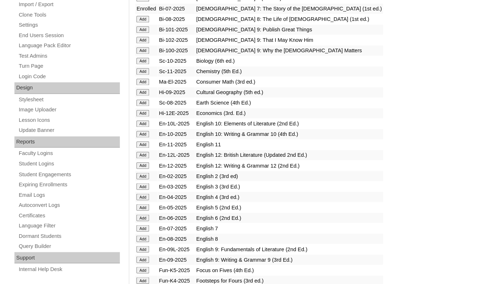
scroll to position [335, 0]
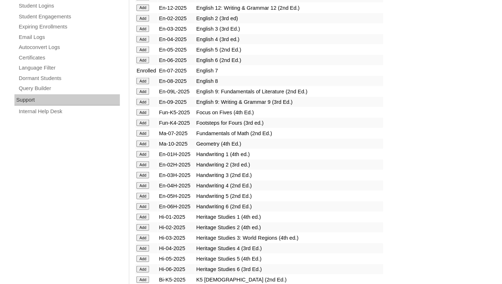
scroll to position [498, 0]
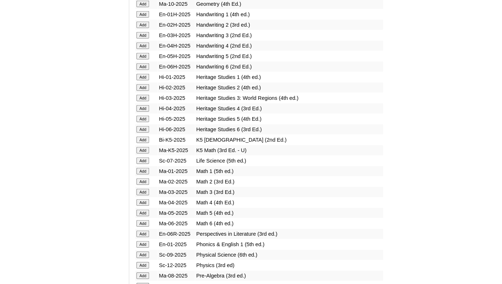
scroll to position [633, 0]
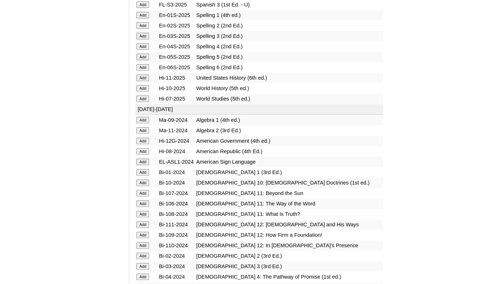
scroll to position [1060, 0]
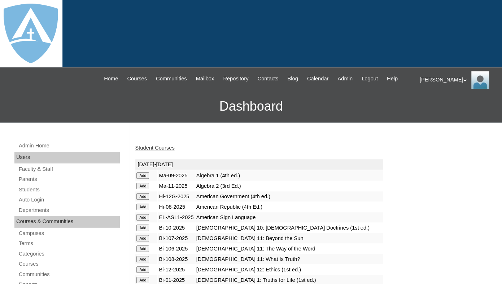
click at [166, 151] on link "Student Courses" at bounding box center [154, 148] width 39 height 6
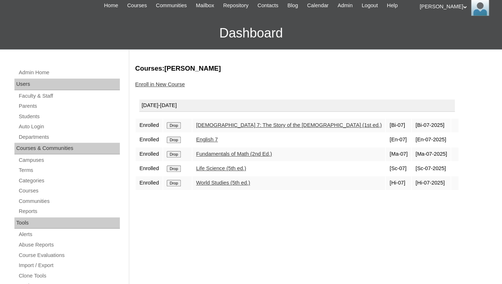
scroll to position [85, 0]
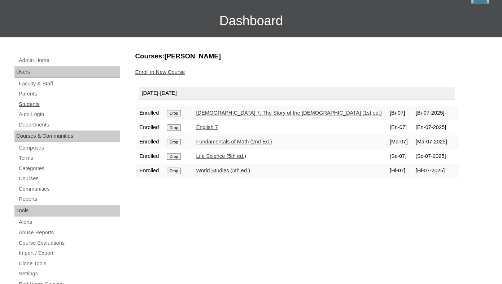
click at [36, 109] on link "Students" at bounding box center [69, 104] width 102 height 9
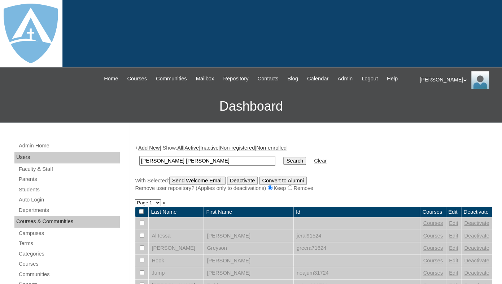
drag, startPoint x: 164, startPoint y: 166, endPoint x: 127, endPoint y: 166, distance: 37.2
click at [139, 166] on input "Isabella Marya" at bounding box center [207, 161] width 136 height 10
type input "Marya"
click at [283, 157] on input "Search" at bounding box center [294, 161] width 22 height 8
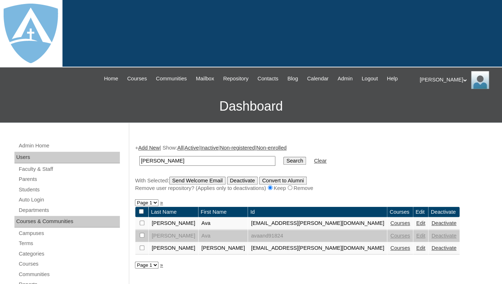
click at [154, 151] on link "Add New" at bounding box center [148, 148] width 21 height 6
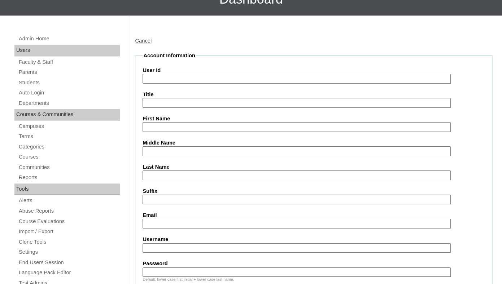
scroll to position [109, 0]
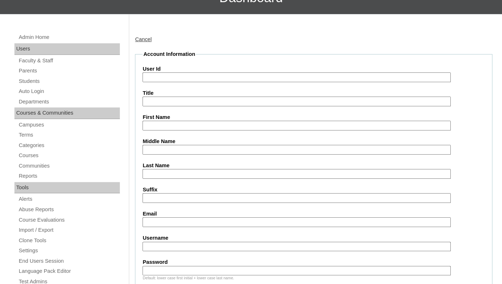
click at [172, 131] on input "First Name" at bounding box center [296, 126] width 308 height 10
paste input "[PERSON_NAME] [PERSON_NAME]"
drag, startPoint x: 167, startPoint y: 131, endPoint x: 202, endPoint y: 133, distance: 35.4
click at [202, 131] on input "Isabella Marya" at bounding box center [296, 126] width 308 height 10
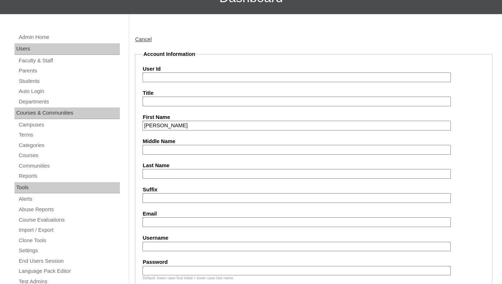
type input "Isabella"
click at [178, 170] on label "Last Name" at bounding box center [313, 166] width 342 height 8
click at [178, 176] on input "Last Name" at bounding box center [296, 174] width 308 height 10
paste input "[PERSON_NAME]"
type input "[PERSON_NAME]"
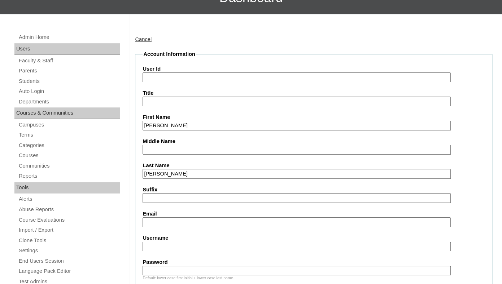
click at [169, 203] on input "Suffix" at bounding box center [296, 198] width 308 height 10
click at [157, 227] on input "Email" at bounding box center [296, 222] width 308 height 10
paste input "racabagnot@gmail.com"
type input "racabagnot@gmail.com"
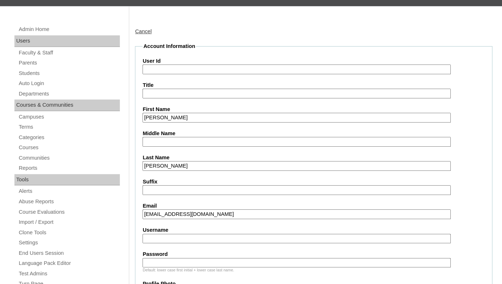
scroll to position [125, 0]
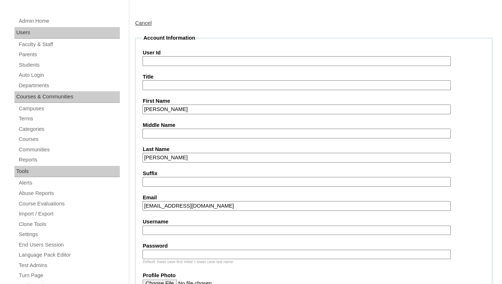
click at [172, 66] on input "User Id" at bounding box center [296, 61] width 308 height 10
paste input "isabella.marya@enlightiumstudent.com"
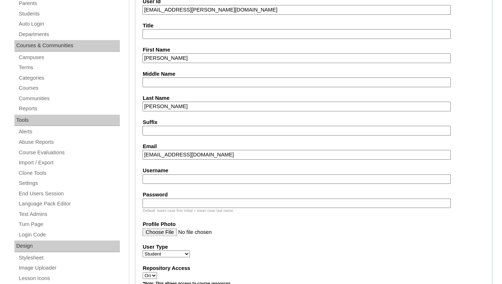
scroll to position [197, 0]
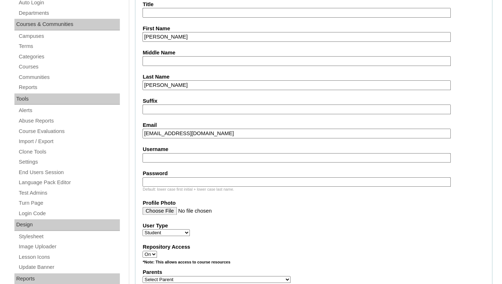
type input "26isabella.marya@enlightiumstudent.com"
click at [178, 163] on input "Username" at bounding box center [296, 158] width 308 height 10
paste input "isabella.marya@enlightiumstudent.com"
type input "isabella.marya@enlightiumstudent.com"
click at [172, 187] on input "Password" at bounding box center [296, 182] width 308 height 10
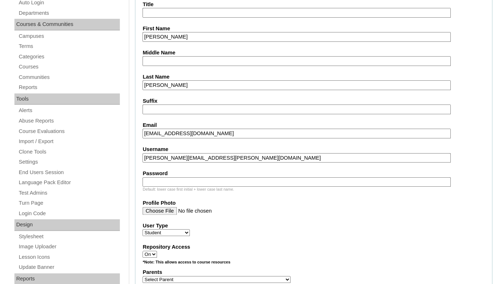
paste input "isabella.marya@enlightiumstudent.com"
type input "isabella.marya@enlightiumstudent.com"
click at [171, 171] on fieldset "Account Information User Id 26isabella.marya@enlightiumstudent.com Title First …" at bounding box center [313, 253] width 357 height 583
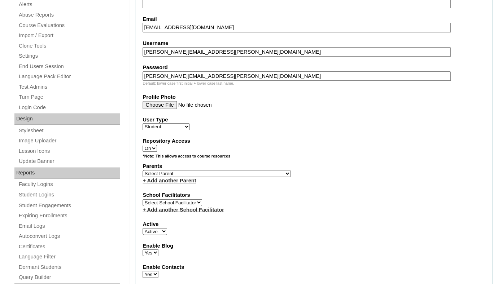
scroll to position [314, 0]
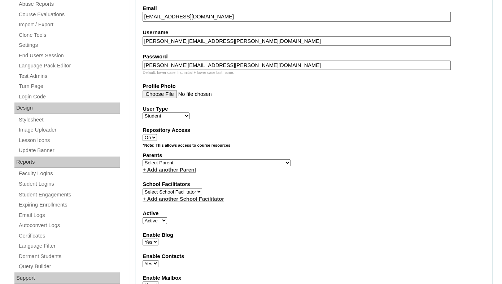
click at [142, 159] on select "Select Parent Garcia, Rosa Labourdette, Jessica Nicholson, Nicky Valentin , Nat…" at bounding box center [216, 162] width 148 height 7
select select "101327"
click option "Marya, Rachel" at bounding box center [0, 0] width 0 height 0
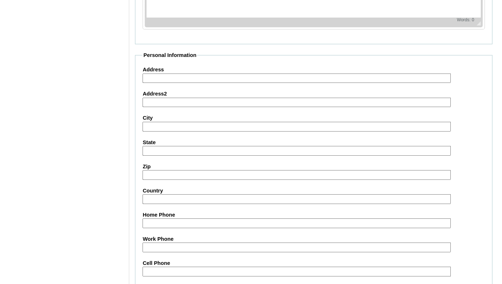
scroll to position [870, 0]
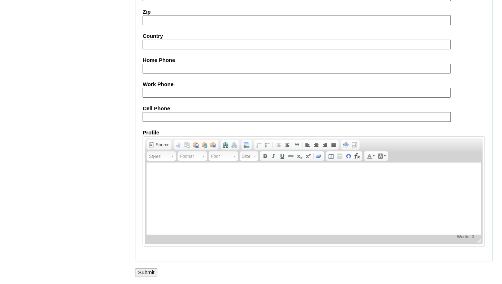
click at [140, 270] on input "Submit" at bounding box center [146, 273] width 22 height 8
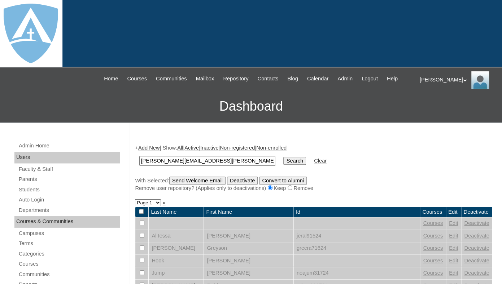
type input "[PERSON_NAME][EMAIL_ADDRESS][PERSON_NAME][DOMAIN_NAME]"
click at [283, 157] on input "Search" at bounding box center [294, 161] width 22 height 8
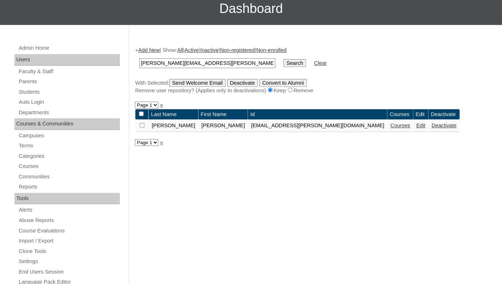
scroll to position [102, 0]
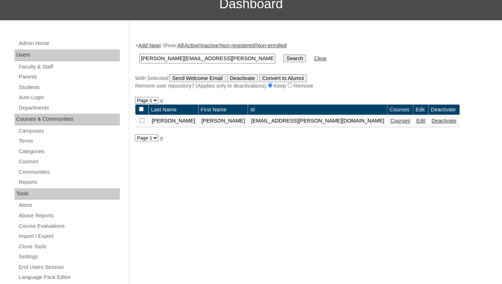
click at [390, 124] on link "Courses" at bounding box center [400, 121] width 20 height 6
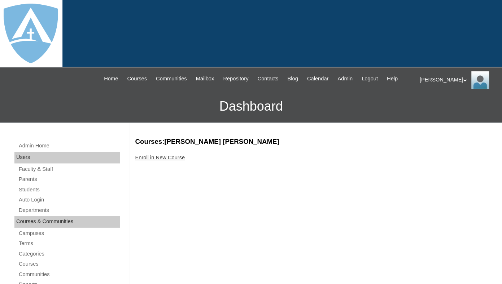
click at [172, 161] on link "Enroll in New Course" at bounding box center [160, 158] width 50 height 6
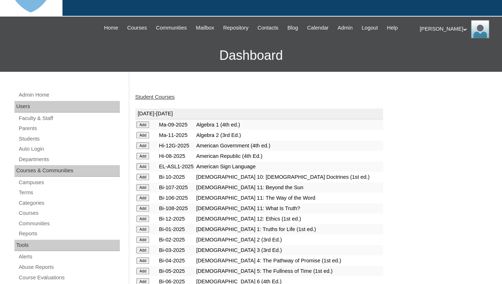
scroll to position [158, 0]
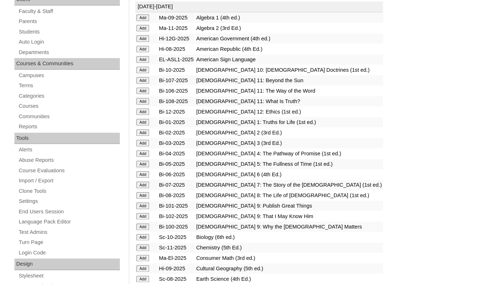
click at [143, 21] on input "Add" at bounding box center [142, 17] width 13 height 6
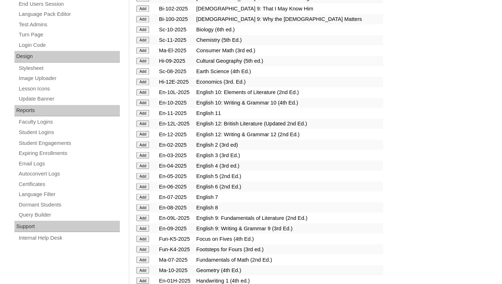
scroll to position [386, 0]
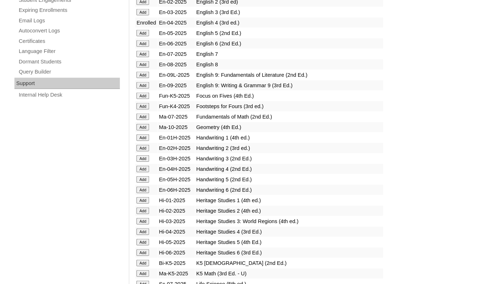
scroll to position [510, 0]
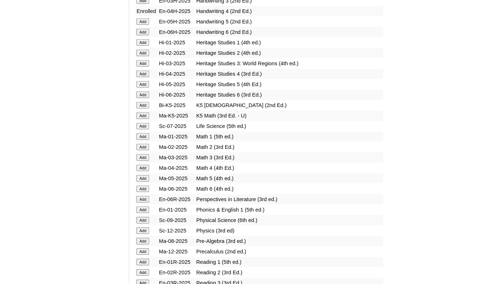
scroll to position [646, 0]
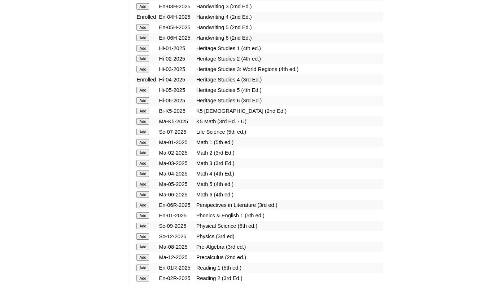
scroll to position [739, 0]
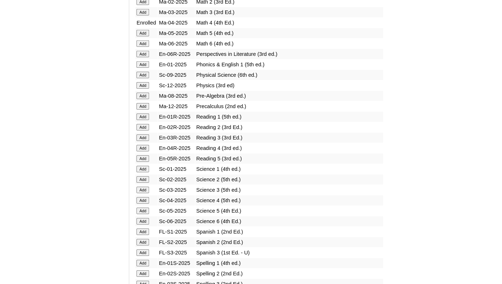
scroll to position [813, 0]
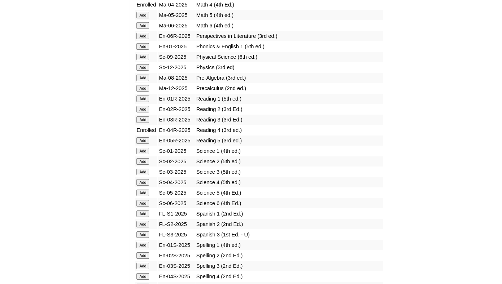
scroll to position [860, 0]
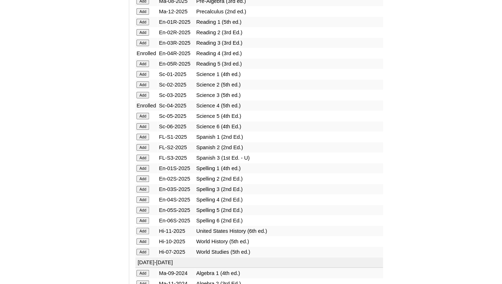
scroll to position [910, 0]
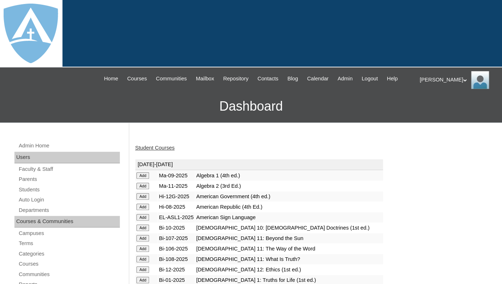
click at [161, 151] on link "Student Courses" at bounding box center [154, 148] width 39 height 6
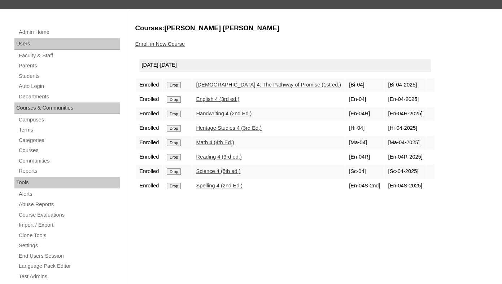
scroll to position [133, 0]
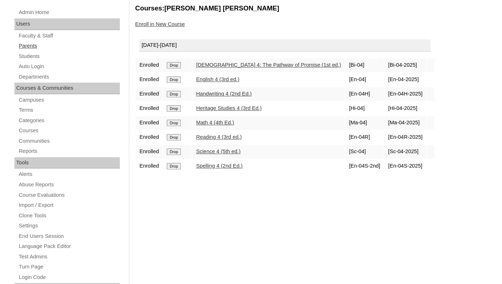
click at [25, 50] on link "Parents" at bounding box center [69, 45] width 102 height 9
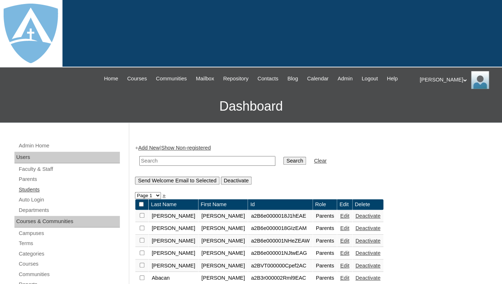
click at [38, 194] on link "Students" at bounding box center [69, 189] width 102 height 9
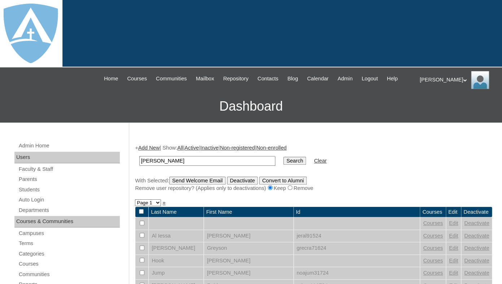
drag, startPoint x: 156, startPoint y: 166, endPoint x: 100, endPoint y: 165, distance: 56.6
click at [139, 165] on input "[PERSON_NAME]" at bounding box center [207, 161] width 136 height 10
type input "[PERSON_NAME]"
click at [283, 157] on input "Search" at bounding box center [294, 161] width 22 height 8
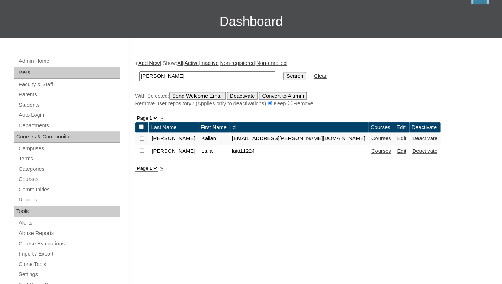
scroll to position [88, 0]
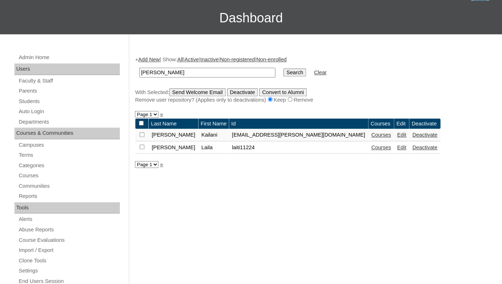
click at [397, 150] on link "Edit" at bounding box center [401, 148] width 9 height 6
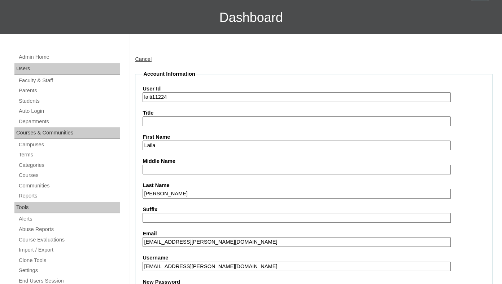
scroll to position [83, 0]
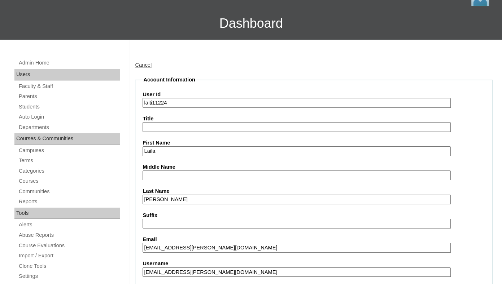
click at [214, 106] on input "laiti11224" at bounding box center [296, 103] width 308 height 10
paste input "laila.tisdell@enlightiumstudent.com"
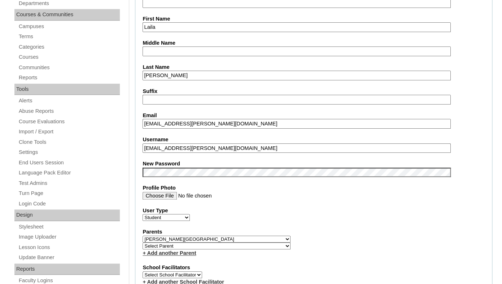
scroll to position [211, 0]
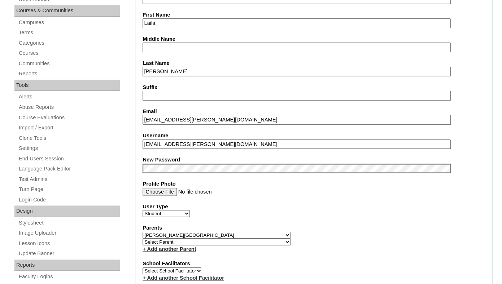
type input "[EMAIL_ADDRESS][PERSON_NAME][DOMAIN_NAME]"
click at [191, 149] on input "laila.tisdell@enlightiumstudent.com" at bounding box center [296, 145] width 308 height 10
click at [181, 157] on fieldset "Account Information User Id 26laila.tisdell@enlightiumstudent.com Title First N…" at bounding box center [313, 240] width 357 height 585
click at [184, 149] on input "laila.tisdell@enlightiumstudent.com" at bounding box center [296, 145] width 308 height 10
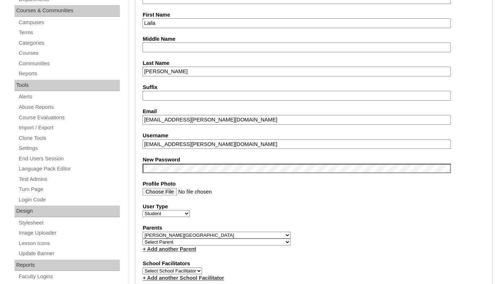
click at [184, 149] on input "laila.tisdell@enlightiumstudent.com" at bounding box center [296, 145] width 308 height 10
click at [182, 138] on fieldset "Account Information User Id 26laila.tisdell@enlightiumstudent.com Title First N…" at bounding box center [313, 240] width 357 height 585
click at [169, 125] on input "laila.tisdell@enlightiumstudent.com" at bounding box center [296, 120] width 308 height 10
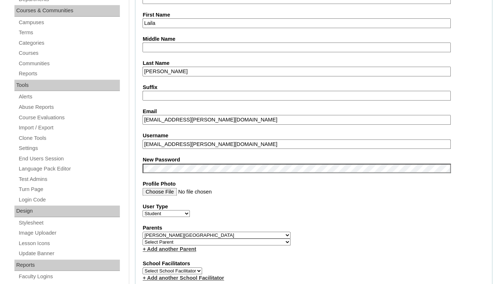
paste input "mrs.letonyatisdell@gmail"
type input "mrs.letonyatisdell@gmail.com"
click at [167, 149] on input "laila.tisdell@enlightiumstudent.com" at bounding box center [296, 145] width 308 height 10
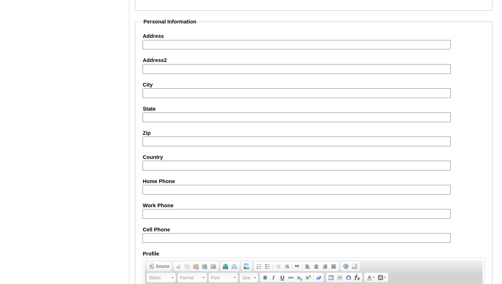
scroll to position [873, 0]
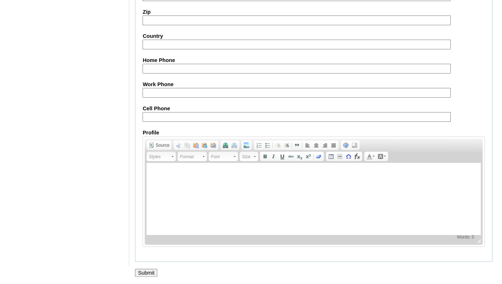
click at [146, 271] on input "Submit" at bounding box center [146, 273] width 22 height 8
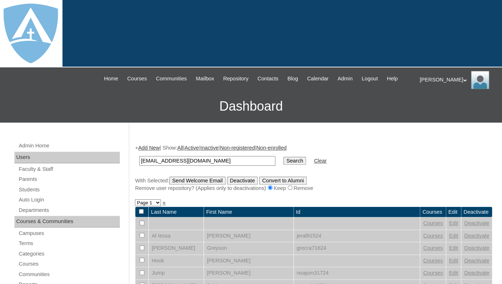
type input "[EMAIL_ADDRESS][DOMAIN_NAME]"
click at [283, 157] on input "Search" at bounding box center [294, 161] width 22 height 8
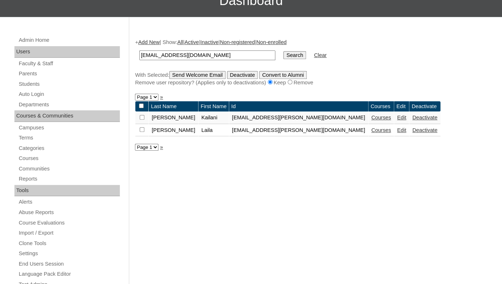
scroll to position [107, 0]
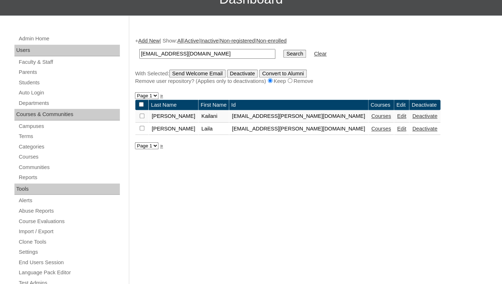
click at [371, 132] on link "Courses" at bounding box center [381, 129] width 20 height 6
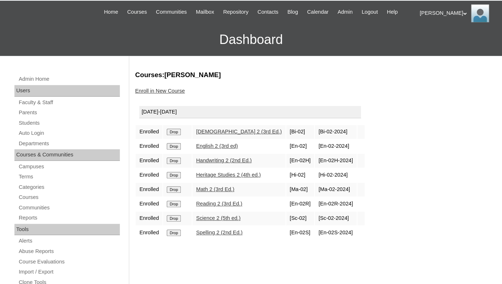
scroll to position [108, 0]
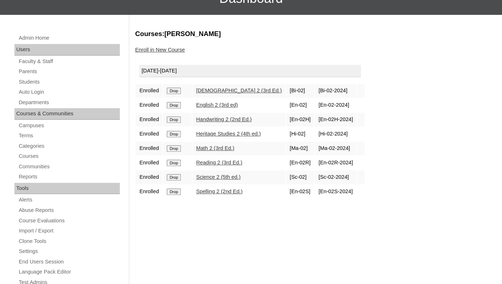
click at [179, 94] on input "Drop" at bounding box center [174, 91] width 14 height 6
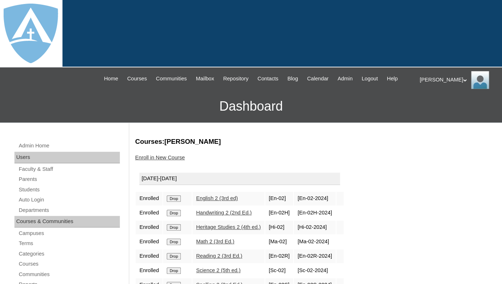
click at [176, 202] on input "Drop" at bounding box center [174, 198] width 14 height 6
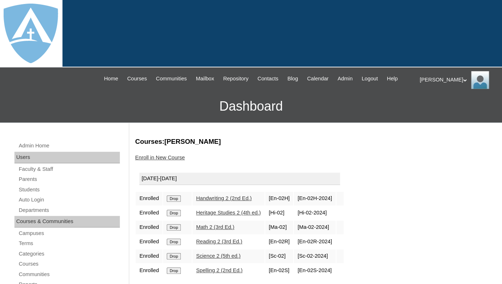
click at [175, 202] on input "Drop" at bounding box center [174, 198] width 14 height 6
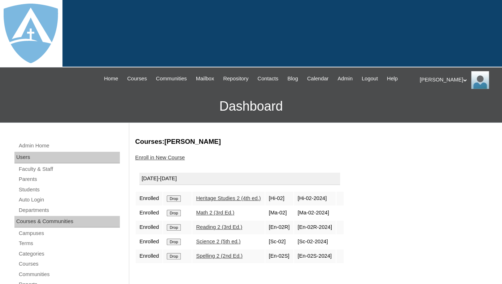
click at [176, 202] on input "Drop" at bounding box center [174, 198] width 14 height 6
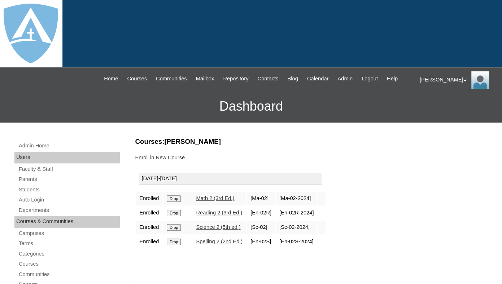
click at [173, 202] on input "Drop" at bounding box center [174, 198] width 14 height 6
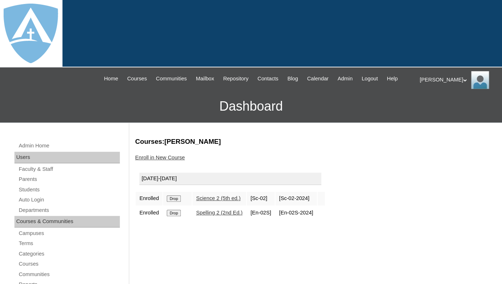
click at [175, 202] on input "Drop" at bounding box center [174, 198] width 14 height 6
click at [181, 202] on input "Drop" at bounding box center [174, 198] width 14 height 6
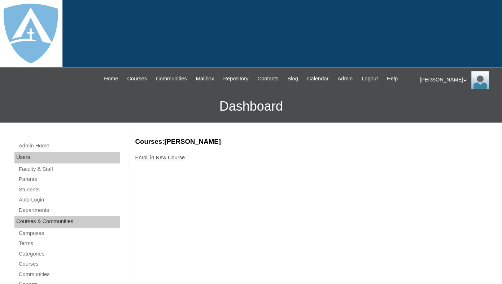
click at [173, 161] on link "Enroll in New Course" at bounding box center [160, 158] width 50 height 6
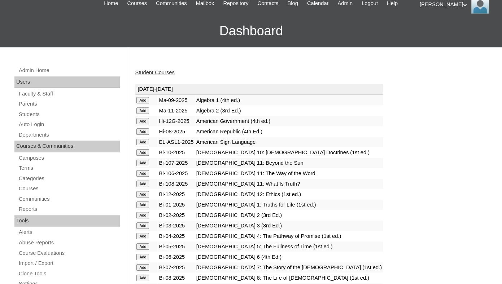
scroll to position [109, 0]
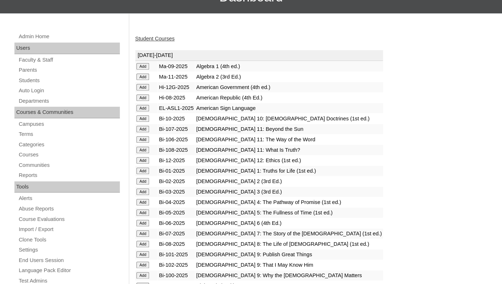
click at [141, 70] on input "Add" at bounding box center [142, 66] width 13 height 6
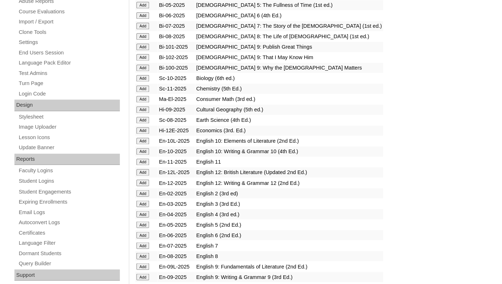
scroll to position [343, 0]
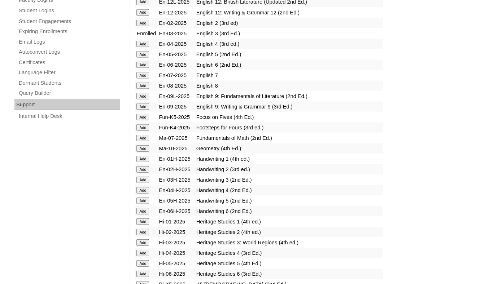
scroll to position [503, 0]
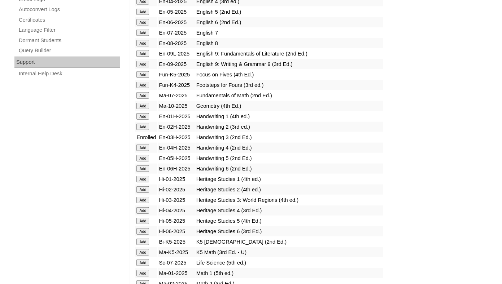
scroll to position [536, 0]
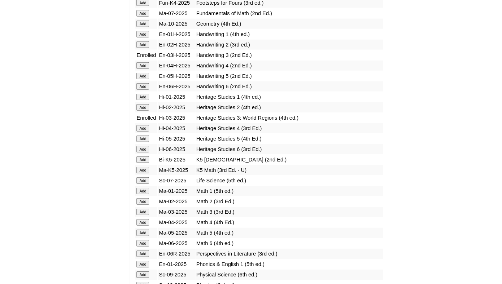
scroll to position [617, 0]
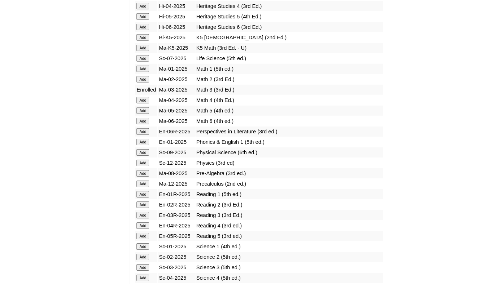
scroll to position [736, 0]
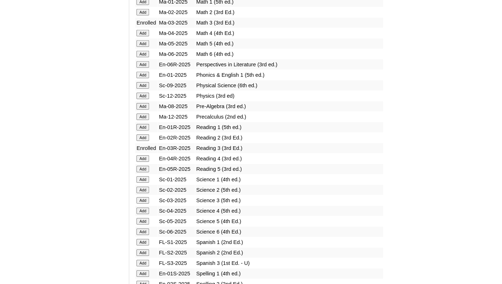
scroll to position [805, 0]
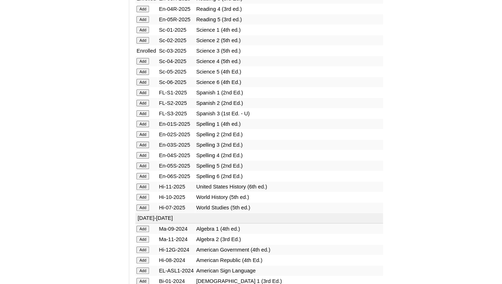
scroll to position [955, 0]
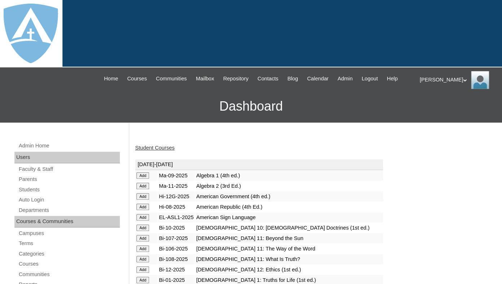
click at [167, 151] on link "Student Courses" at bounding box center [154, 148] width 39 height 6
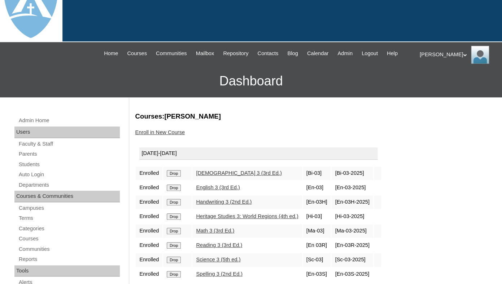
scroll to position [84, 0]
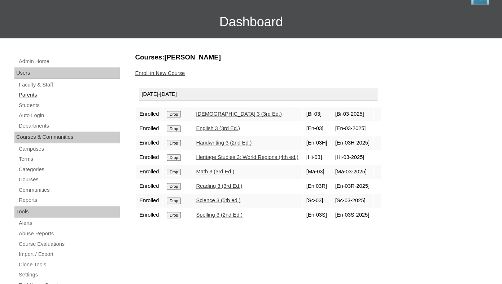
click at [26, 100] on link "Parents" at bounding box center [69, 95] width 102 height 9
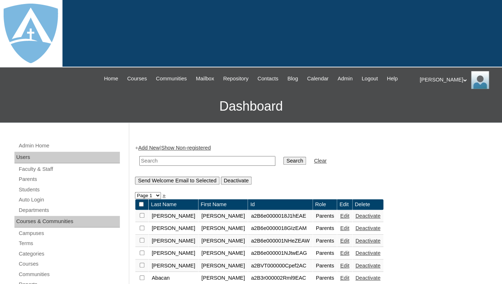
click at [150, 151] on link "Add New" at bounding box center [148, 148] width 21 height 6
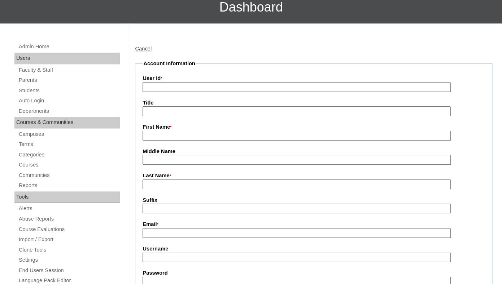
scroll to position [102, 0]
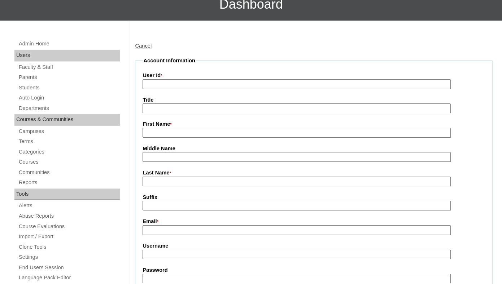
click at [164, 138] on input "First Name *" at bounding box center [296, 133] width 308 height 10
paste input "[PERSON_NAME]"
drag, startPoint x: 169, startPoint y: 141, endPoint x: 200, endPoint y: 141, distance: 31.0
click at [200, 138] on input "Kayleigh Cruce" at bounding box center [296, 133] width 308 height 10
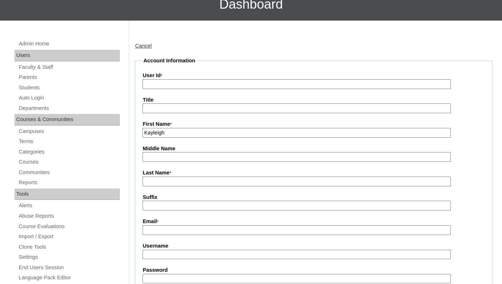
type input "Kayleigh"
click at [158, 186] on input "Last Name *" at bounding box center [296, 182] width 308 height 10
paste input "Cruce"
type input "Cruce"
click at [161, 211] on input "Suffix" at bounding box center [296, 206] width 308 height 10
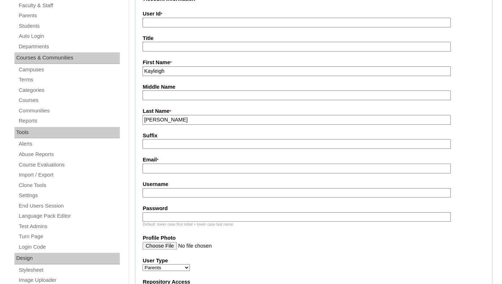
scroll to position [188, 0]
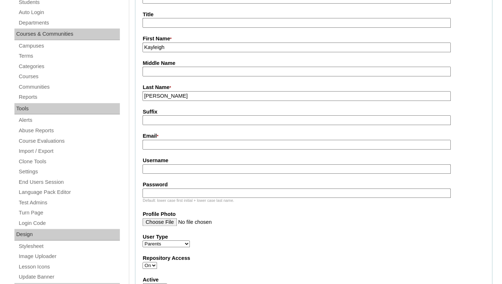
click at [199, 148] on input "Email *" at bounding box center [296, 145] width 308 height 10
paste input "kayleighaleah@yahoo.com"
type input "kayleighaleah@yahoo.com"
click at [192, 174] on input "Username" at bounding box center [296, 169] width 308 height 10
paste input "kayleighaleah@yahoo.com"
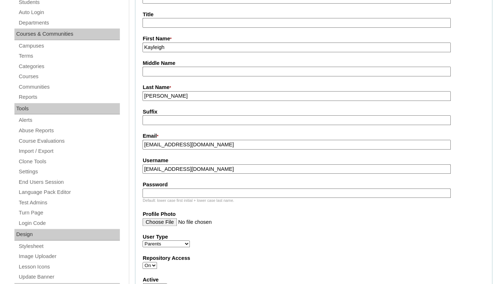
type input "kayleighaleah@yahoo.com"
click at [180, 198] on input "Password" at bounding box center [296, 194] width 308 height 10
paste input "kayleighaleah@yahoo.com"
type input "kayleighaleah@yahoo.com"
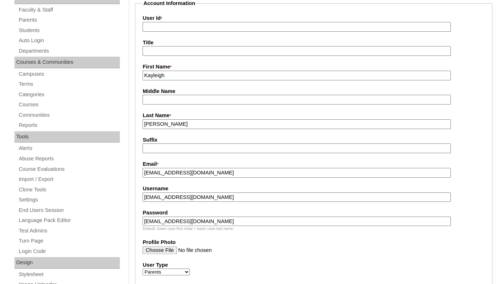
scroll to position [150, 0]
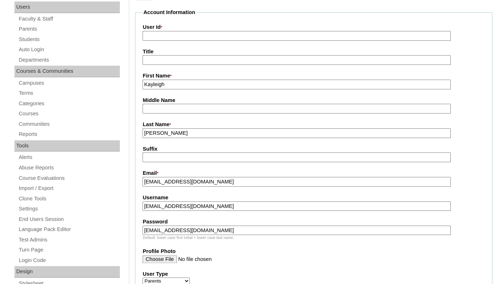
click at [254, 39] on input "User Id *" at bounding box center [296, 36] width 308 height 10
paste input "a7cVT0000000e2HYAQ"
type input "a7cVT0000000e2HYAQ"
click at [246, 65] on input "Title" at bounding box center [296, 60] width 308 height 10
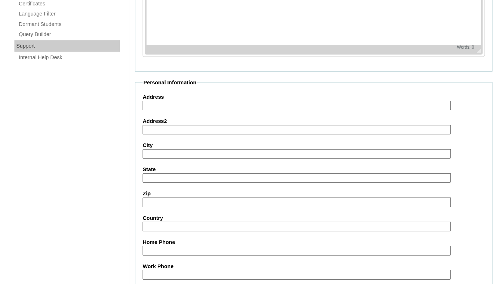
scroll to position [741, 0]
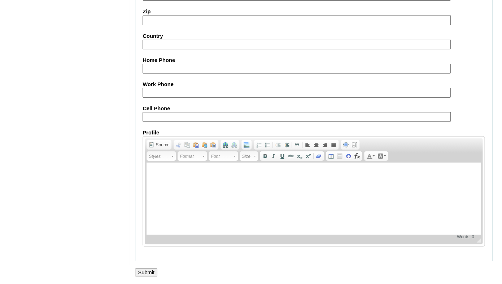
click at [143, 273] on input "Submit" at bounding box center [146, 273] width 22 height 8
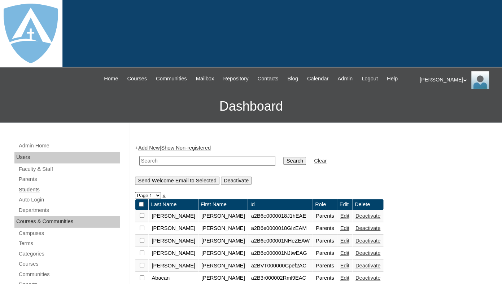
click at [26, 194] on link "Students" at bounding box center [69, 189] width 102 height 9
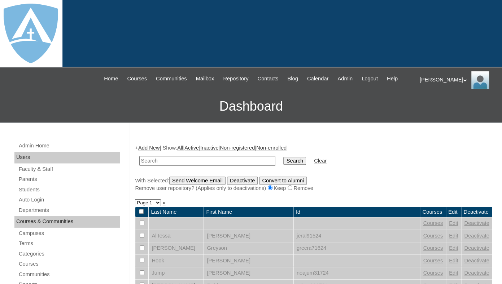
click at [148, 151] on link "Add New" at bounding box center [148, 148] width 21 height 6
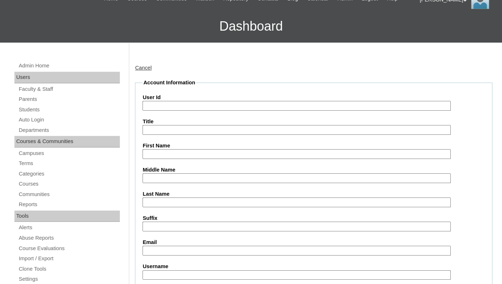
scroll to position [83, 0]
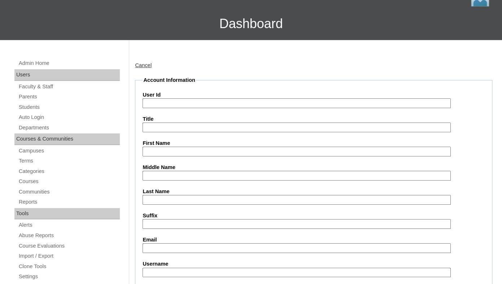
click at [164, 157] on input "First Name" at bounding box center [296, 152] width 308 height 10
paste input "[PERSON_NAME]"
drag, startPoint x: 162, startPoint y: 158, endPoint x: 183, endPoint y: 158, distance: 20.9
click at [183, 157] on input "[PERSON_NAME]" at bounding box center [296, 152] width 308 height 10
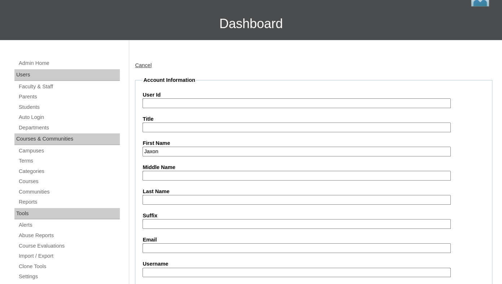
type input "Jaxon"
click at [169, 205] on input "Last Name" at bounding box center [296, 200] width 308 height 10
paste input "Cruce"
type input "[PERSON_NAME]"
click at [167, 229] on input "Suffix" at bounding box center [296, 224] width 308 height 10
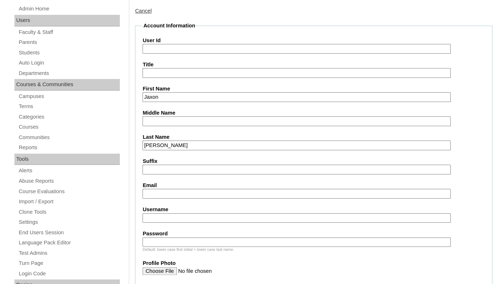
scroll to position [167, 0]
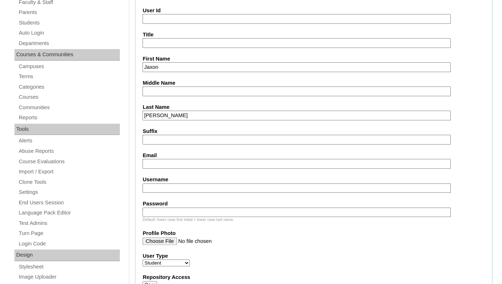
click at [203, 168] on input "Email" at bounding box center [296, 164] width 308 height 10
paste input "kayleighaleah@yahoo.com"
type input "kayleighaleah@yahoo.com"
click at [183, 193] on input "Username" at bounding box center [296, 189] width 308 height 10
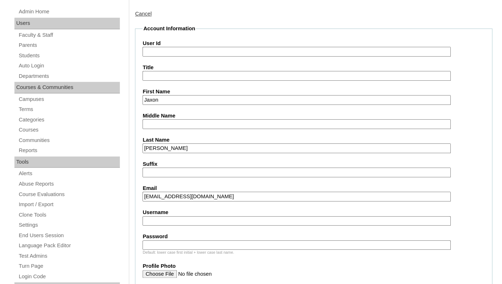
scroll to position [128, 0]
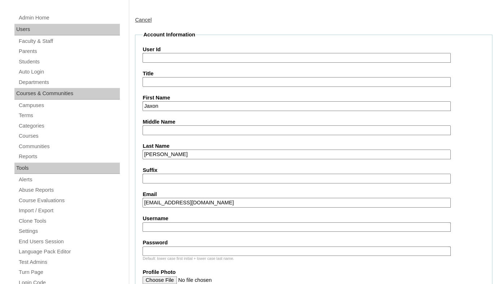
click at [237, 63] on input "User Id" at bounding box center [296, 58] width 308 height 10
paste input "jaxon.cruce@enlightiumstudent.com"
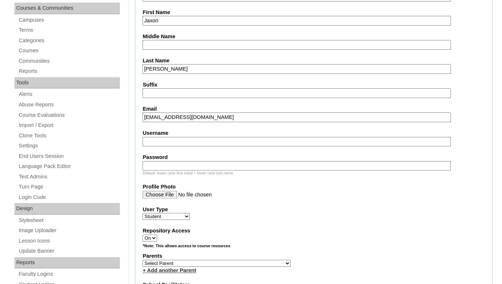
scroll to position [227, 0]
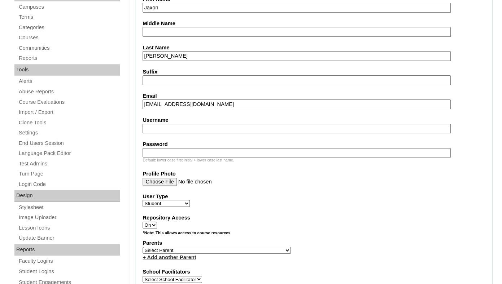
type input "26jaxon.cruce@enlightiumstudent.com"
click at [206, 132] on input "Username" at bounding box center [296, 129] width 308 height 10
paste input "jaxon.cruce@enlightiumstudent.com"
type input "jaxon.cruce@enlightiumstudent.com"
click at [195, 158] on input "Password" at bounding box center [296, 153] width 308 height 10
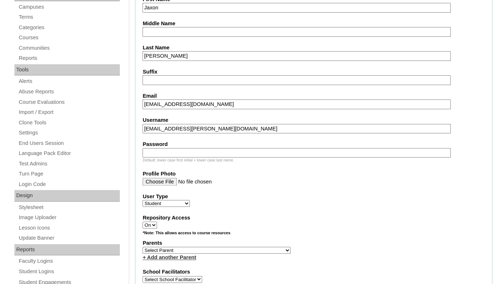
paste input "jaxon.cruce@enlightiumstudent.com"
type input "jaxon.cruce@enlightiumstudent.com"
click at [198, 178] on label "Profile Photo" at bounding box center [313, 174] width 342 height 8
click at [198, 180] on input "Profile Photo" at bounding box center [296, 182] width 308 height 8
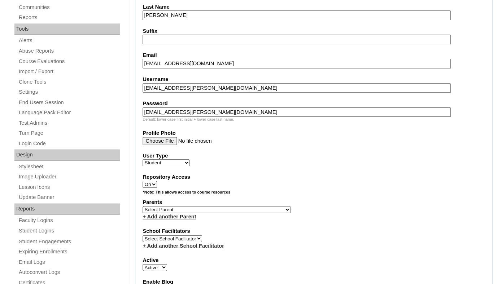
scroll to position [272, 0]
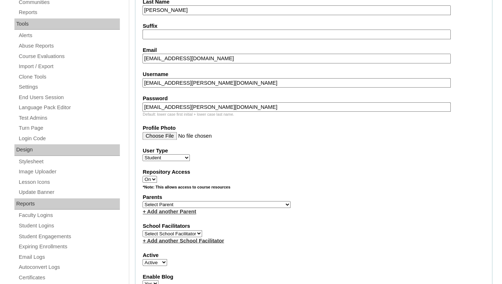
click at [142, 201] on select "Select Parent Garcia, Rosa Labourdette, Jessica Nicholson, Nicky Valentin , Nat…" at bounding box center [216, 204] width 148 height 7
select select "101330"
click option "Cruce, Kayleigh" at bounding box center [0, 0] width 0 height 0
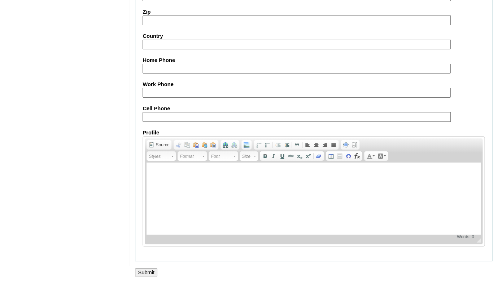
scroll to position [870, 0]
click at [150, 272] on input "Submit" at bounding box center [146, 273] width 22 height 8
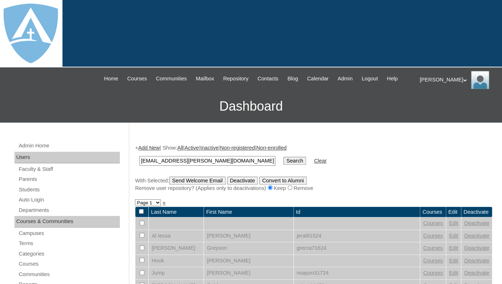
type input "[EMAIL_ADDRESS][PERSON_NAME][DOMAIN_NAME]"
click at [283, 157] on input "Search" at bounding box center [294, 161] width 22 height 8
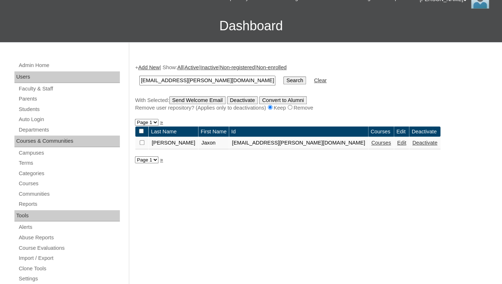
scroll to position [81, 0]
click at [371, 145] on link "Courses" at bounding box center [381, 143] width 20 height 6
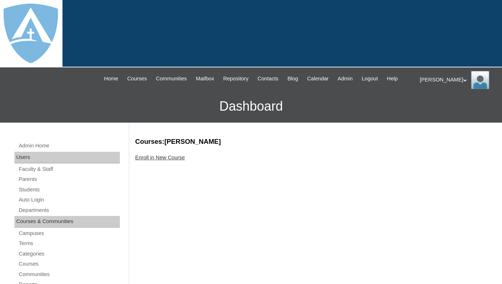
click at [163, 161] on link "Enroll in New Course" at bounding box center [160, 158] width 50 height 6
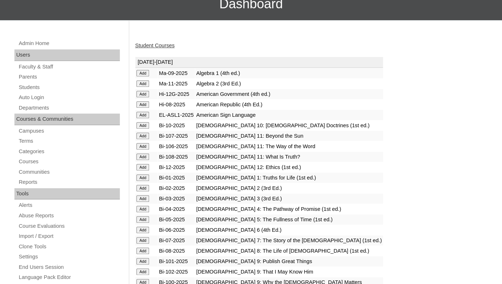
scroll to position [110, 0]
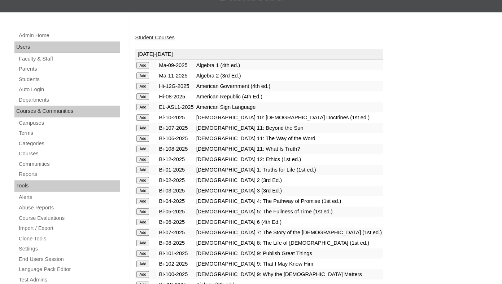
click at [143, 69] on input "Add" at bounding box center [142, 65] width 13 height 6
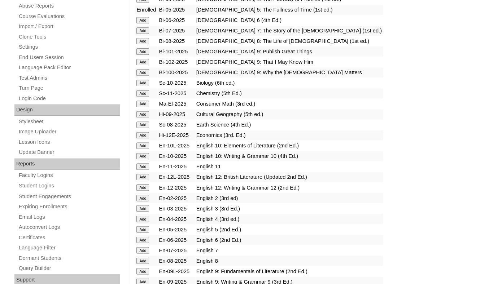
scroll to position [313, 0]
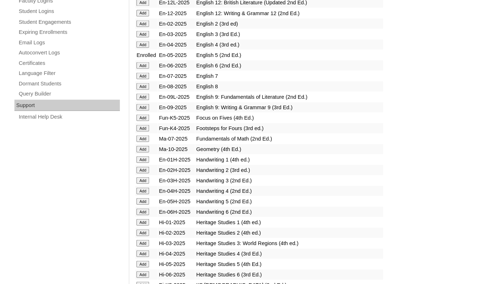
scroll to position [520, 0]
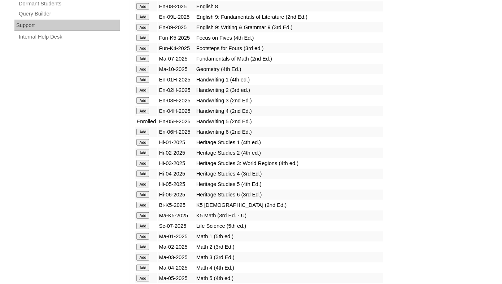
scroll to position [576, 0]
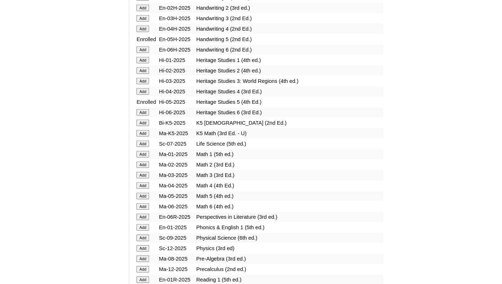
scroll to position [649, 0]
